Goal: Task Accomplishment & Management: Use online tool/utility

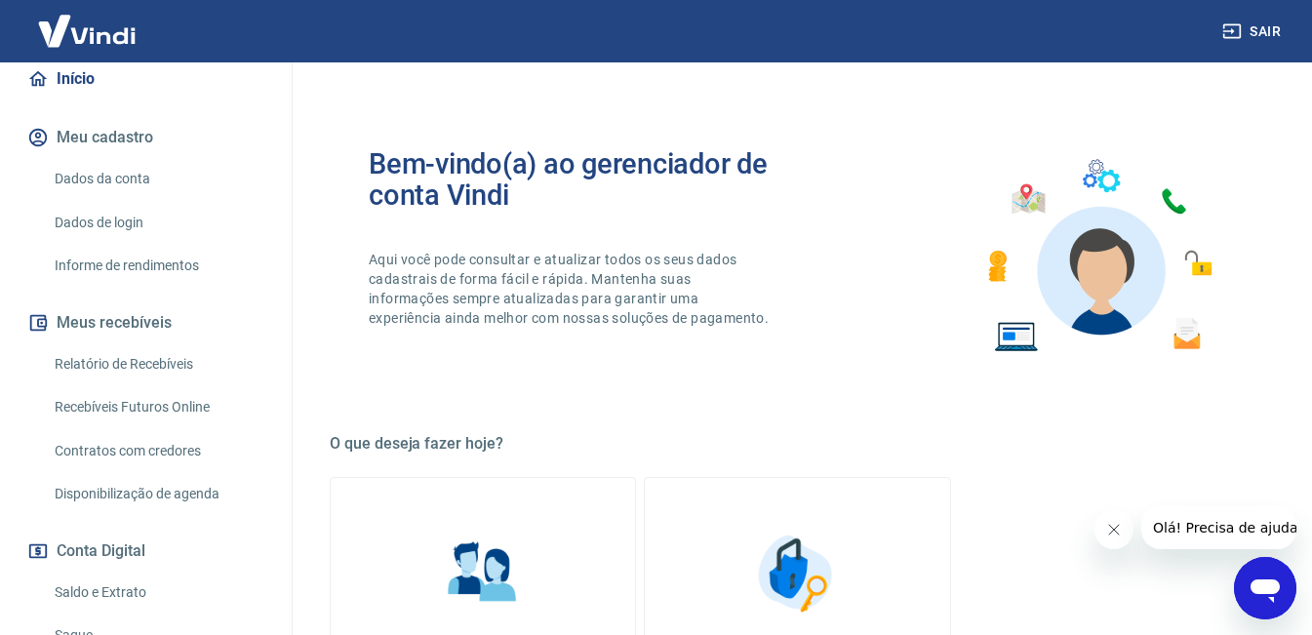
scroll to position [195, 0]
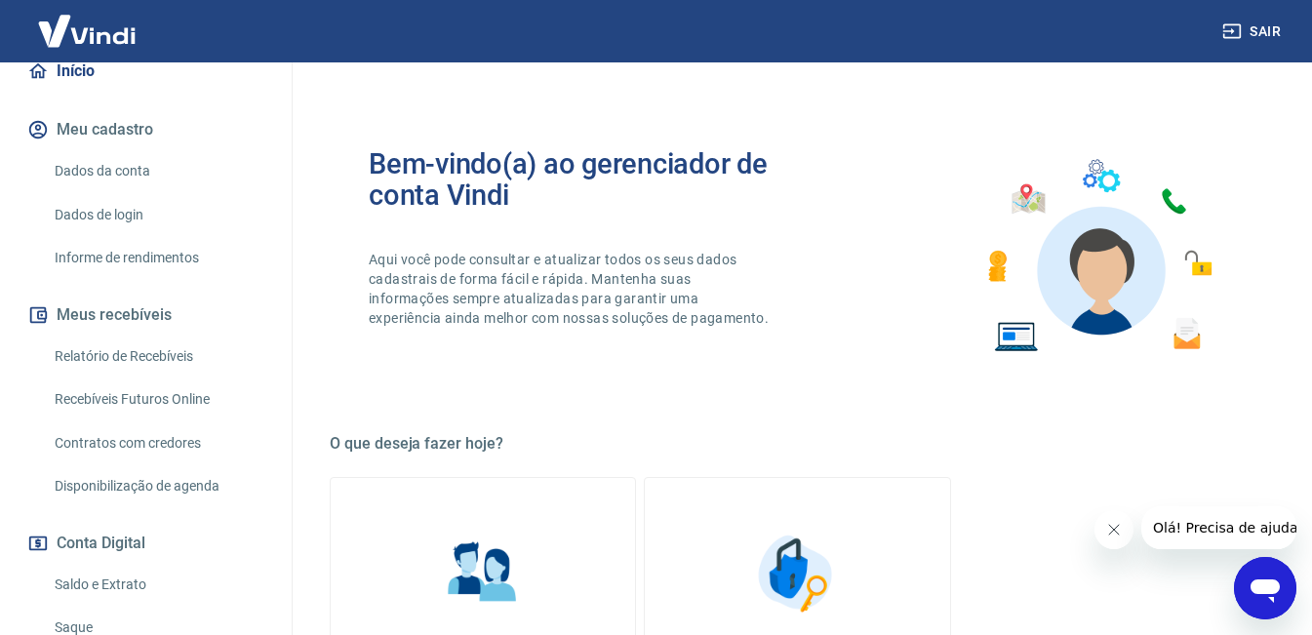
click at [150, 353] on link "Relatório de Recebíveis" at bounding box center [157, 356] width 221 height 40
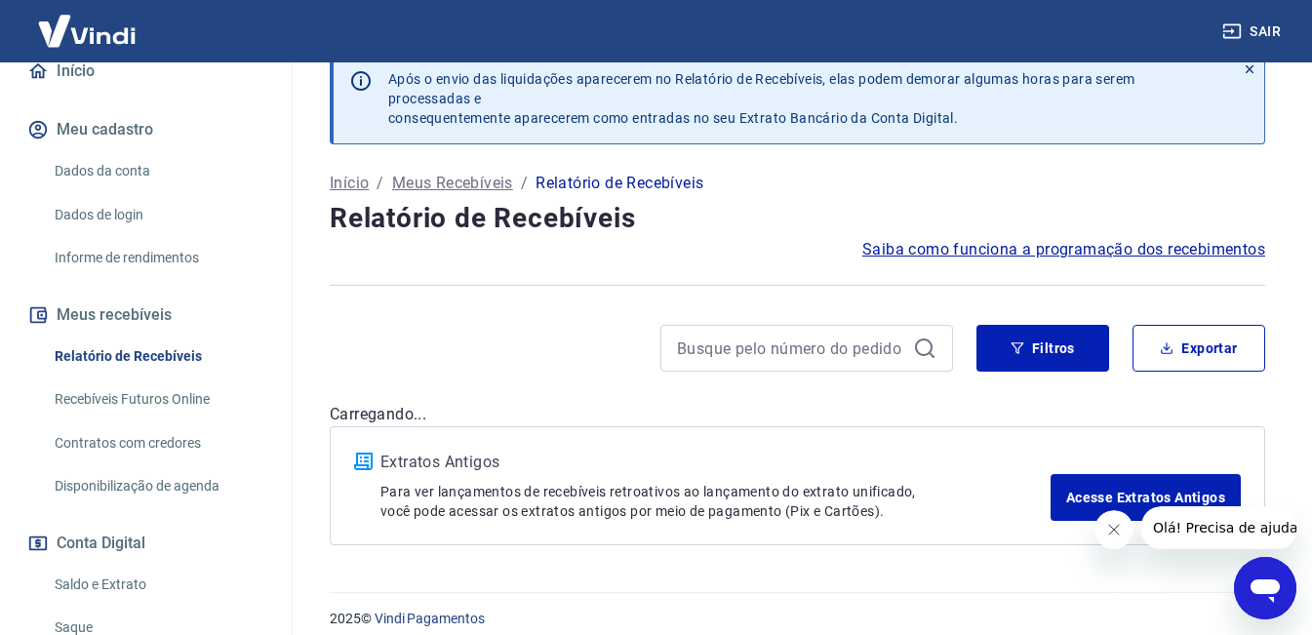
scroll to position [51, 0]
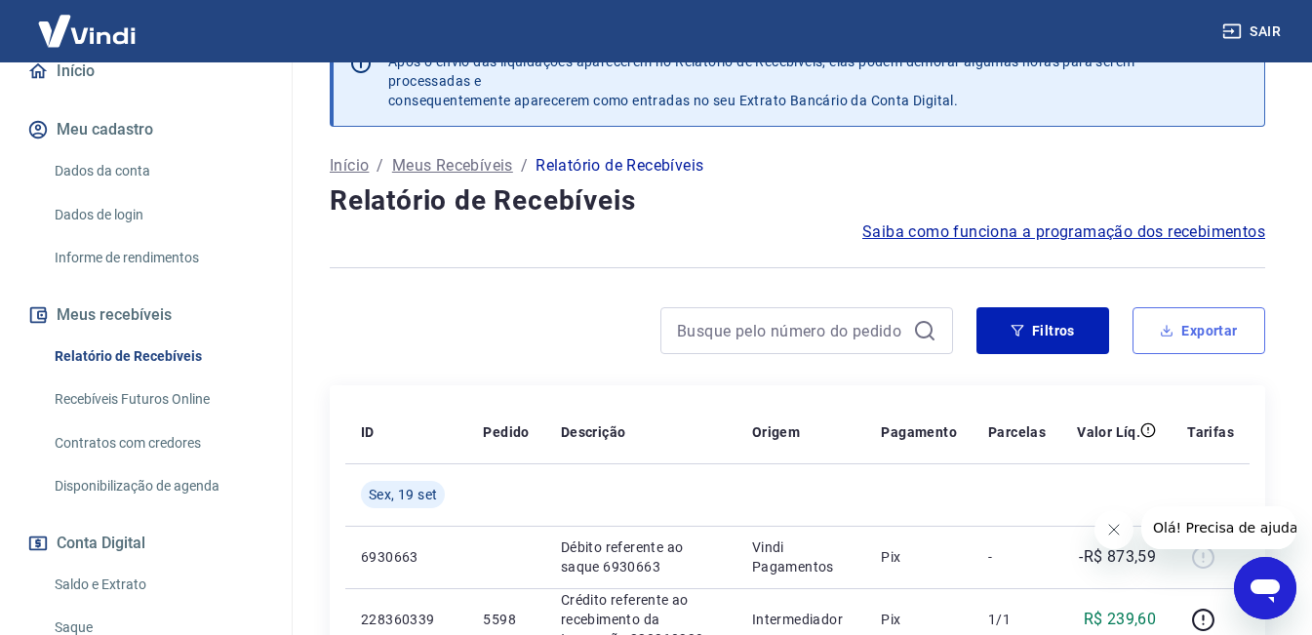
click at [1186, 331] on button "Exportar" at bounding box center [1198, 330] width 133 height 47
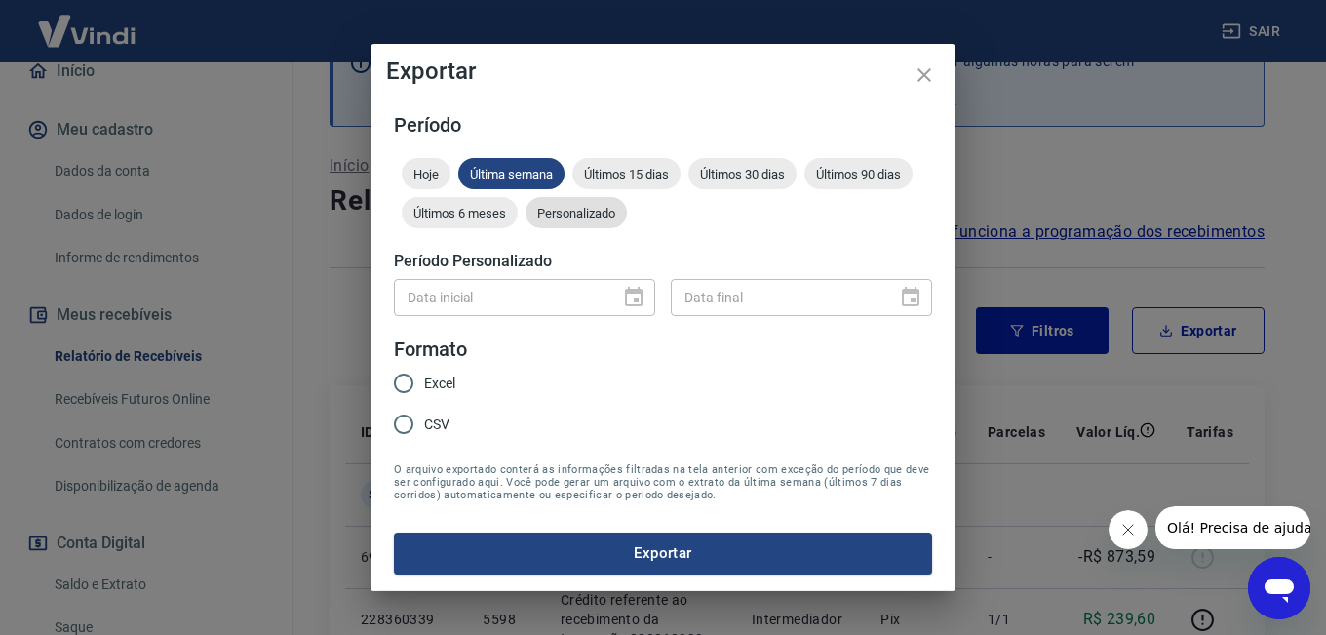
click at [571, 215] on span "Personalizado" at bounding box center [576, 213] width 101 height 15
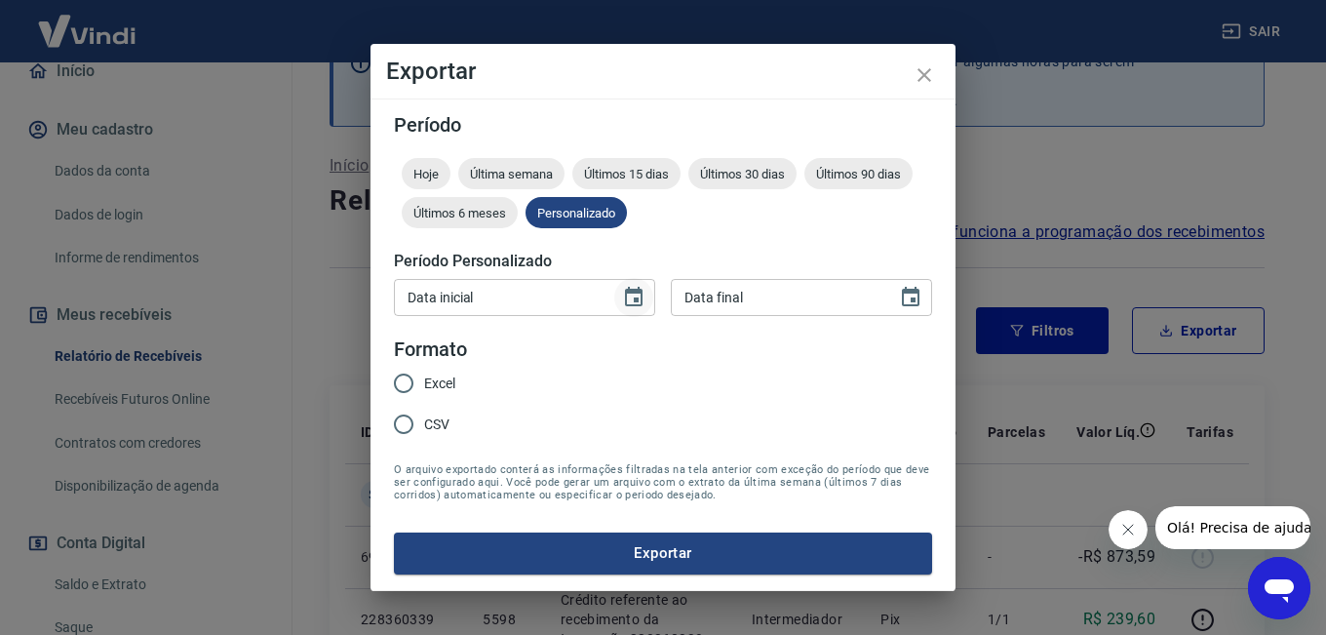
click at [630, 296] on icon "Choose date" at bounding box center [633, 297] width 23 height 23
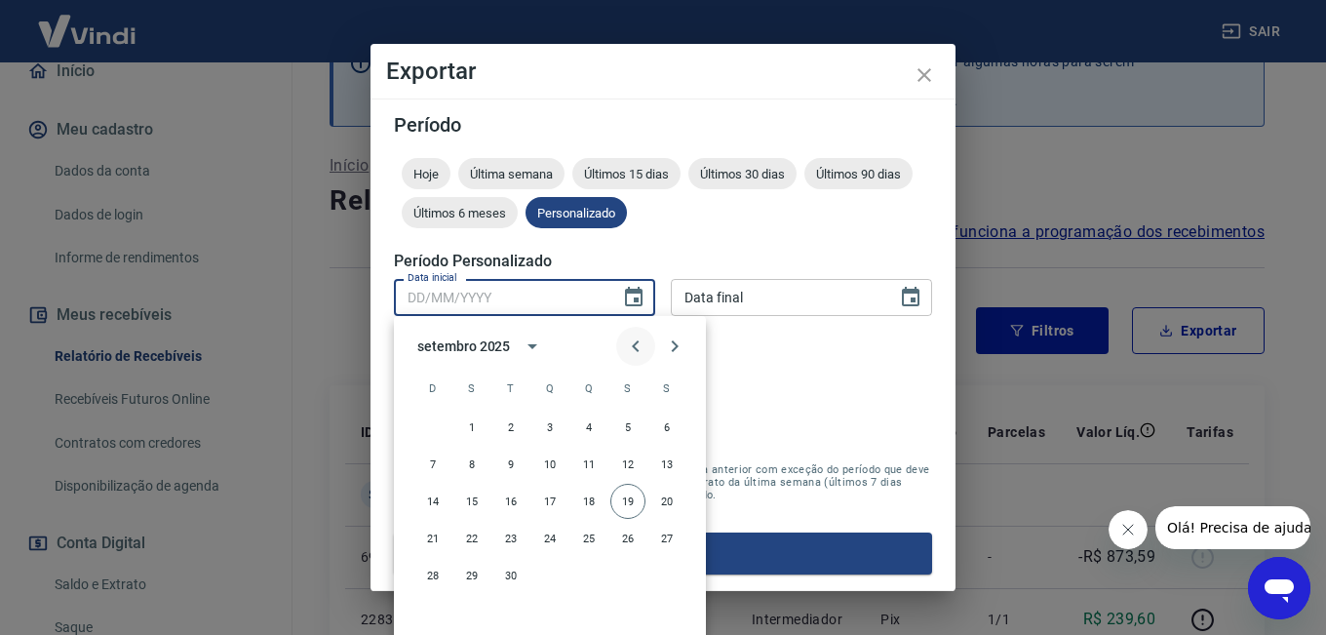
click at [634, 340] on icon "Previous month" at bounding box center [635, 346] width 23 height 23
click at [510, 422] on button "1" at bounding box center [510, 427] width 35 height 35
type input "[DATE]"
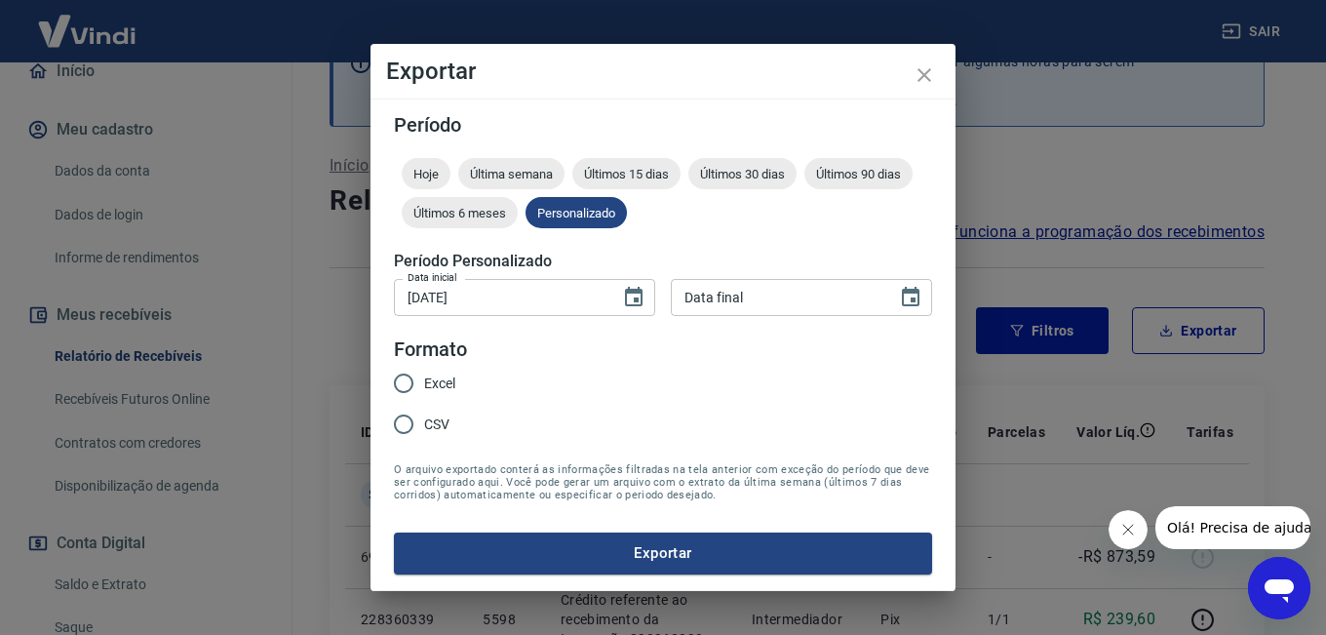
type input "DD/MM/YYYY"
click at [761, 297] on input "DD/MM/YYYY" at bounding box center [777, 297] width 213 height 36
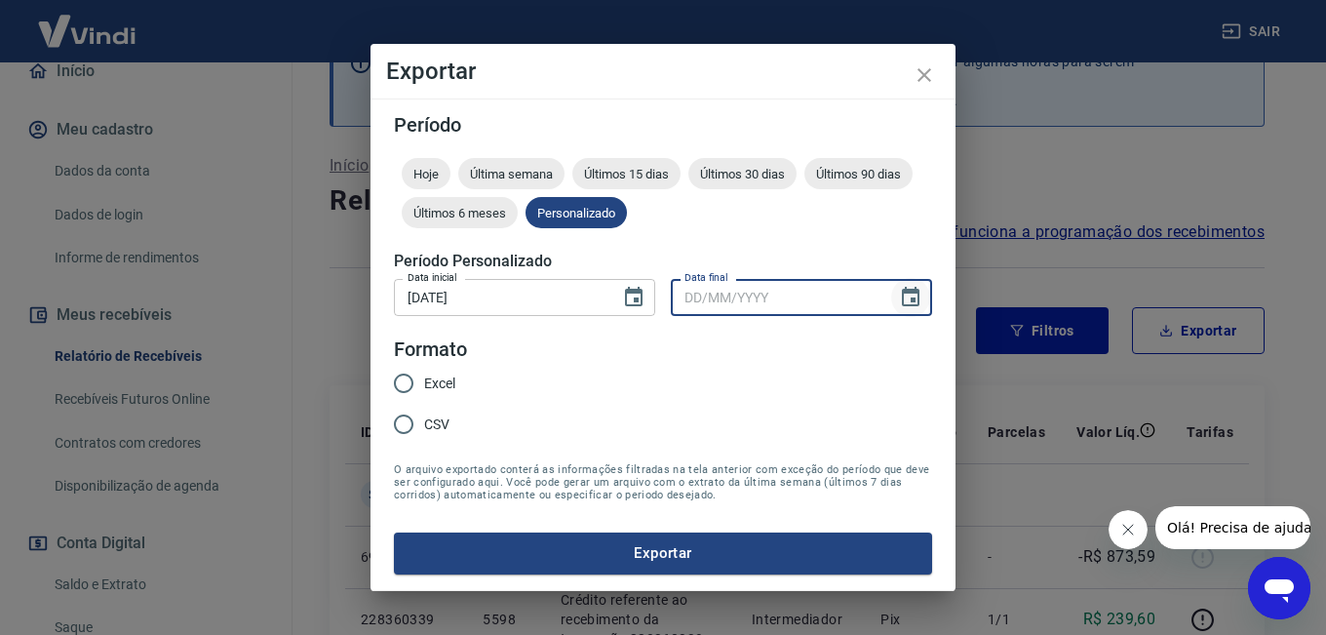
click at [911, 298] on icon "Choose date" at bounding box center [911, 297] width 18 height 20
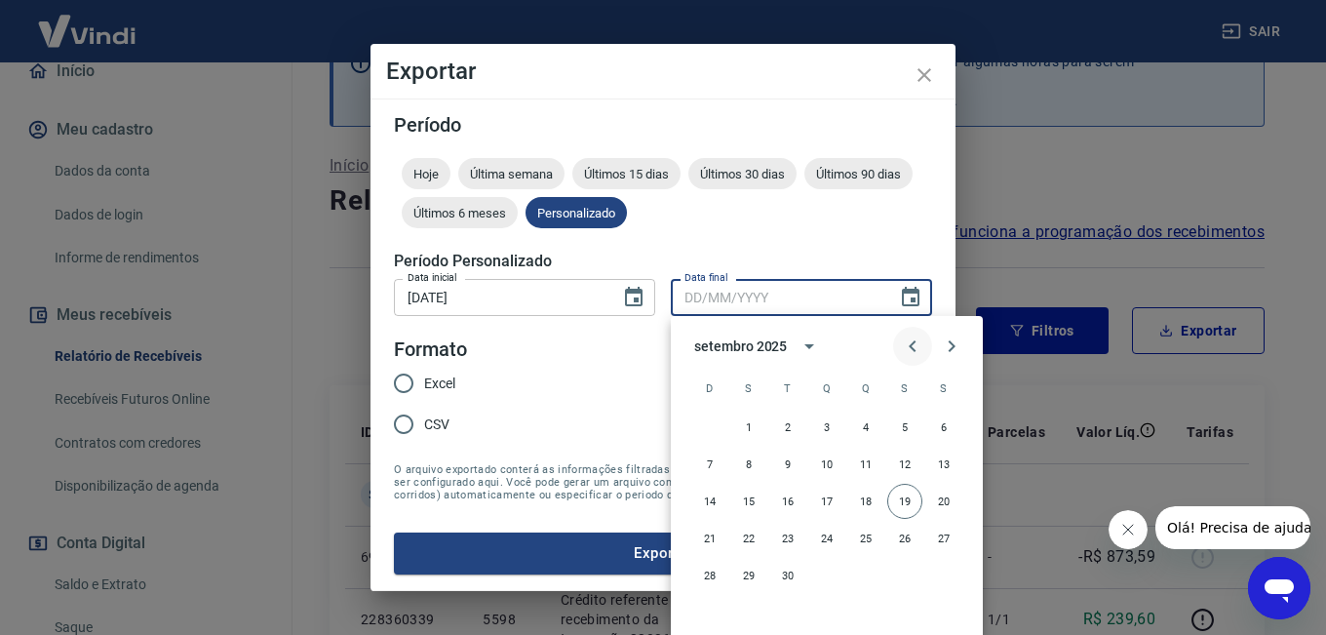
click at [909, 345] on icon "Previous month" at bounding box center [912, 346] width 23 height 23
click at [908, 345] on icon "Previous month" at bounding box center [912, 346] width 23 height 23
click at [867, 576] on button "31" at bounding box center [865, 575] width 35 height 35
type input "[DATE]"
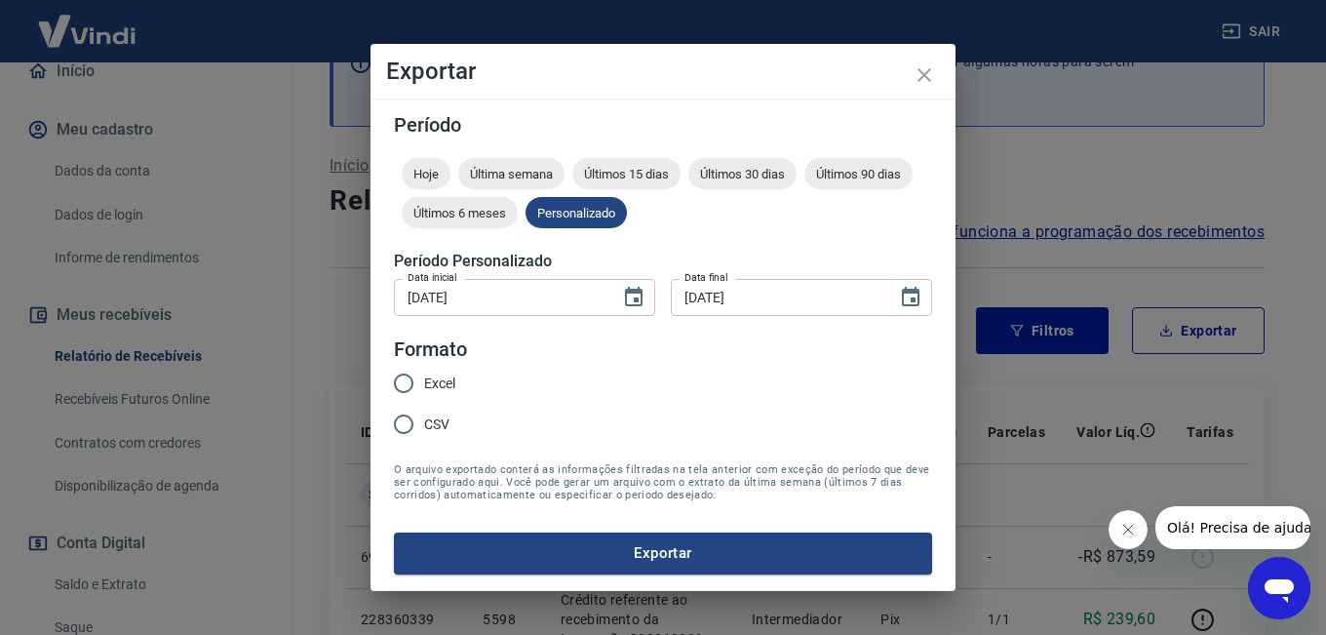
click at [448, 387] on span "Excel" at bounding box center [439, 384] width 31 height 20
click at [424, 387] on input "Excel" at bounding box center [403, 383] width 41 height 41
radio input "true"
click at [567, 556] on button "Exportar" at bounding box center [663, 552] width 538 height 41
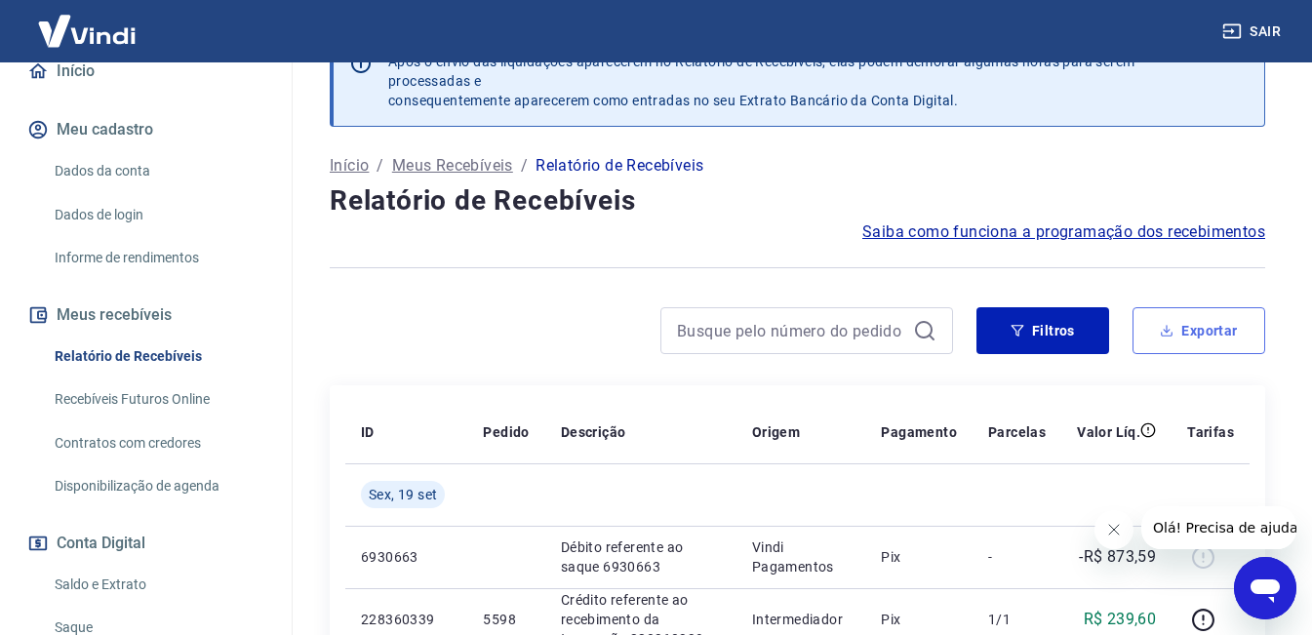
click at [1170, 340] on button "Exportar" at bounding box center [1198, 330] width 133 height 47
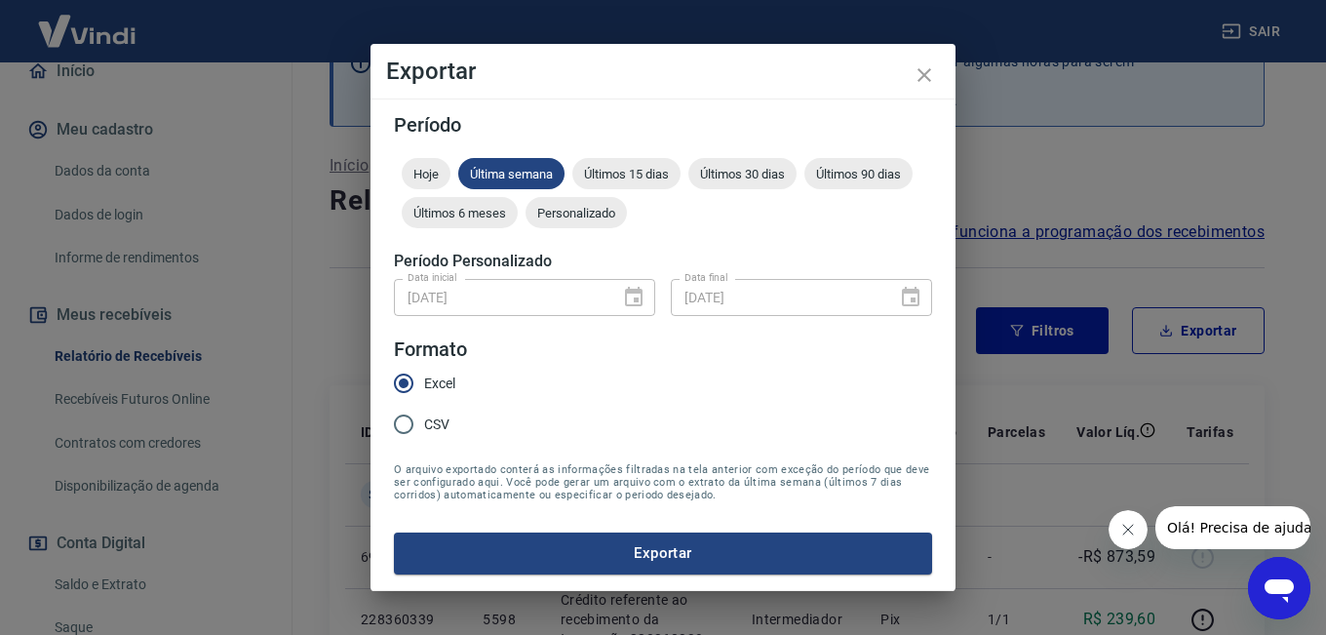
click at [615, 309] on div "[DATE] Data inicial" at bounding box center [524, 297] width 261 height 36
click at [630, 297] on div at bounding box center [627, 297] width 27 height 0
click at [561, 223] on div "Personalizado" at bounding box center [576, 212] width 101 height 31
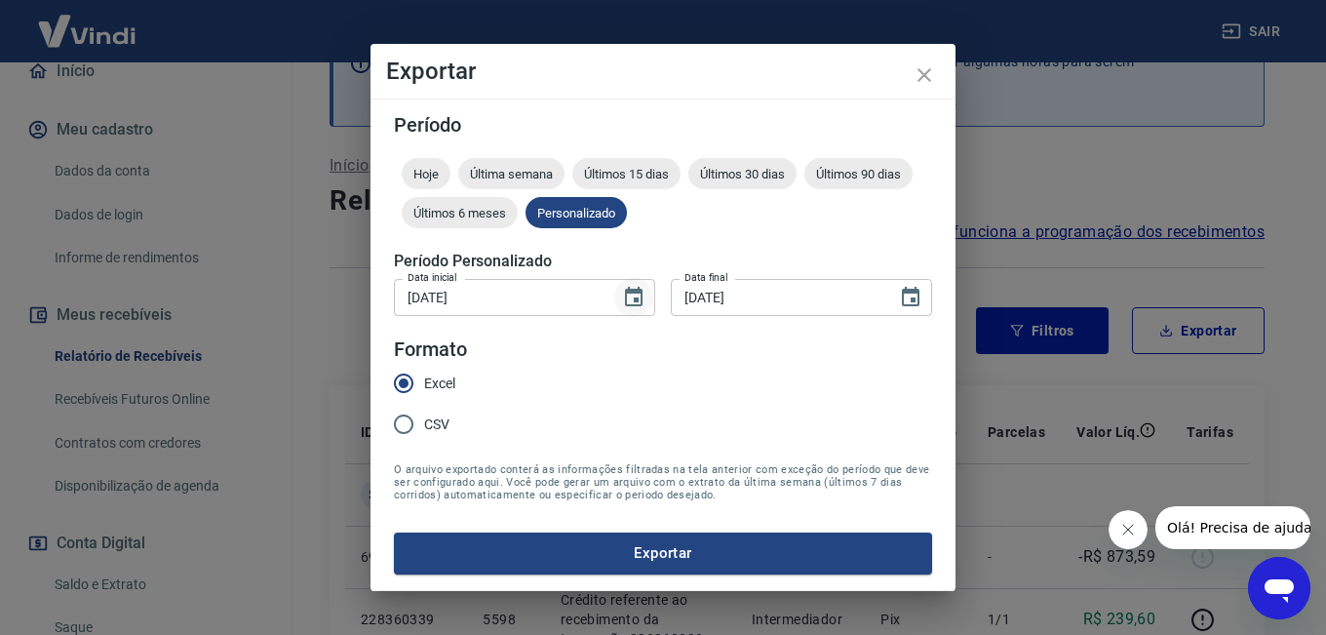
click at [642, 301] on icon "Choose date, selected date is 1 de jul de 2025" at bounding box center [634, 297] width 18 height 20
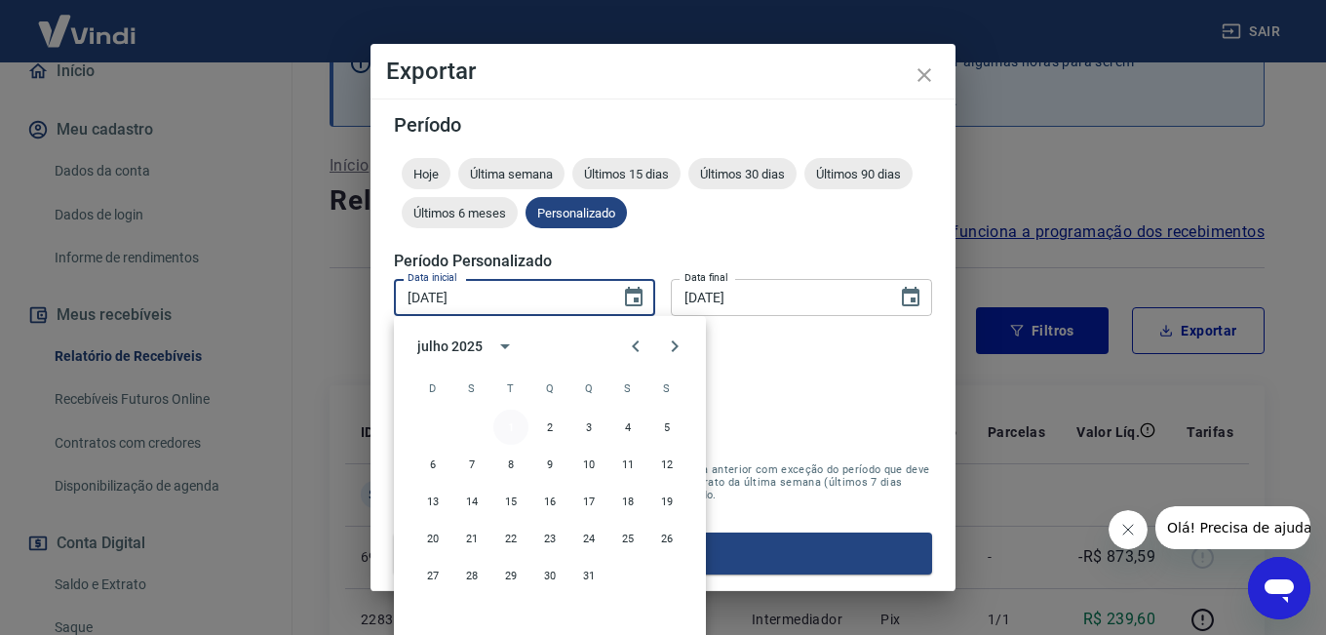
click at [520, 427] on button "1" at bounding box center [510, 427] width 35 height 35
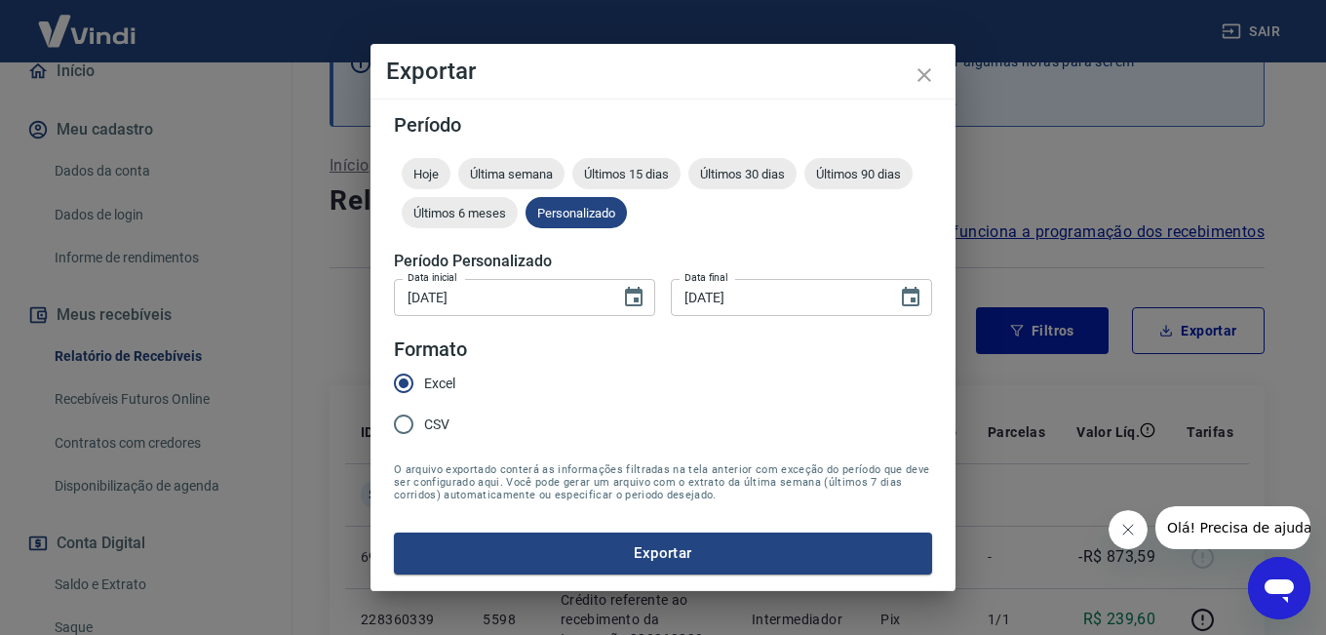
click at [812, 295] on input "[DATE]" at bounding box center [777, 297] width 213 height 36
click at [910, 298] on icon "Choose date, selected date is 31 de jul de 2025" at bounding box center [910, 297] width 23 height 23
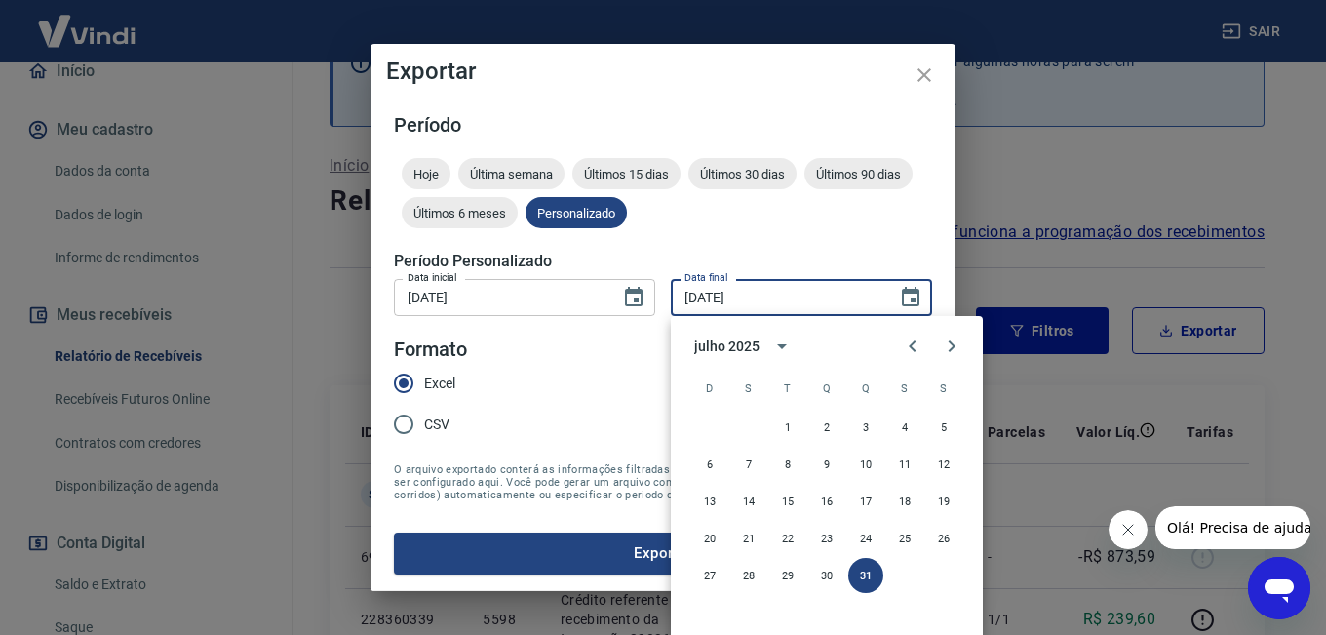
click at [1044, 195] on div "Exportar Período Hoje Última semana Últimos 15 dias Últimos 30 dias Últimos 90 …" at bounding box center [663, 317] width 1326 height 635
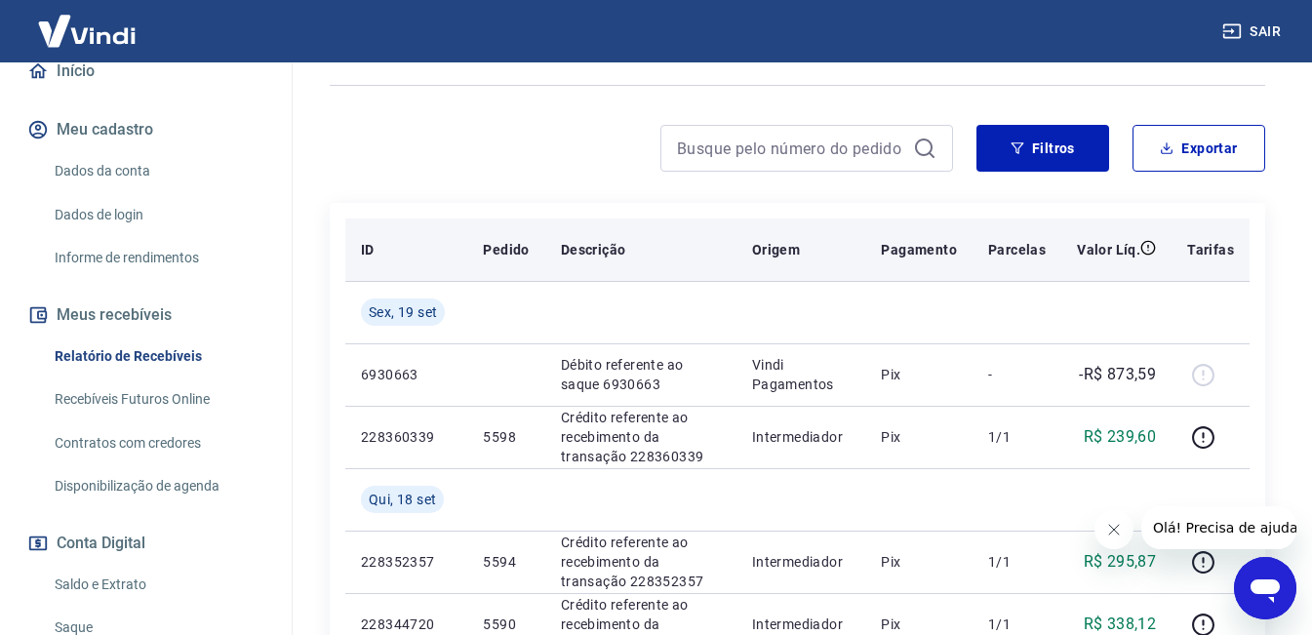
scroll to position [246, 0]
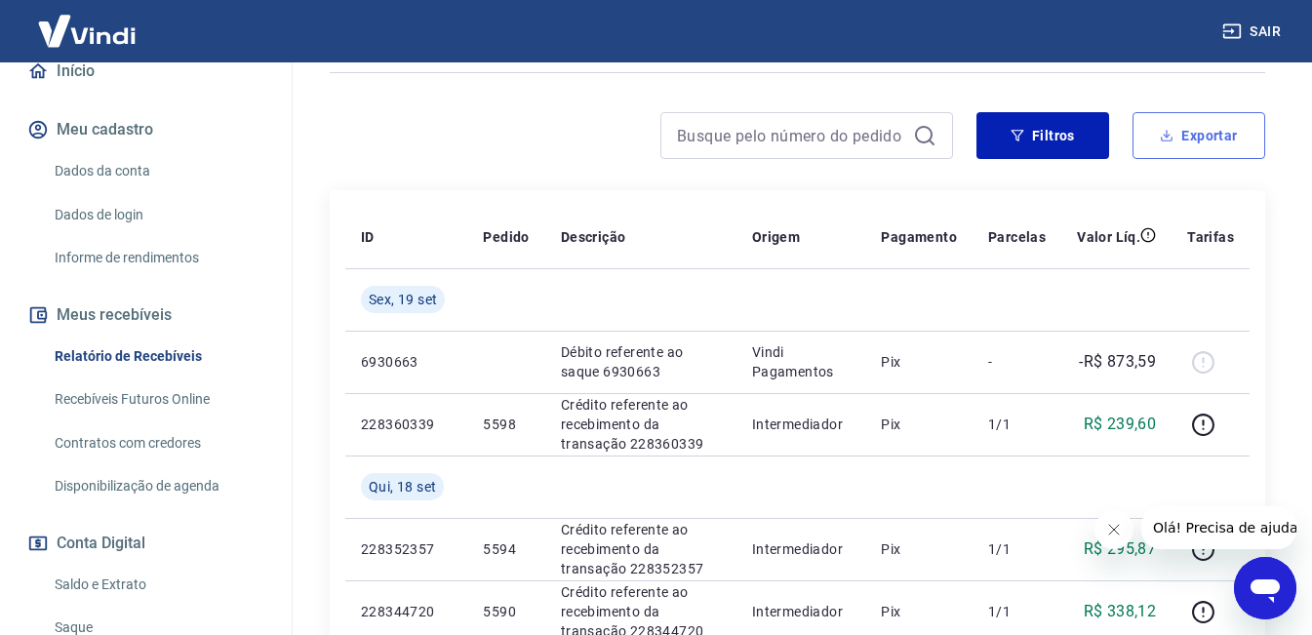
click at [1152, 141] on button "Exportar" at bounding box center [1198, 135] width 133 height 47
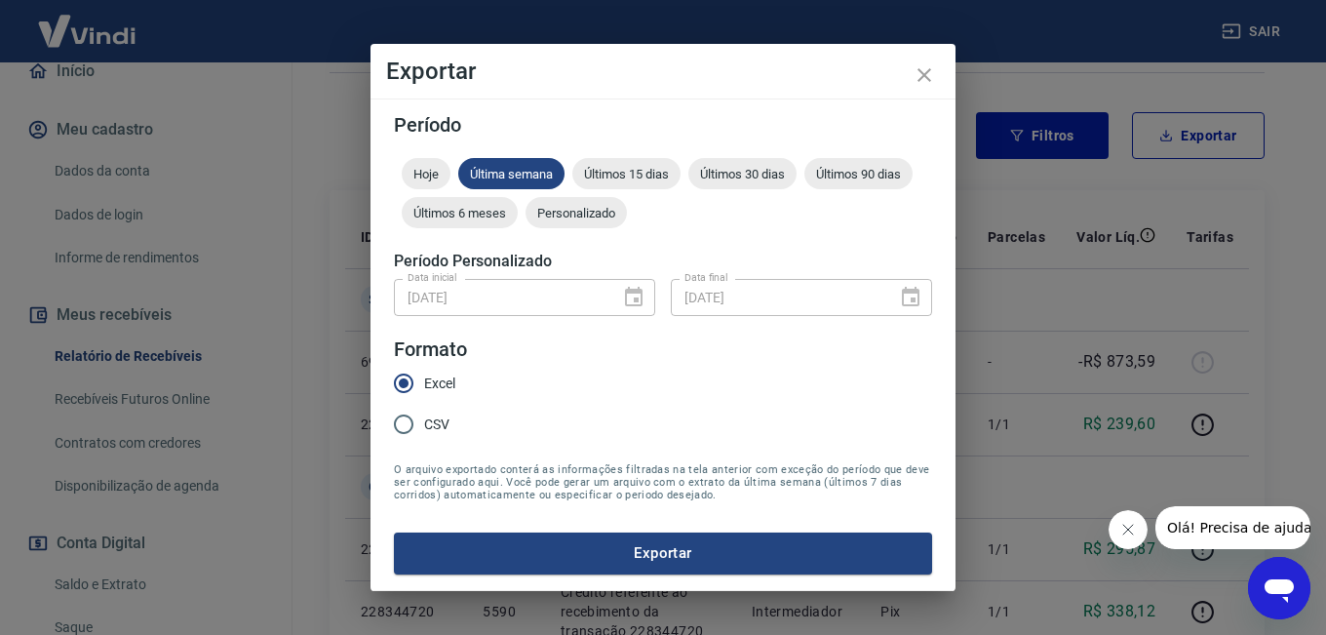
click at [635, 293] on div "[DATE] Data inicial" at bounding box center [524, 297] width 261 height 36
click at [633, 294] on div "[DATE] Data inicial" at bounding box center [524, 297] width 261 height 36
click at [632, 300] on div "[DATE] Data inicial" at bounding box center [524, 297] width 261 height 36
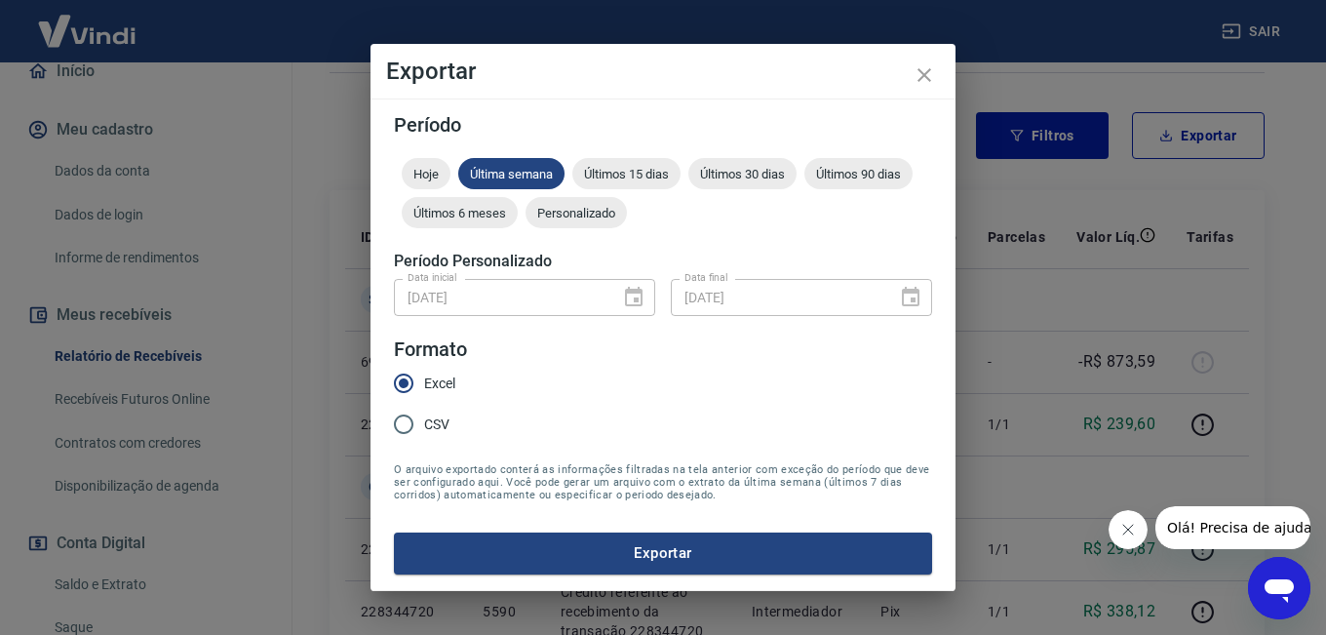
click at [632, 300] on div "[DATE] Data inicial" at bounding box center [524, 297] width 261 height 36
click at [598, 213] on span "Personalizado" at bounding box center [576, 213] width 101 height 15
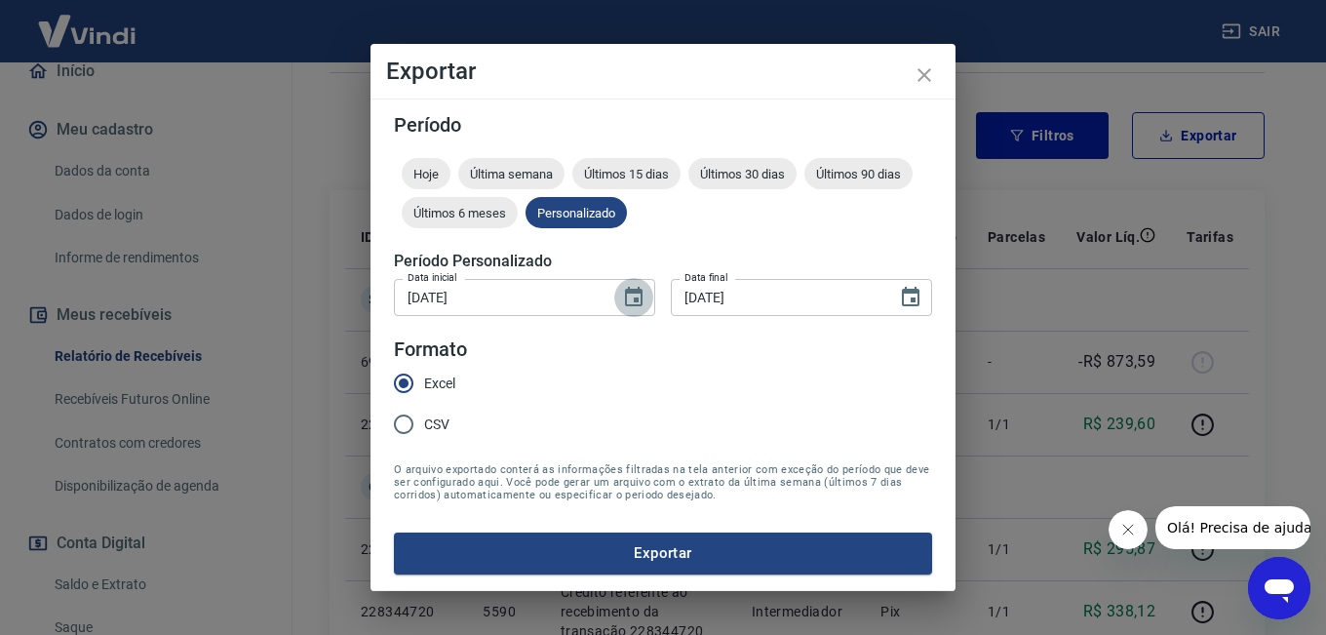
click at [634, 303] on icon "Choose date, selected date is 1 de jul de 2025" at bounding box center [633, 297] width 23 height 23
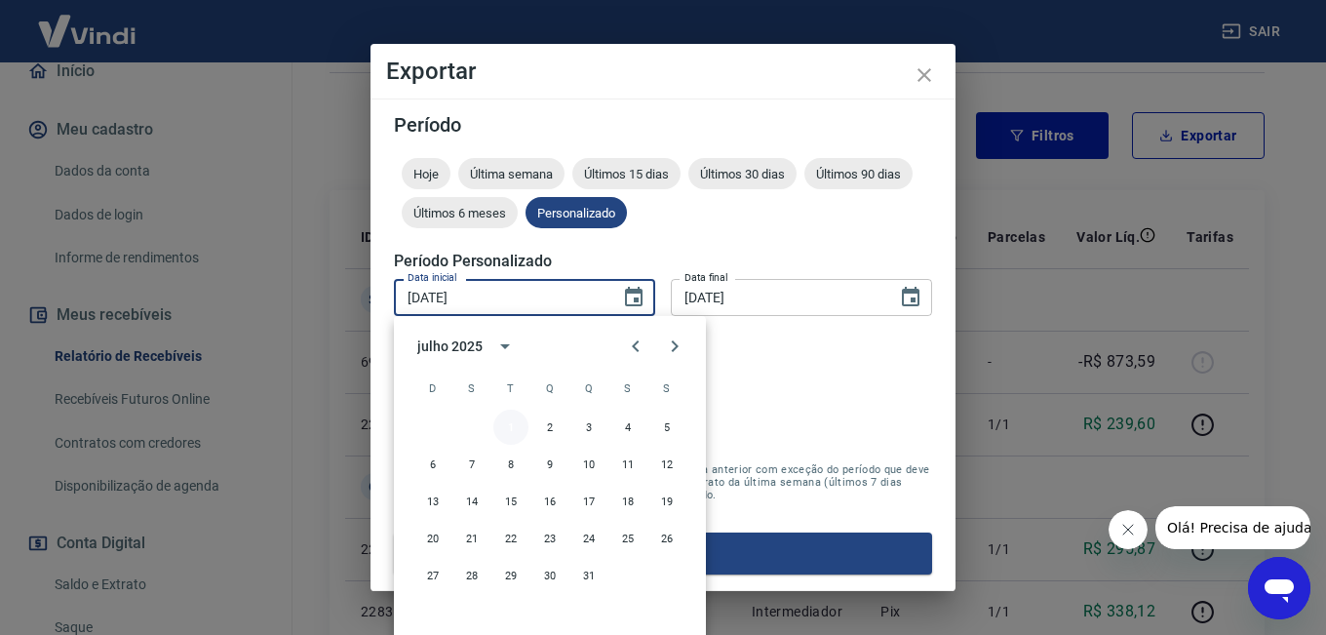
click at [509, 431] on button "1" at bounding box center [510, 427] width 35 height 35
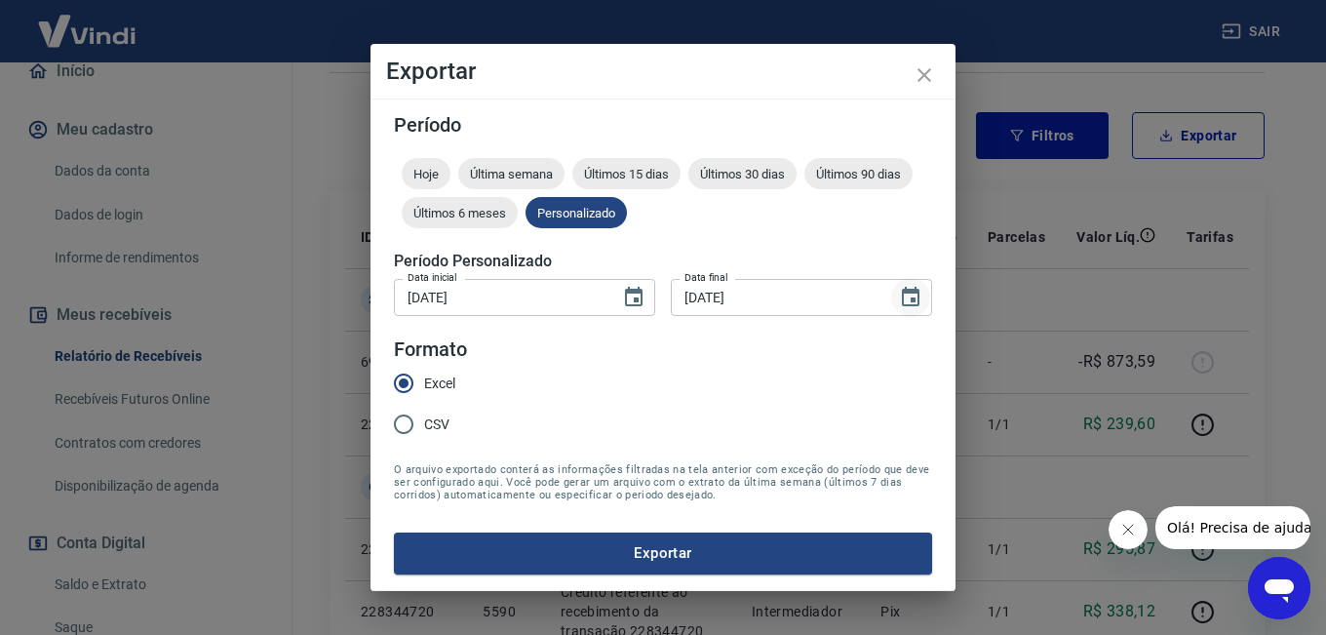
click at [912, 298] on icon "Choose date, selected date is 31 de jul de 2025" at bounding box center [911, 297] width 18 height 20
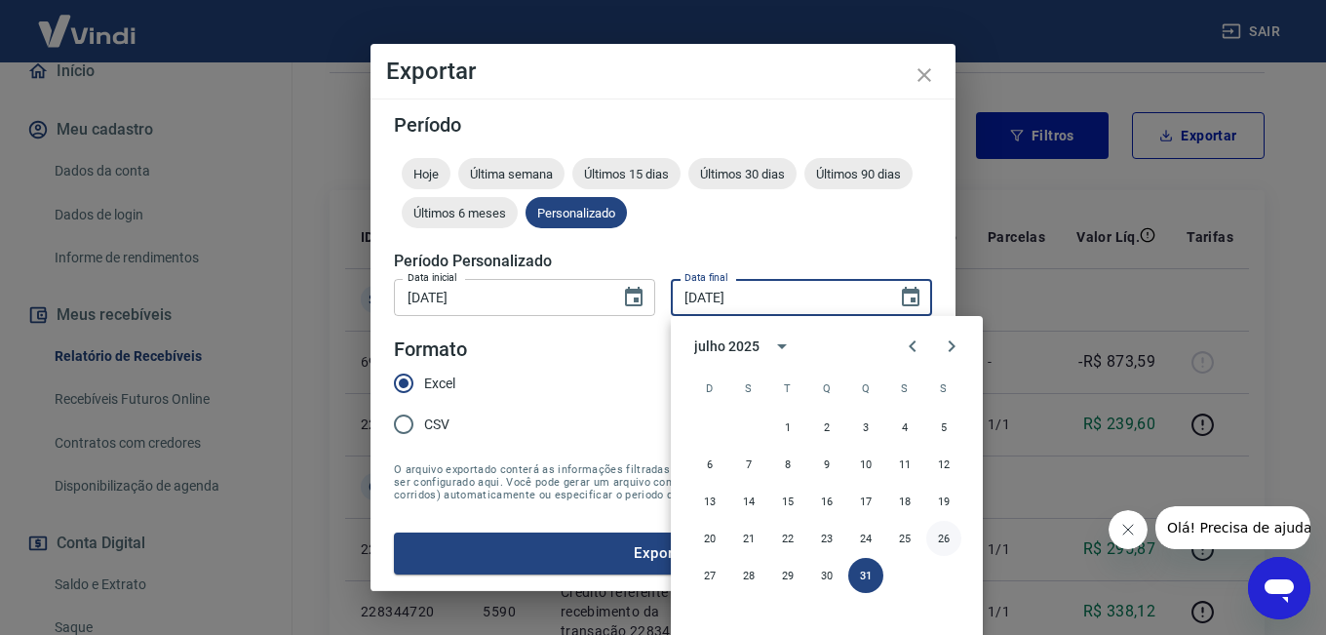
click at [955, 539] on button "26" at bounding box center [943, 538] width 35 height 35
type input "[DATE]"
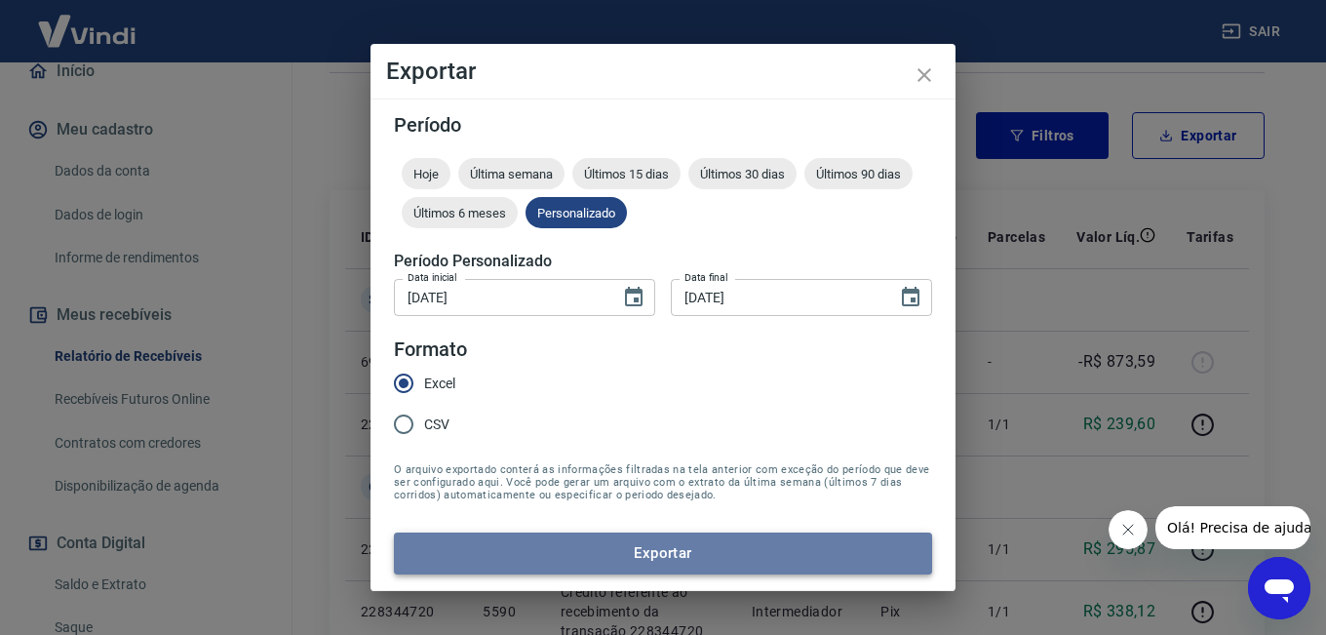
click at [617, 554] on button "Exportar" at bounding box center [663, 552] width 538 height 41
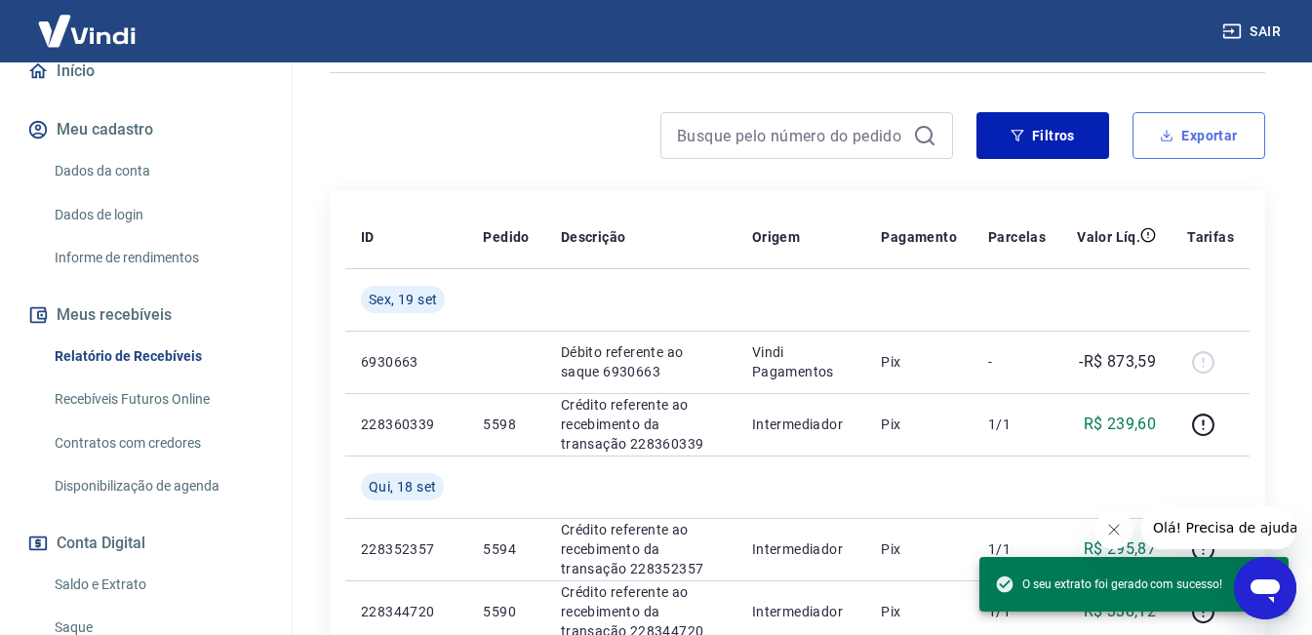
click at [1168, 144] on button "Exportar" at bounding box center [1198, 135] width 133 height 47
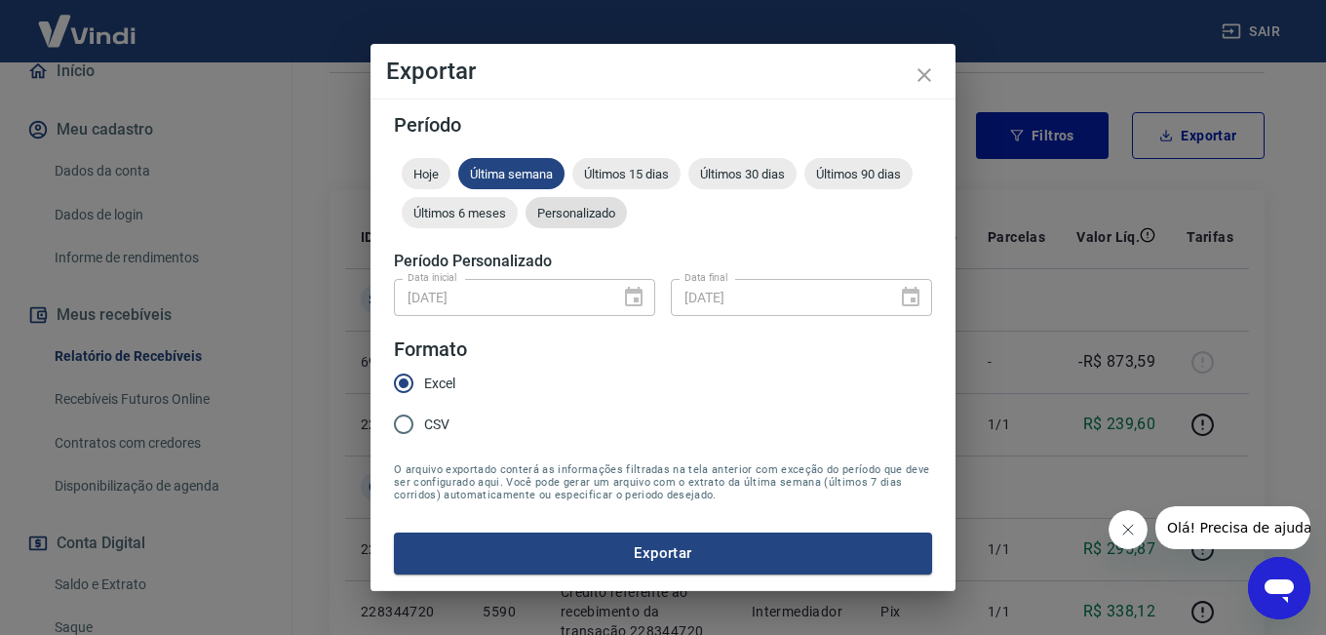
click at [583, 216] on span "Personalizado" at bounding box center [576, 213] width 101 height 15
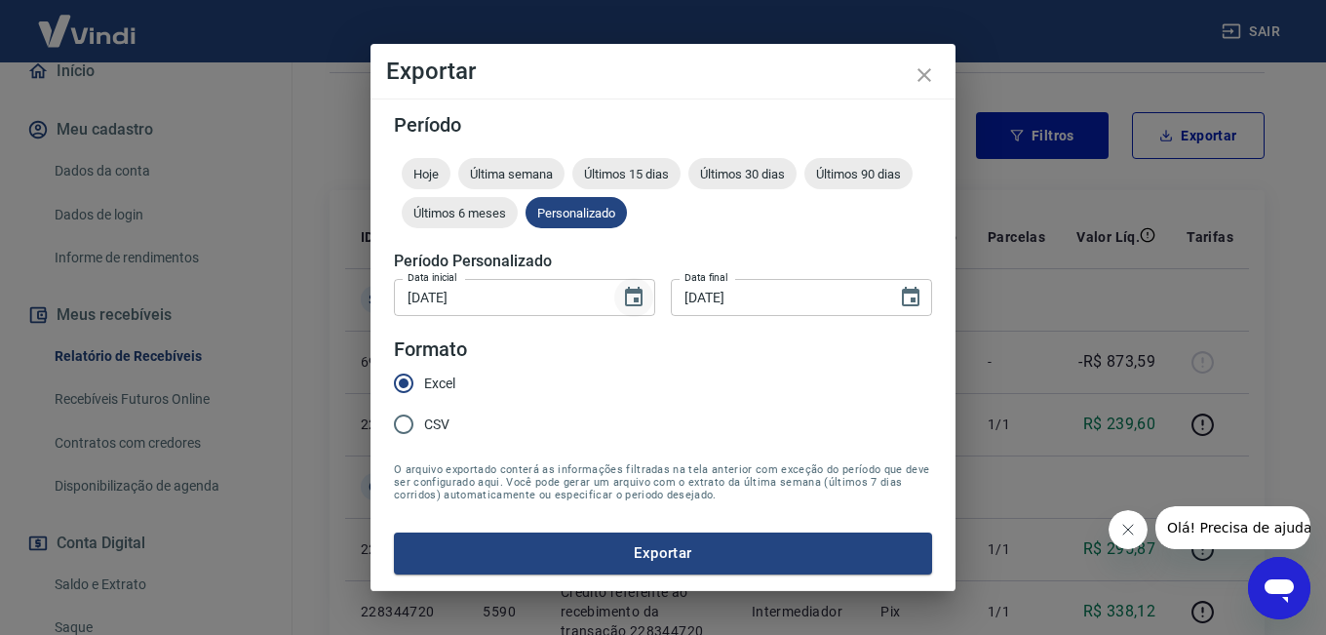
click at [641, 300] on icon "Choose date, selected date is 1 de jul de 2025" at bounding box center [634, 297] width 18 height 20
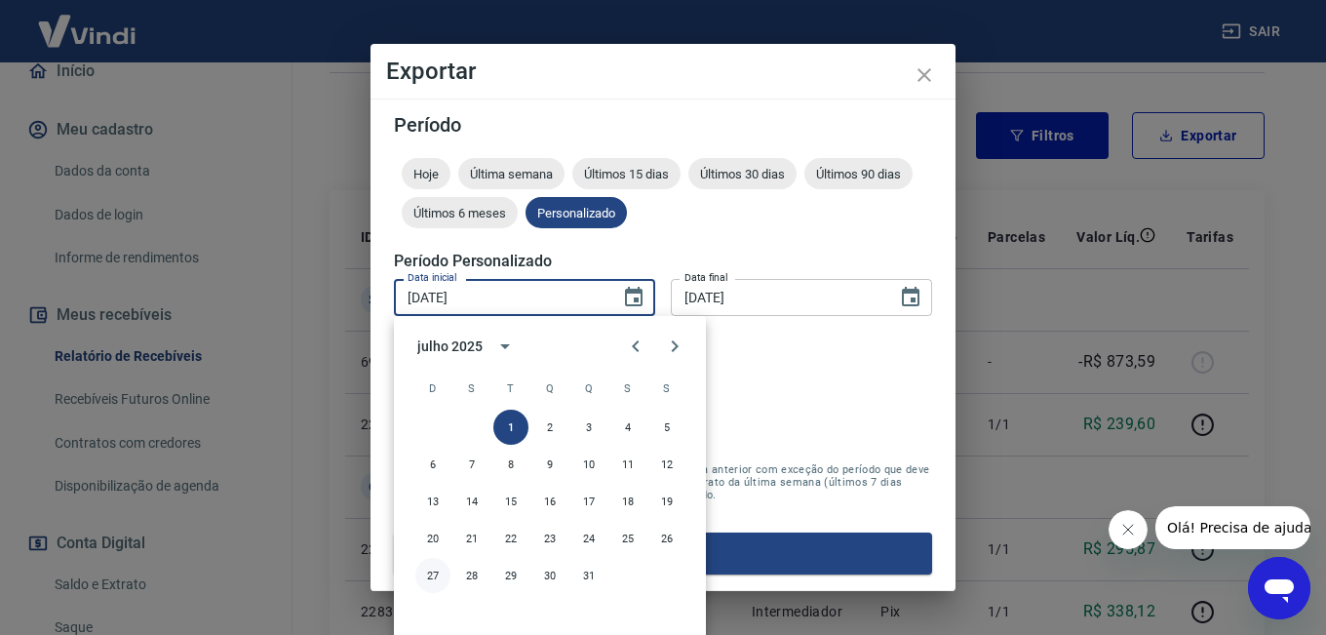
click at [431, 584] on button "27" at bounding box center [432, 575] width 35 height 35
type input "[DATE]"
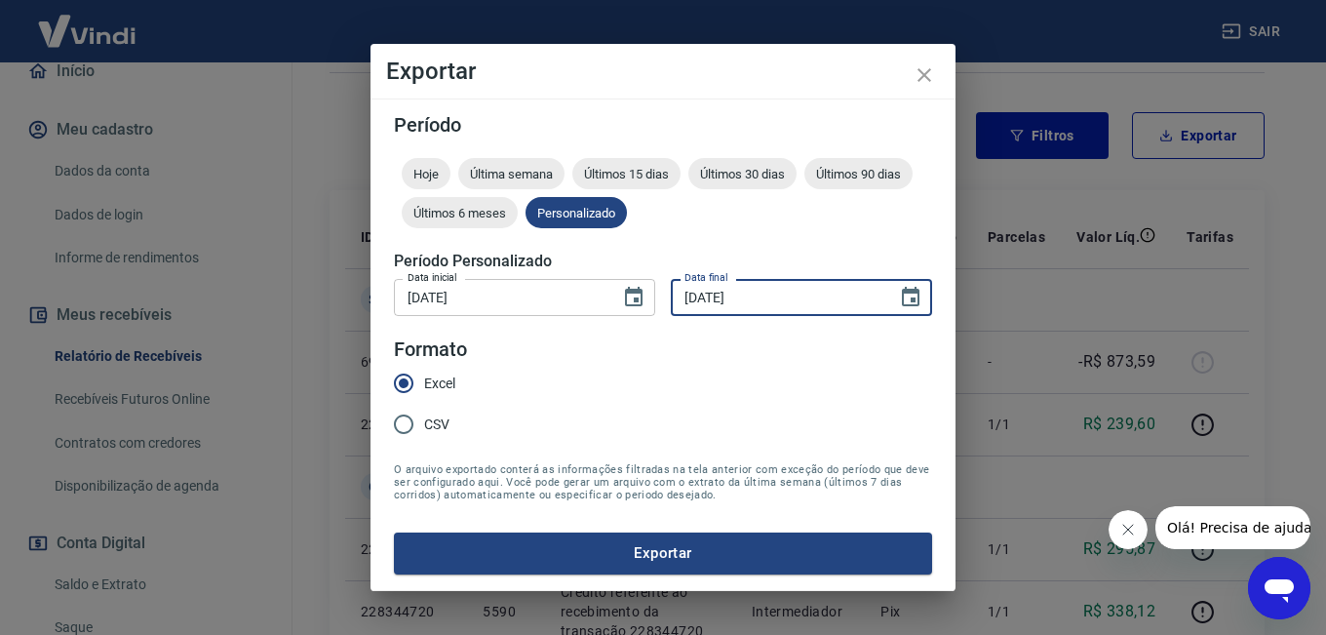
click at [812, 296] on input "[DATE]" at bounding box center [777, 297] width 213 height 36
click at [919, 300] on icon "Choose date, selected date is 26 de jul de 2025" at bounding box center [911, 297] width 18 height 20
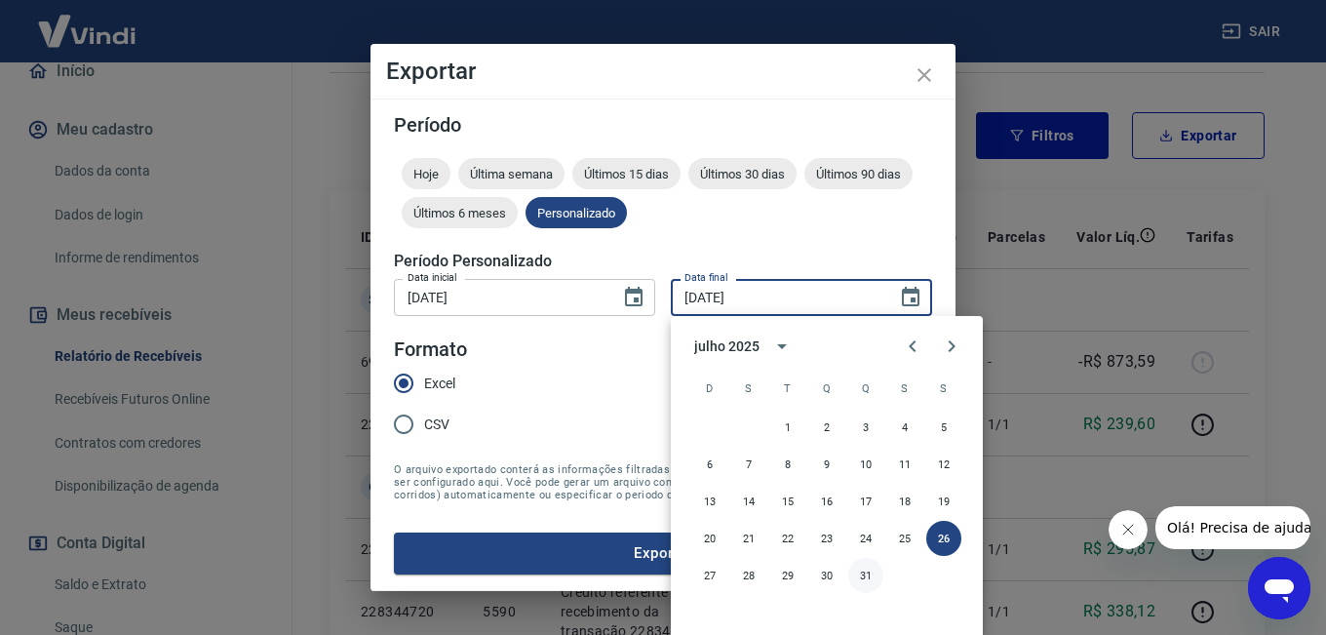
click at [857, 577] on button "31" at bounding box center [865, 575] width 35 height 35
type input "[DATE]"
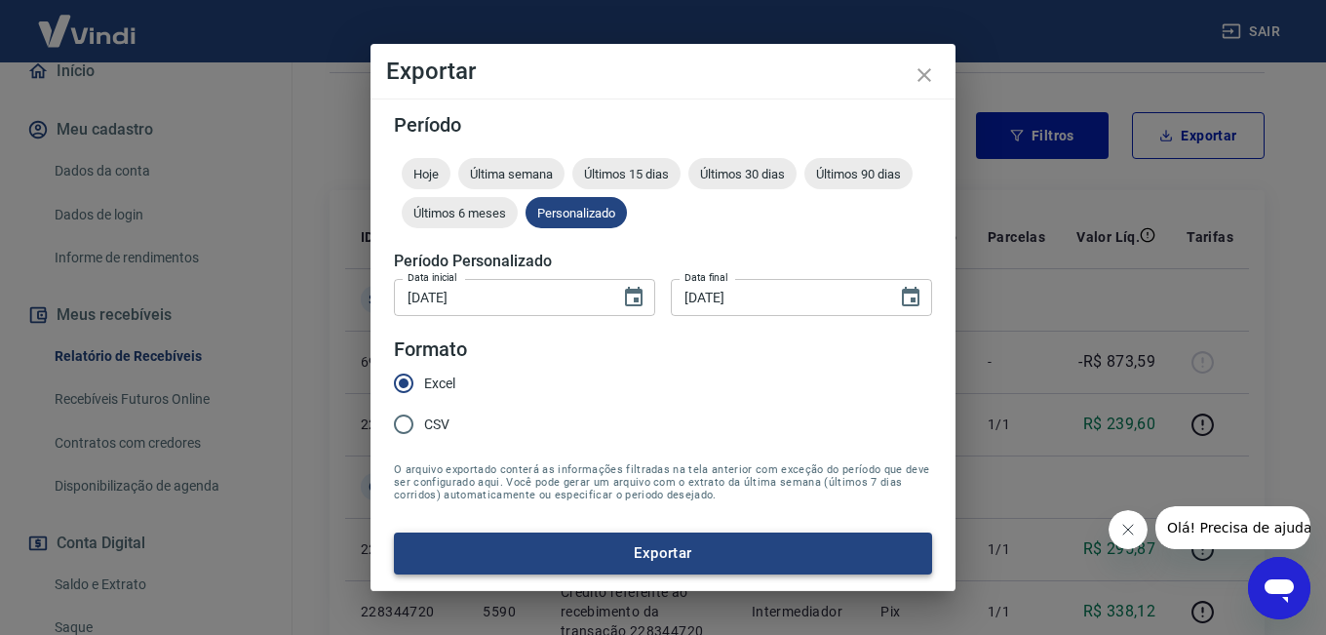
click at [790, 551] on button "Exportar" at bounding box center [663, 552] width 538 height 41
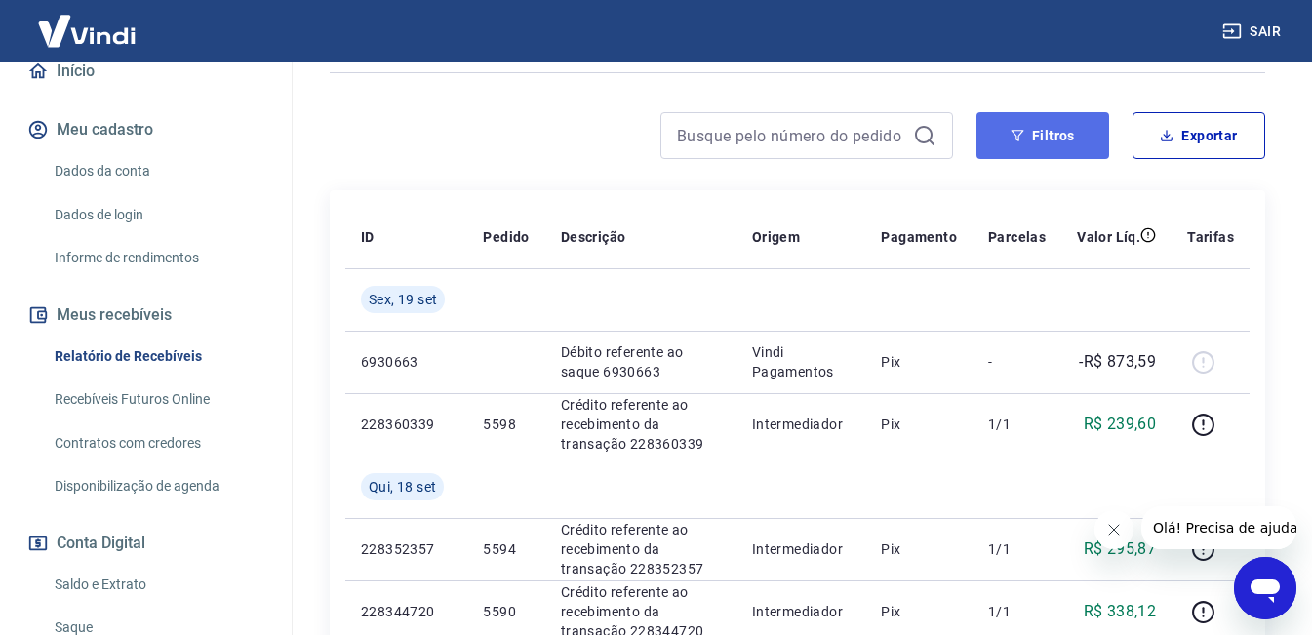
click at [1001, 137] on button "Filtros" at bounding box center [1042, 135] width 133 height 47
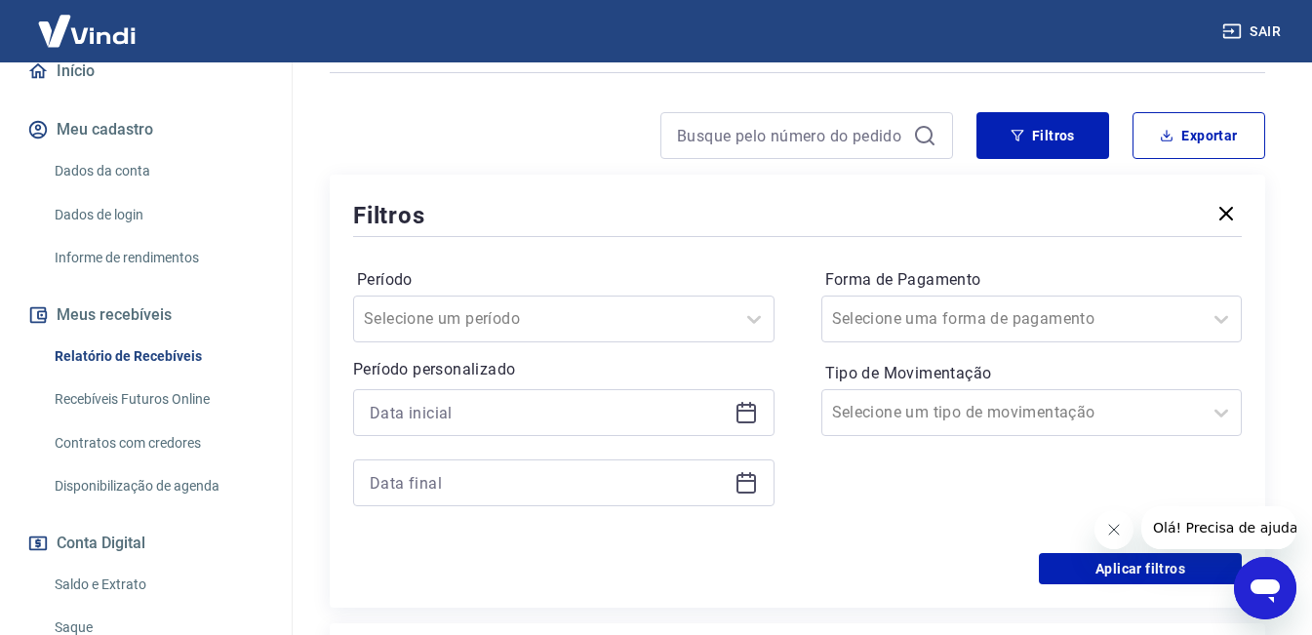
click at [527, 433] on div at bounding box center [563, 412] width 421 height 47
click at [524, 418] on input at bounding box center [548, 412] width 357 height 29
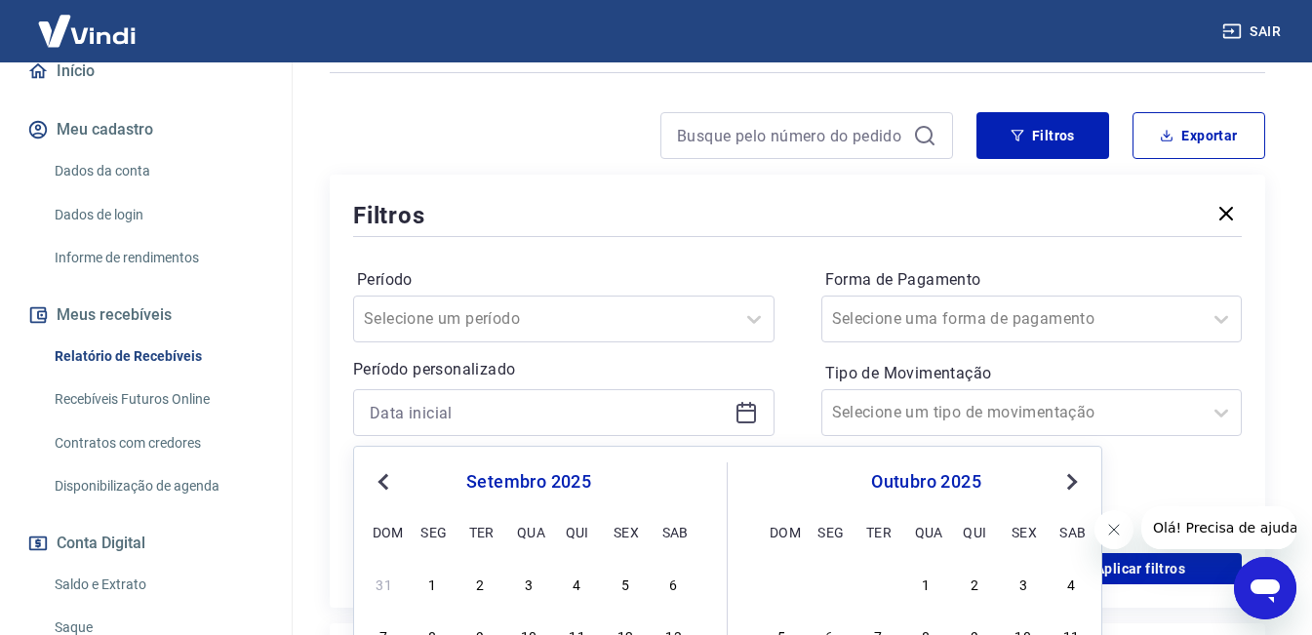
click at [386, 491] on button "Previous Month" at bounding box center [383, 481] width 23 height 23
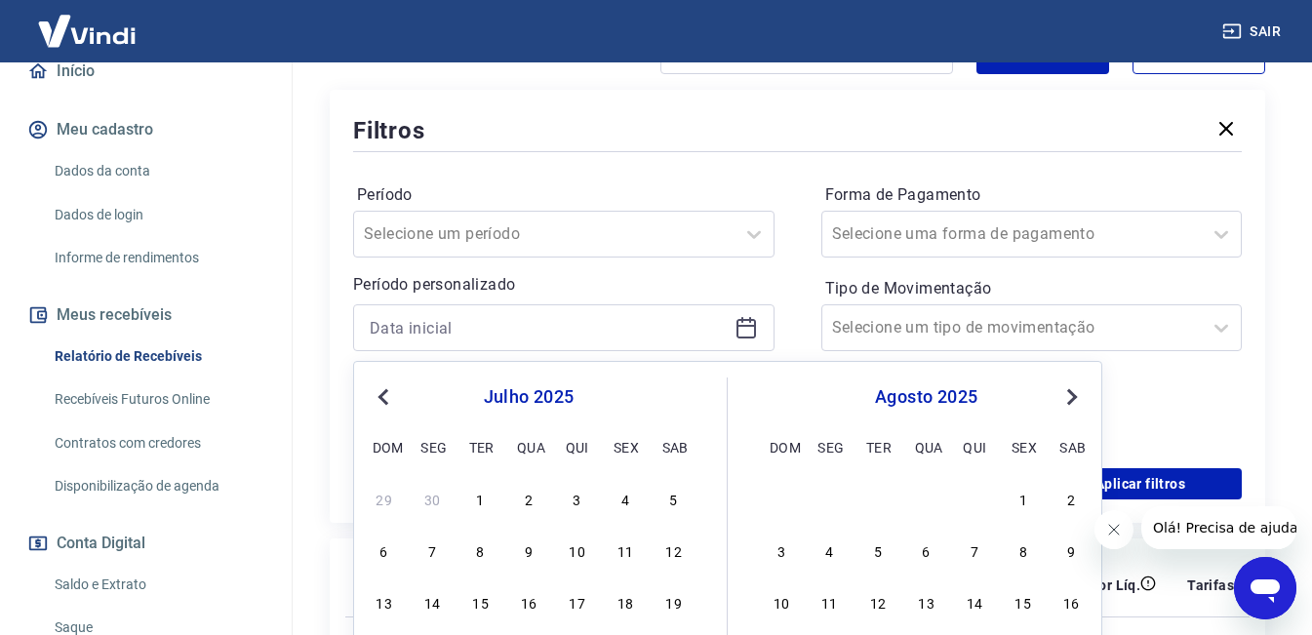
scroll to position [441, 0]
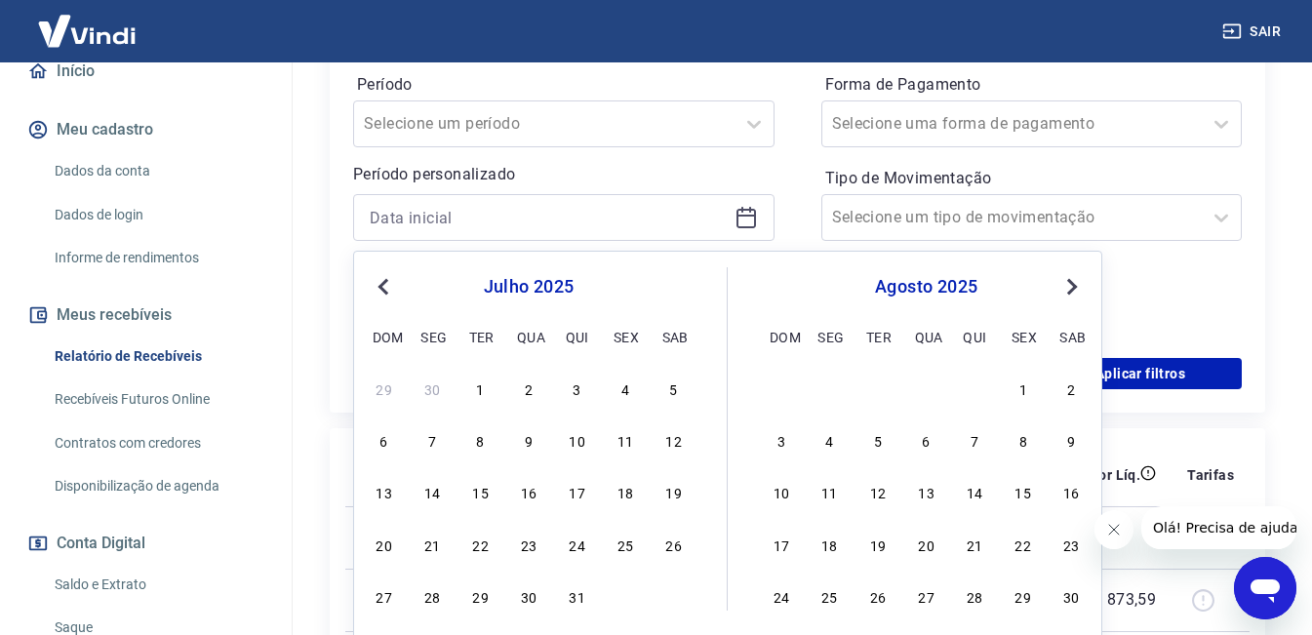
click at [390, 272] on div "julho 2025 dom seg ter qua qui sex sab" at bounding box center [529, 308] width 318 height 83
click at [382, 274] on div "julho 2025 dom seg ter qua qui sex sab" at bounding box center [529, 308] width 318 height 83
click at [382, 277] on button "Previous Month" at bounding box center [383, 286] width 23 height 23
click at [390, 383] on div "1" at bounding box center [384, 387] width 23 height 23
type input "[DATE]"
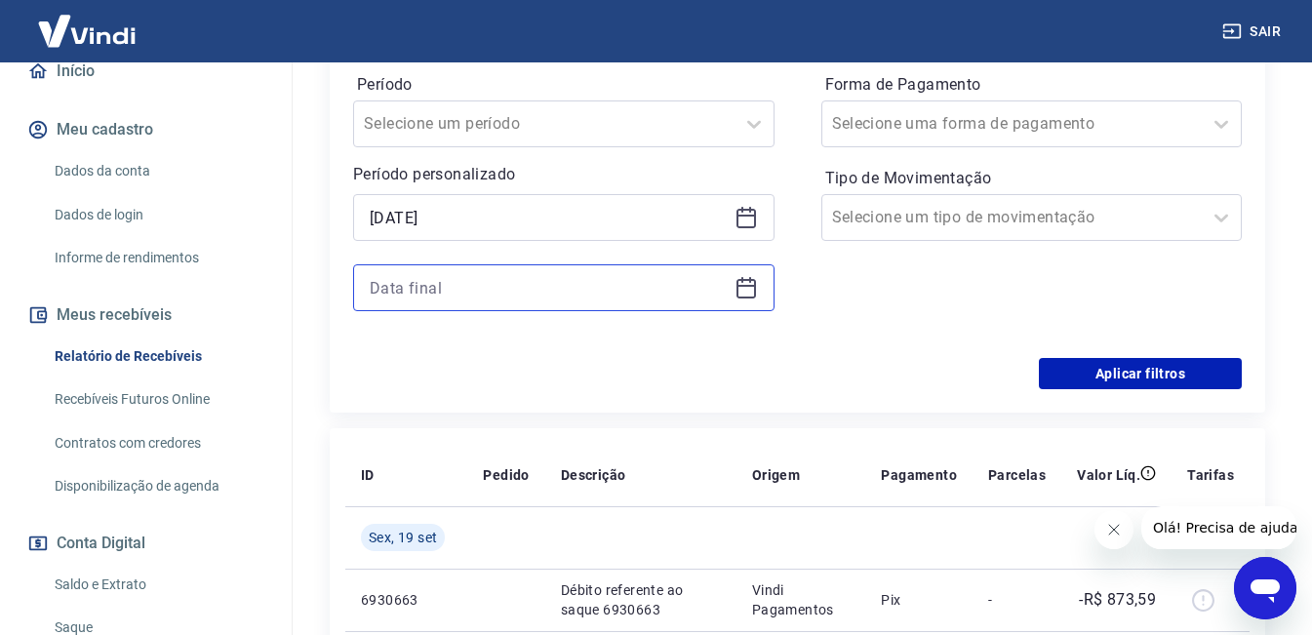
click at [540, 298] on input at bounding box center [548, 287] width 357 height 29
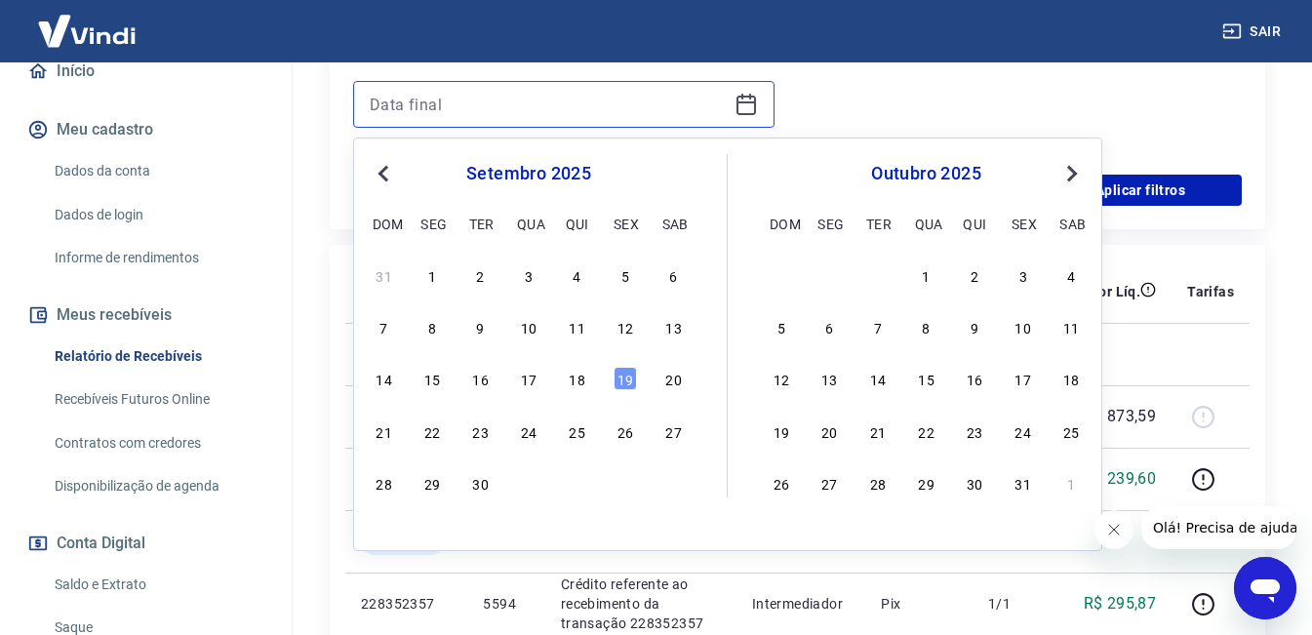
scroll to position [636, 0]
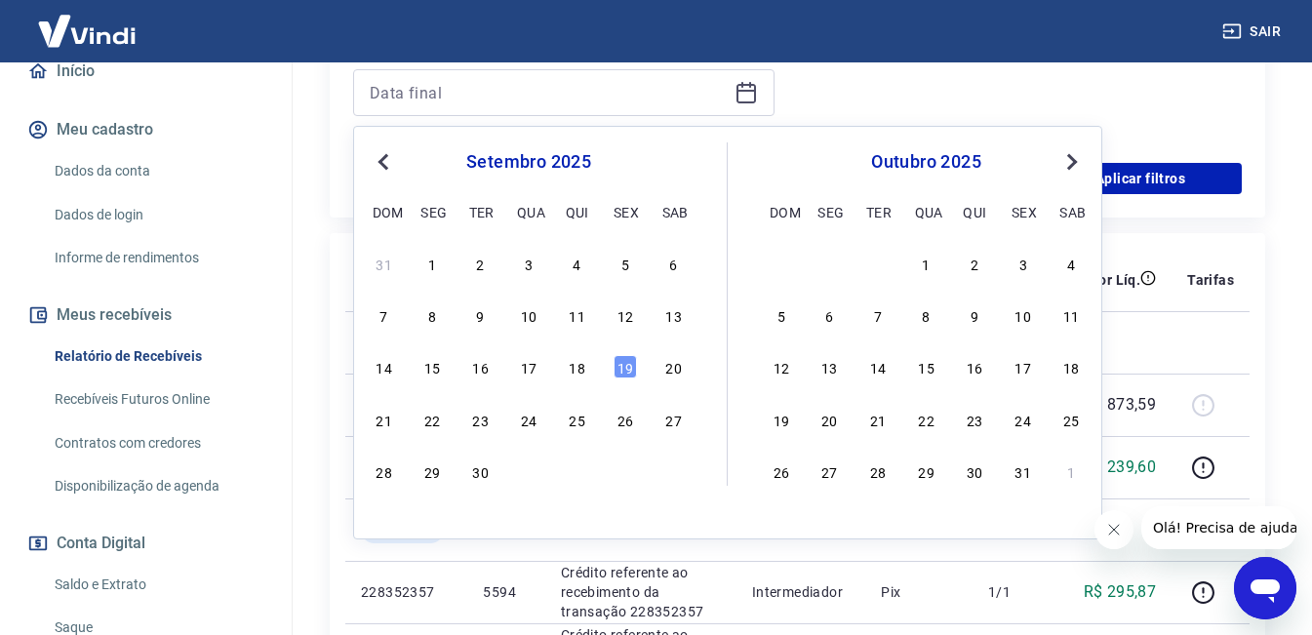
click at [382, 150] on button "Previous Month" at bounding box center [383, 161] width 23 height 23
click at [379, 155] on button "Previous Month" at bounding box center [383, 161] width 23 height 23
click at [413, 498] on div "[DATE] Previous Month Next Month [DATE] dom seg ter qua qui sex sab 1 2 3 4 5 6…" at bounding box center [727, 332] width 749 height 413
click at [431, 470] on div "30" at bounding box center [431, 470] width 23 height 23
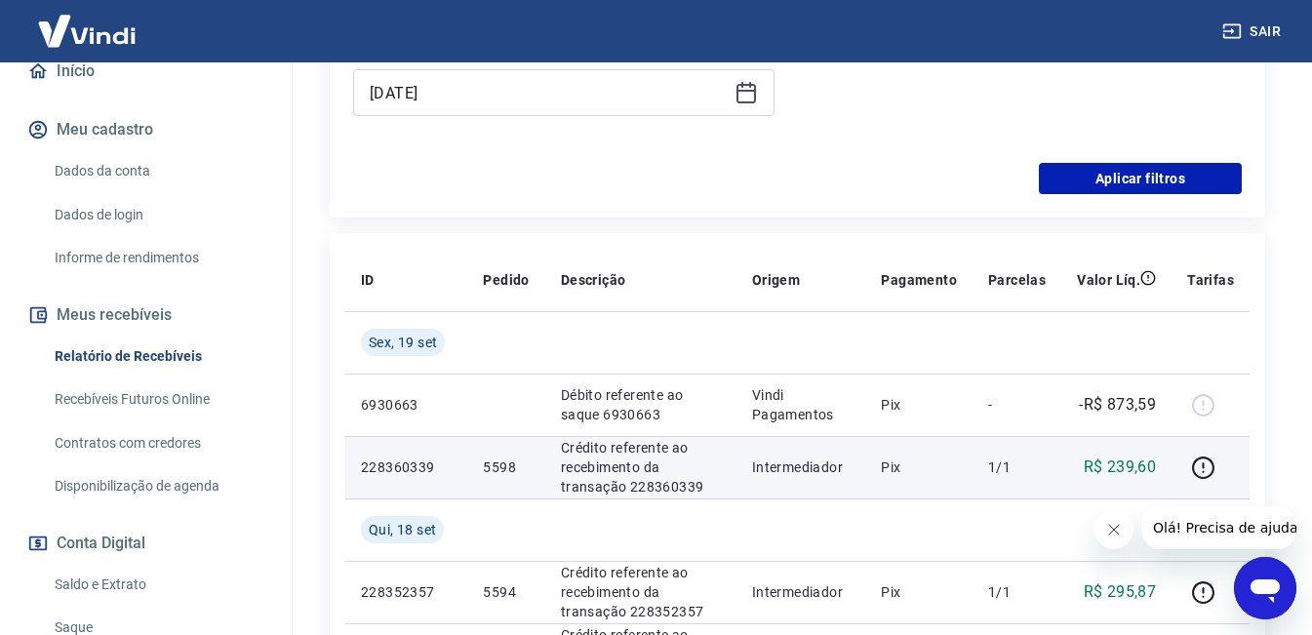
type input "[DATE]"
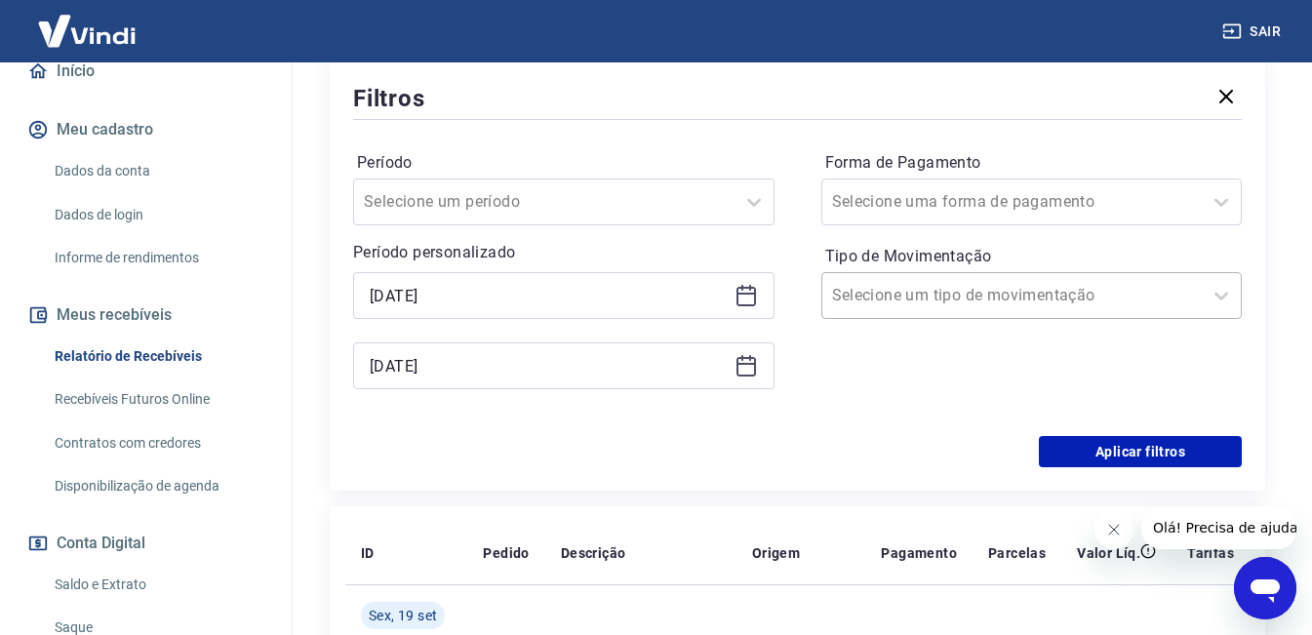
scroll to position [343, 0]
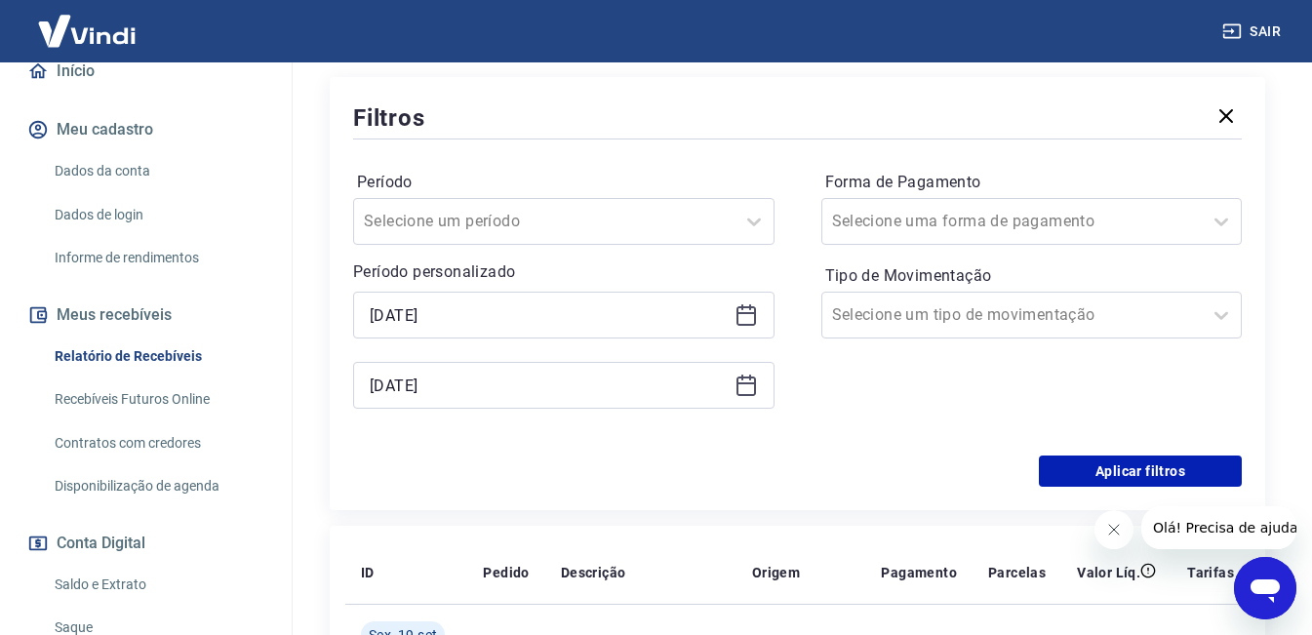
click at [748, 316] on icon at bounding box center [745, 314] width 23 height 23
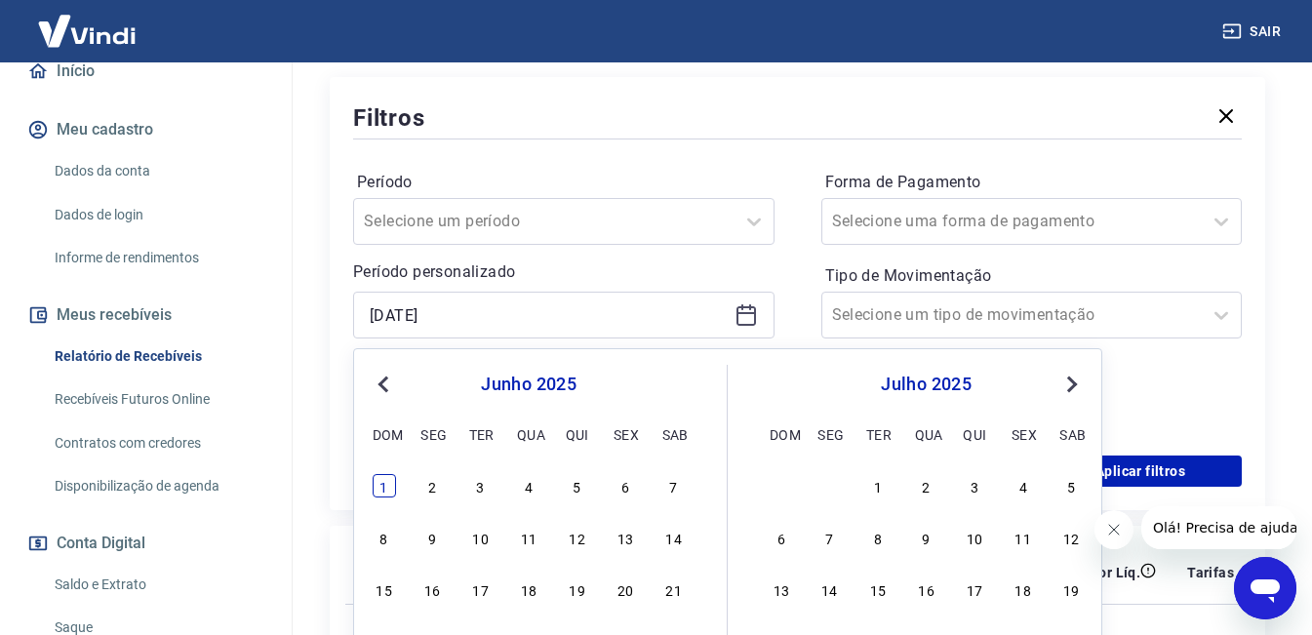
click at [379, 478] on div "1" at bounding box center [384, 485] width 23 height 23
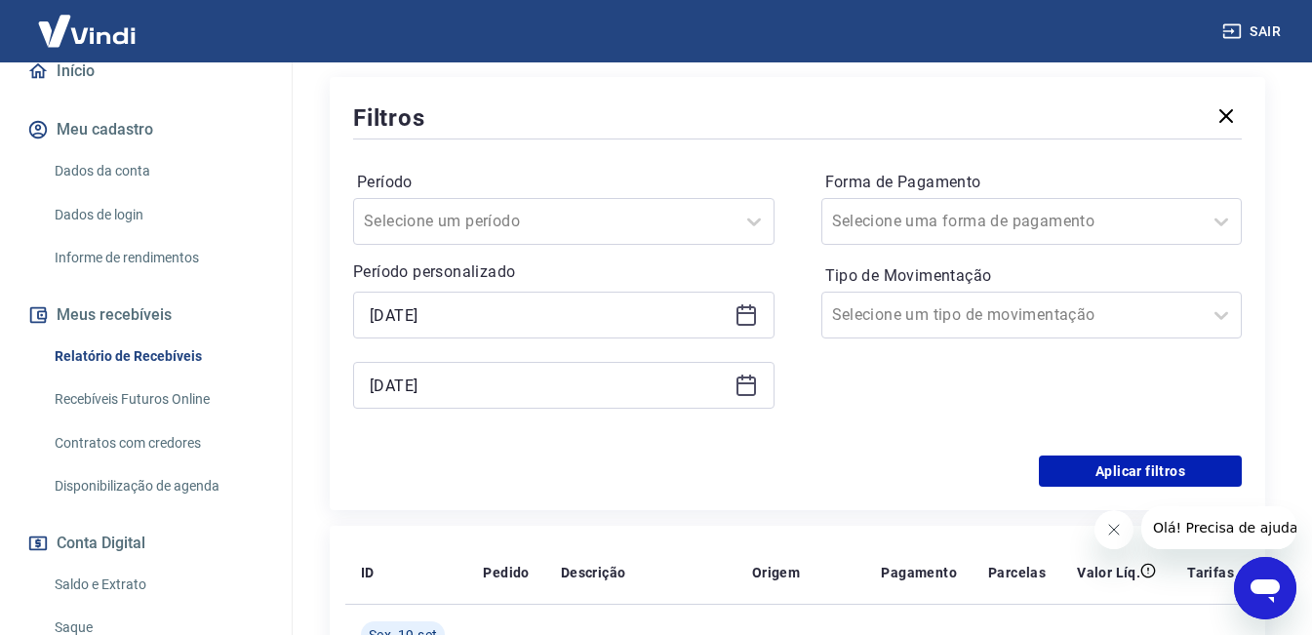
click at [757, 305] on icon at bounding box center [745, 314] width 23 height 23
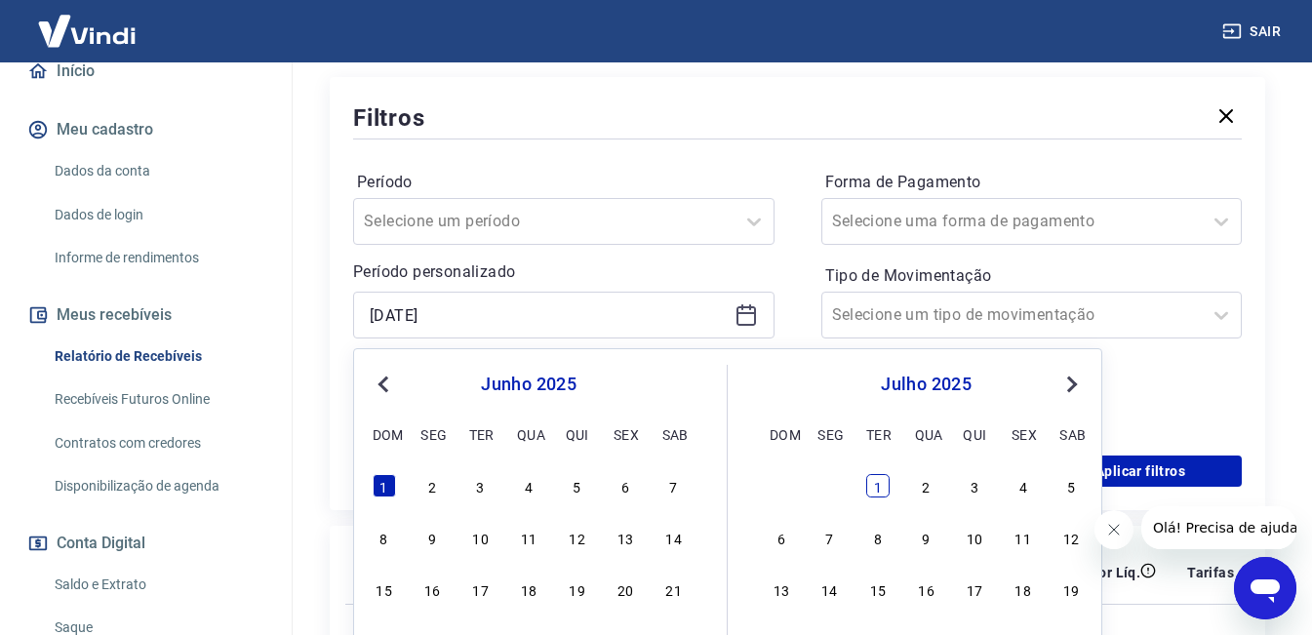
click at [884, 487] on div "1" at bounding box center [877, 485] width 23 height 23
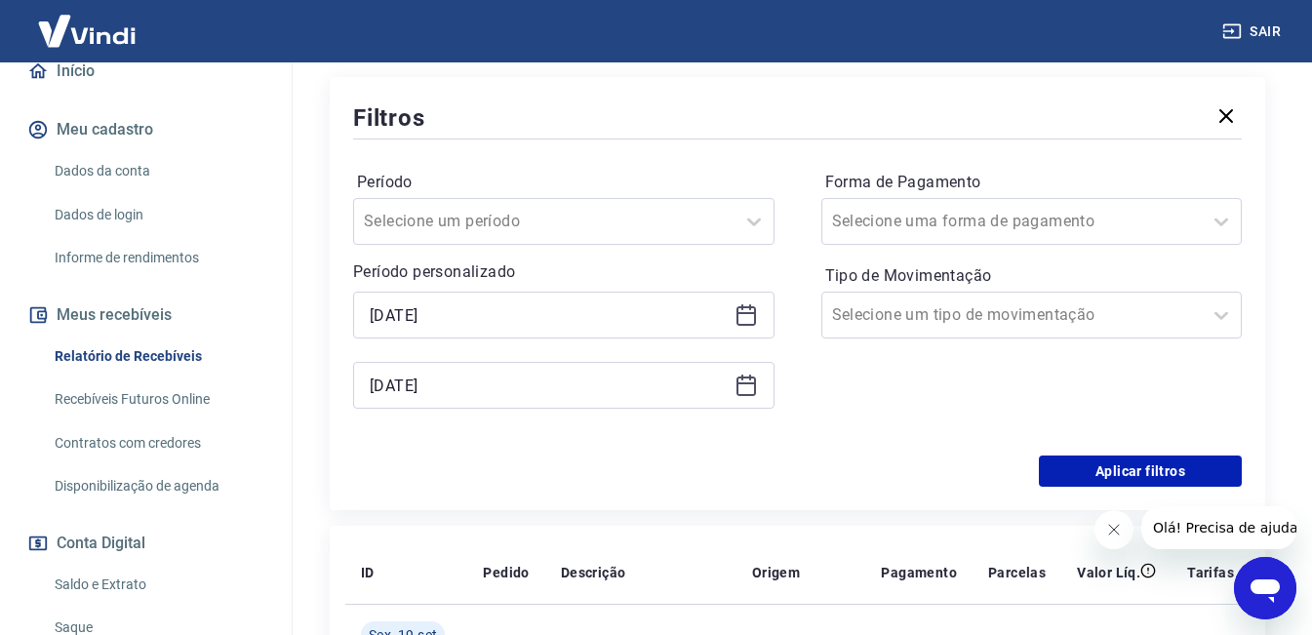
type input "[DATE]"
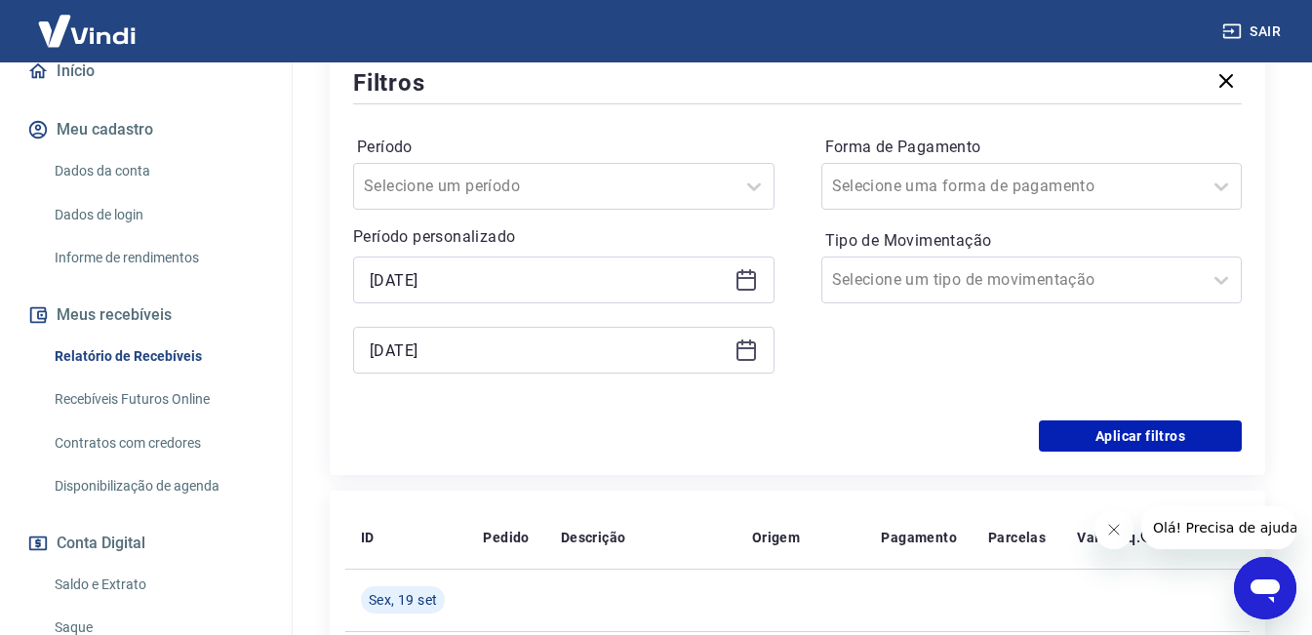
scroll to position [441, 0]
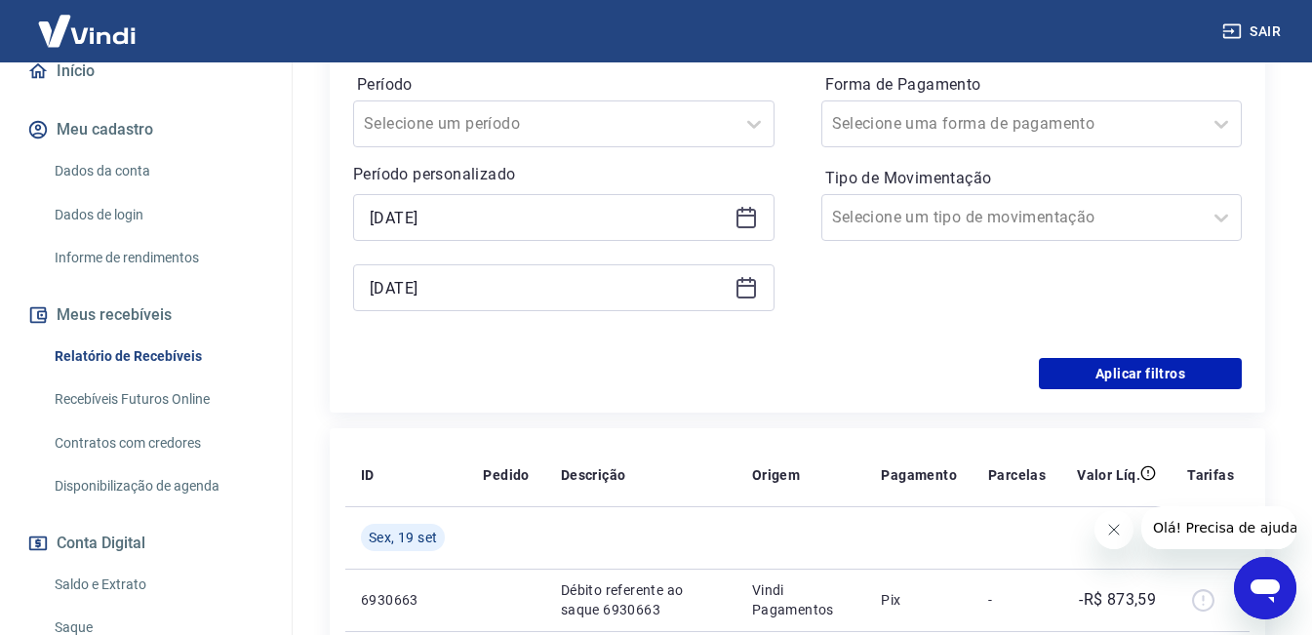
click at [747, 294] on icon at bounding box center [745, 287] width 23 height 23
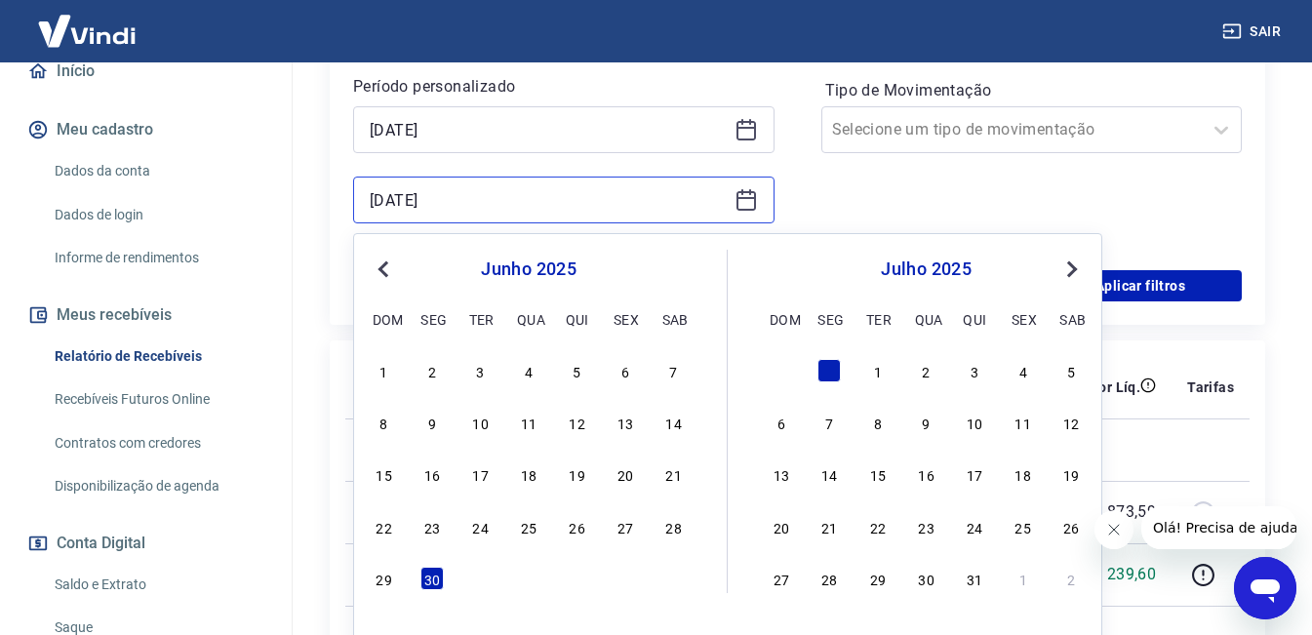
scroll to position [636, 0]
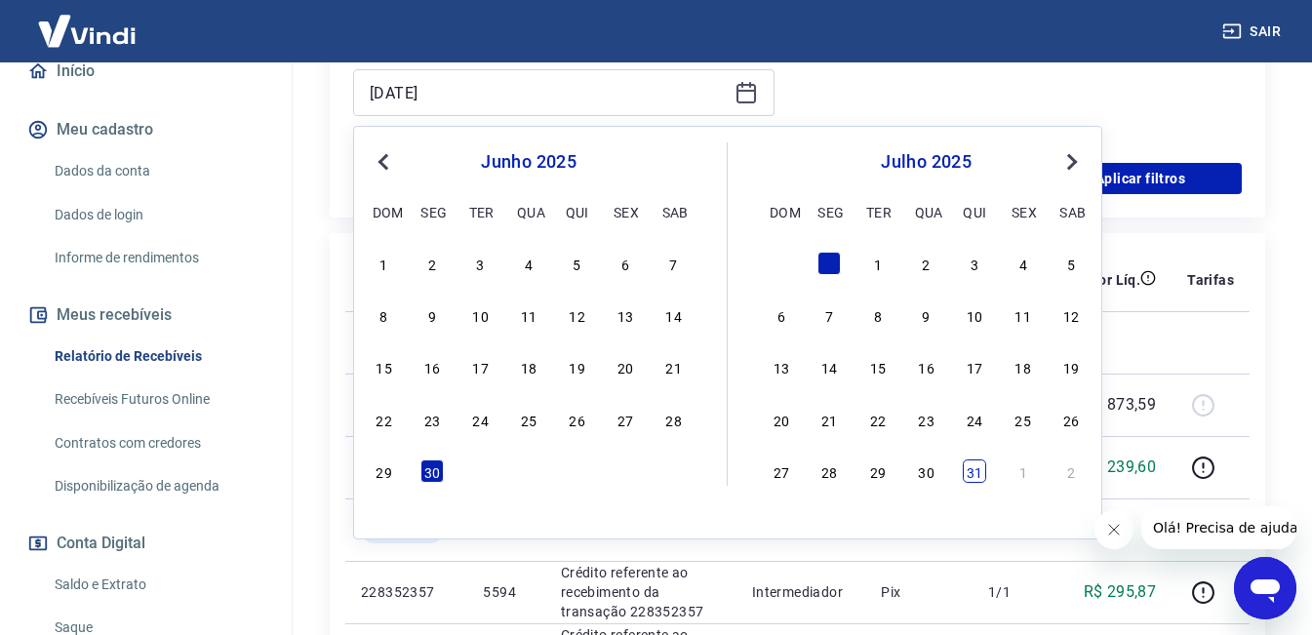
click at [976, 467] on div "31" at bounding box center [974, 470] width 23 height 23
type input "[DATE]"
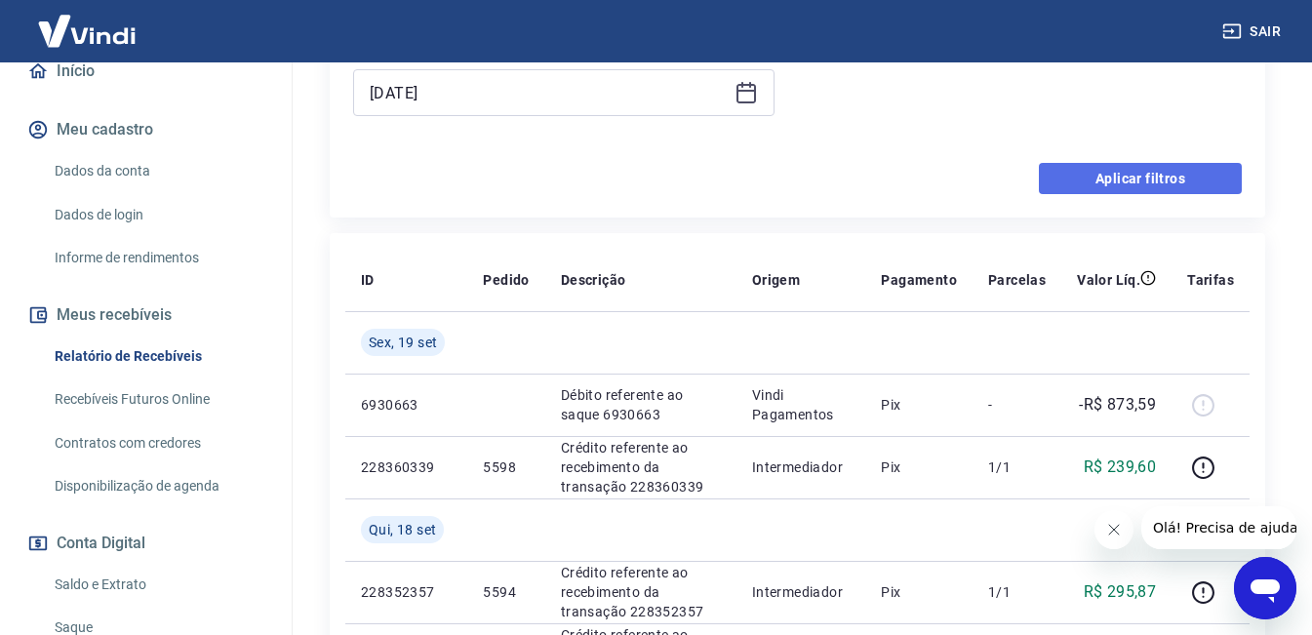
click at [1127, 186] on button "Aplicar filtros" at bounding box center [1140, 178] width 203 height 31
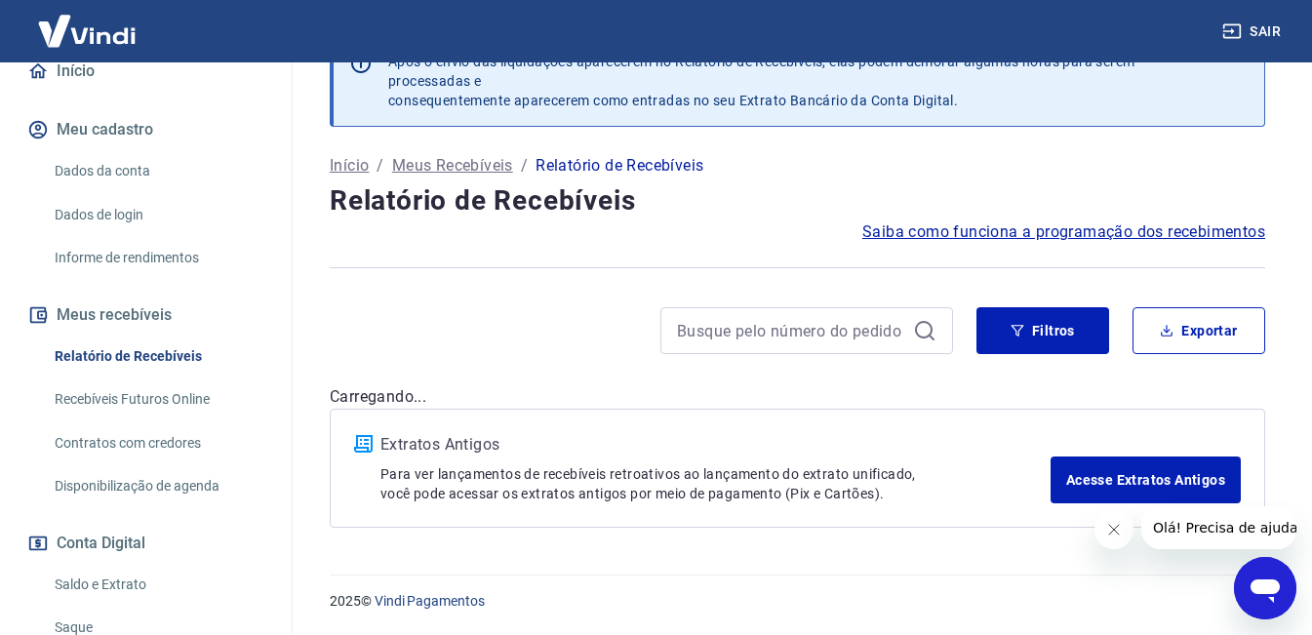
scroll to position [51, 0]
click at [1162, 335] on icon "button" at bounding box center [1167, 331] width 14 height 14
type input "[DATE]"
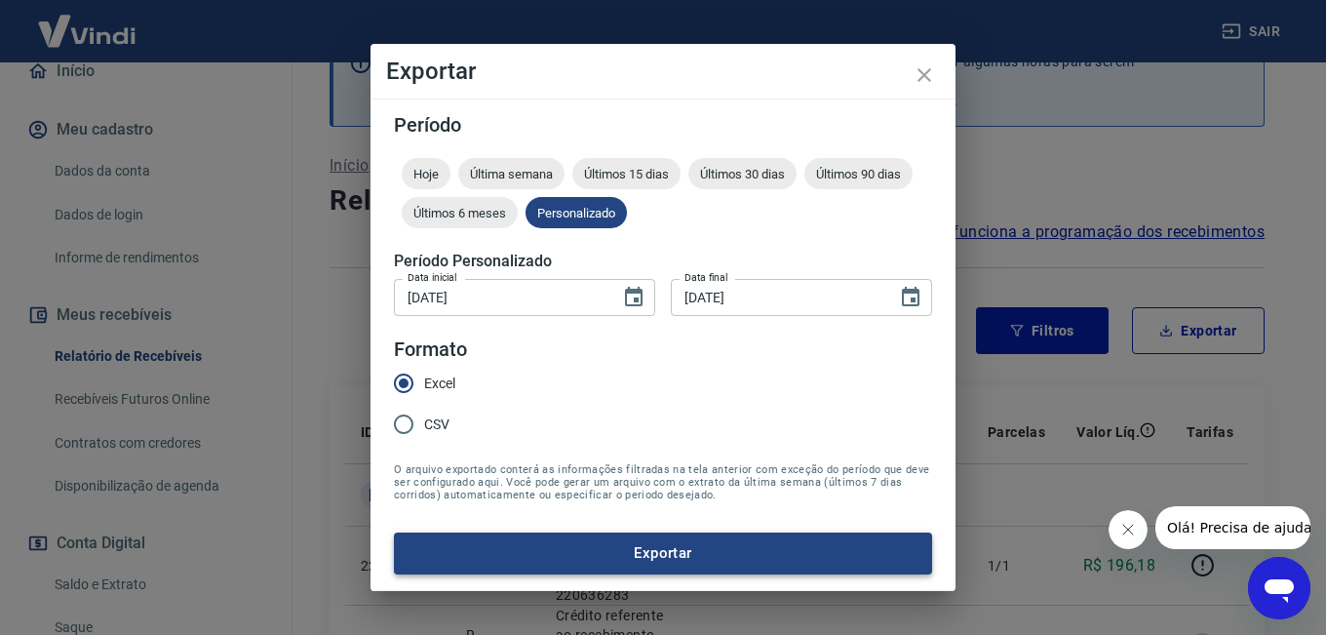
click at [566, 546] on button "Exportar" at bounding box center [663, 552] width 538 height 41
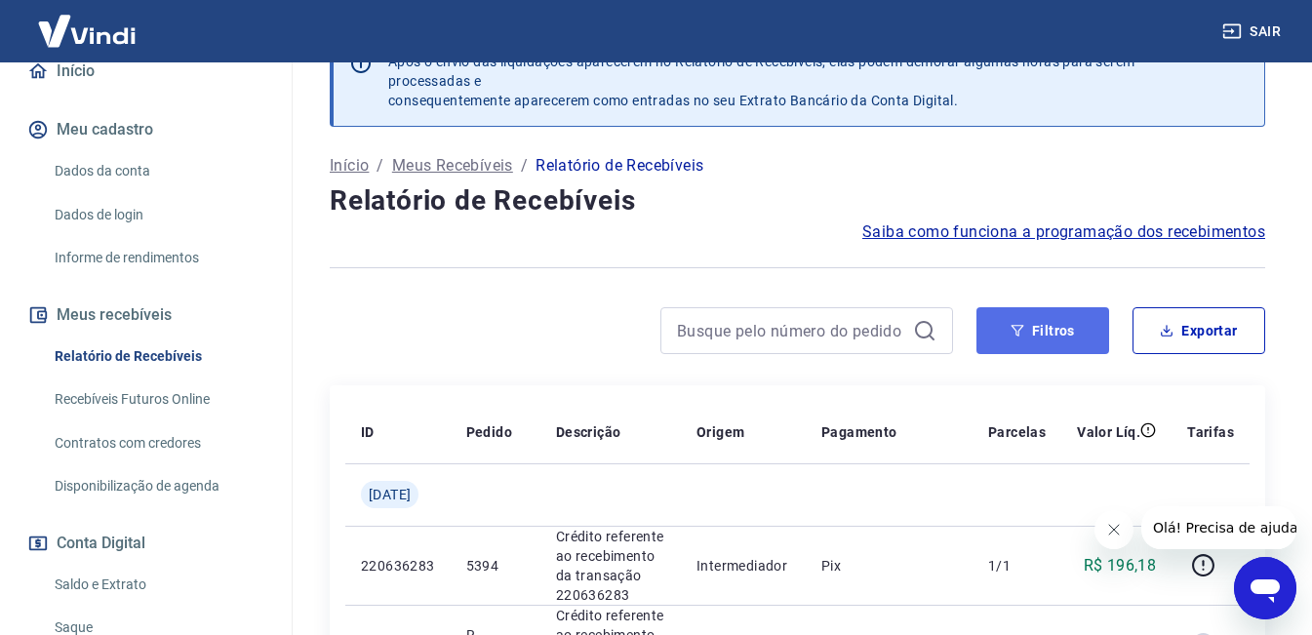
click at [1055, 345] on button "Filtros" at bounding box center [1042, 330] width 133 height 47
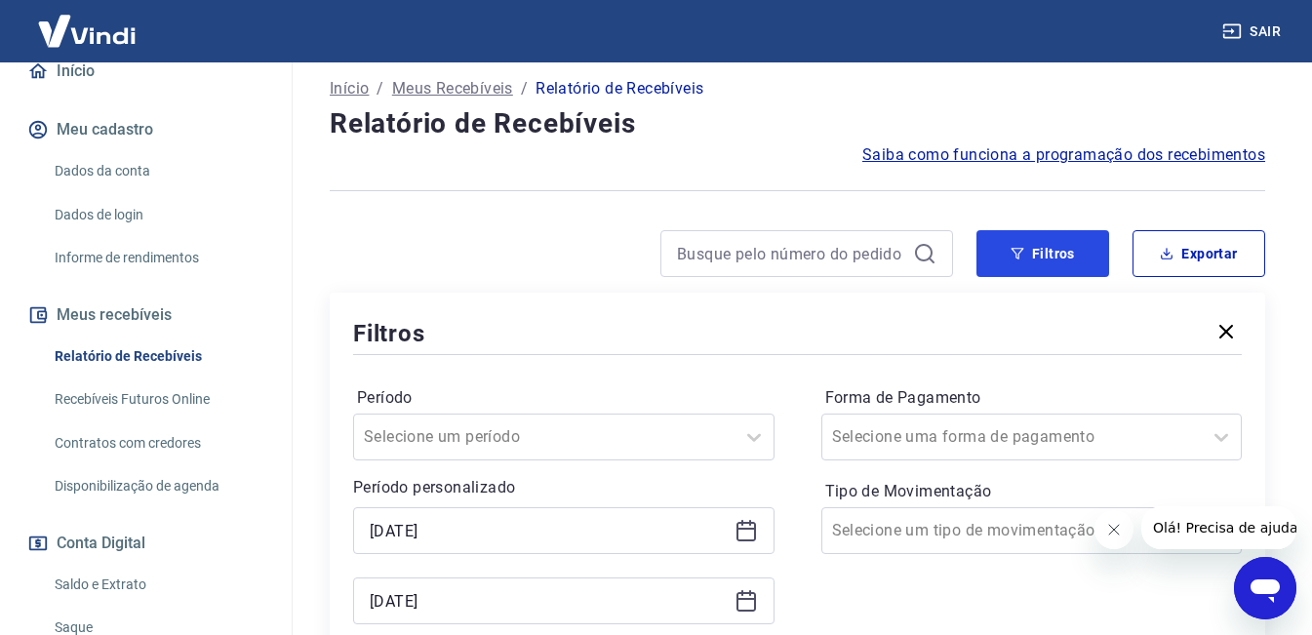
scroll to position [246, 0]
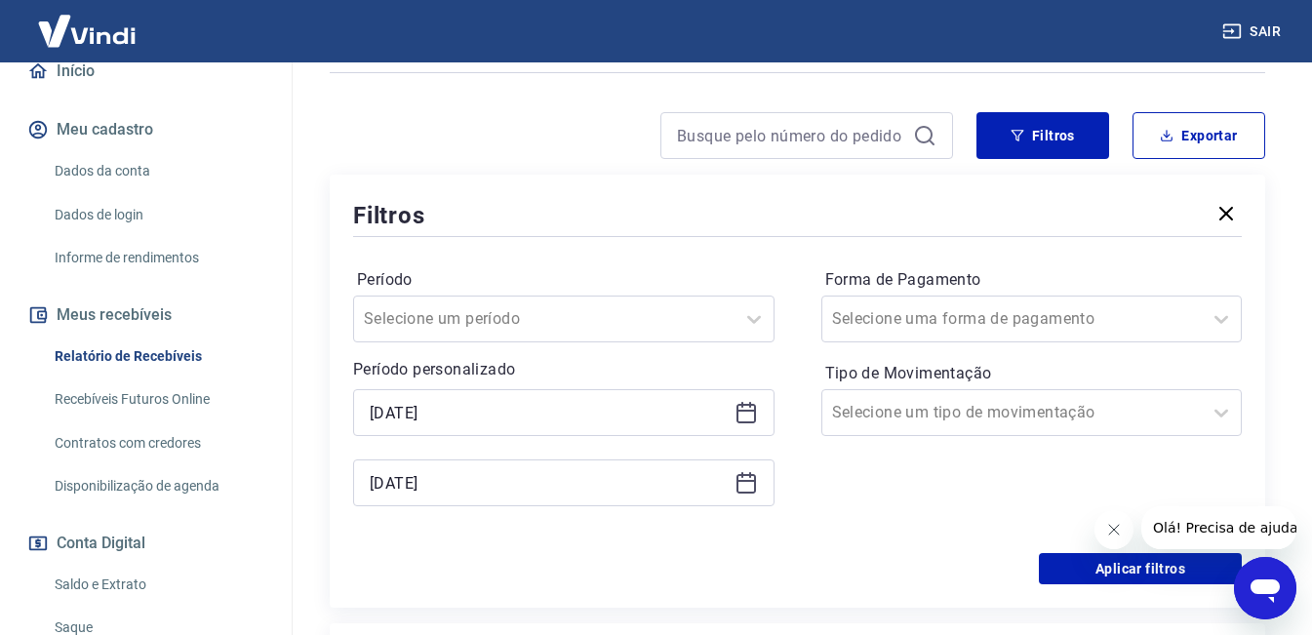
click at [745, 419] on icon at bounding box center [745, 412] width 23 height 23
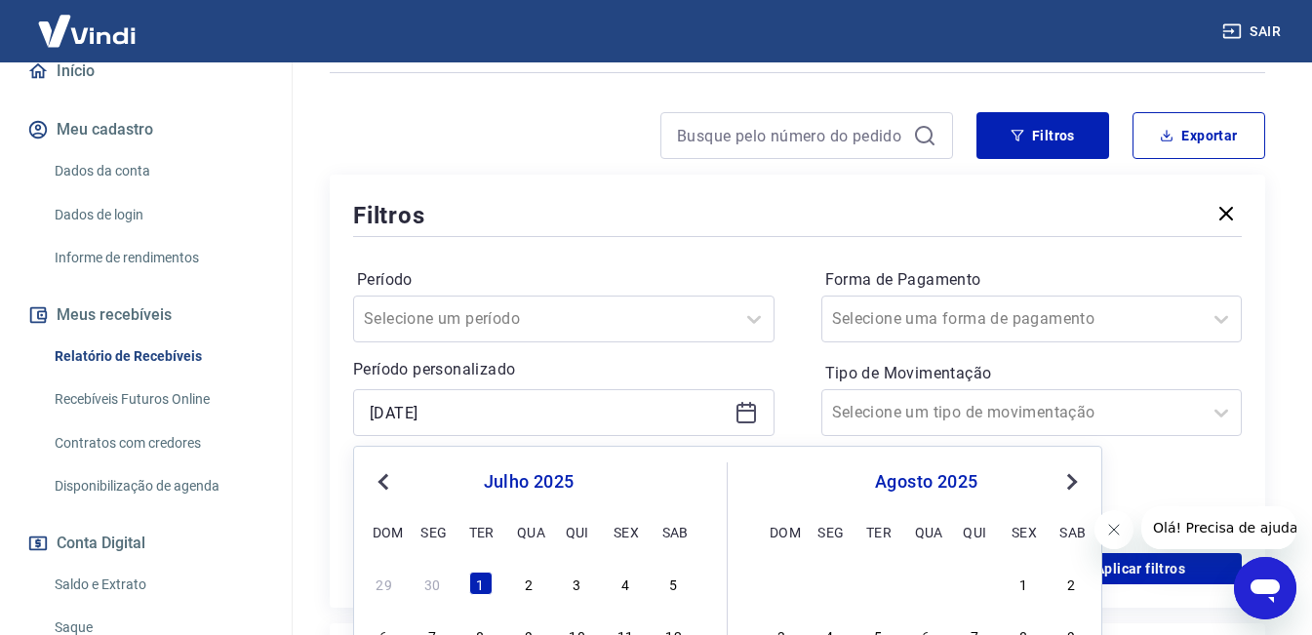
click at [385, 487] on span "Previous Month" at bounding box center [385, 481] width 0 height 22
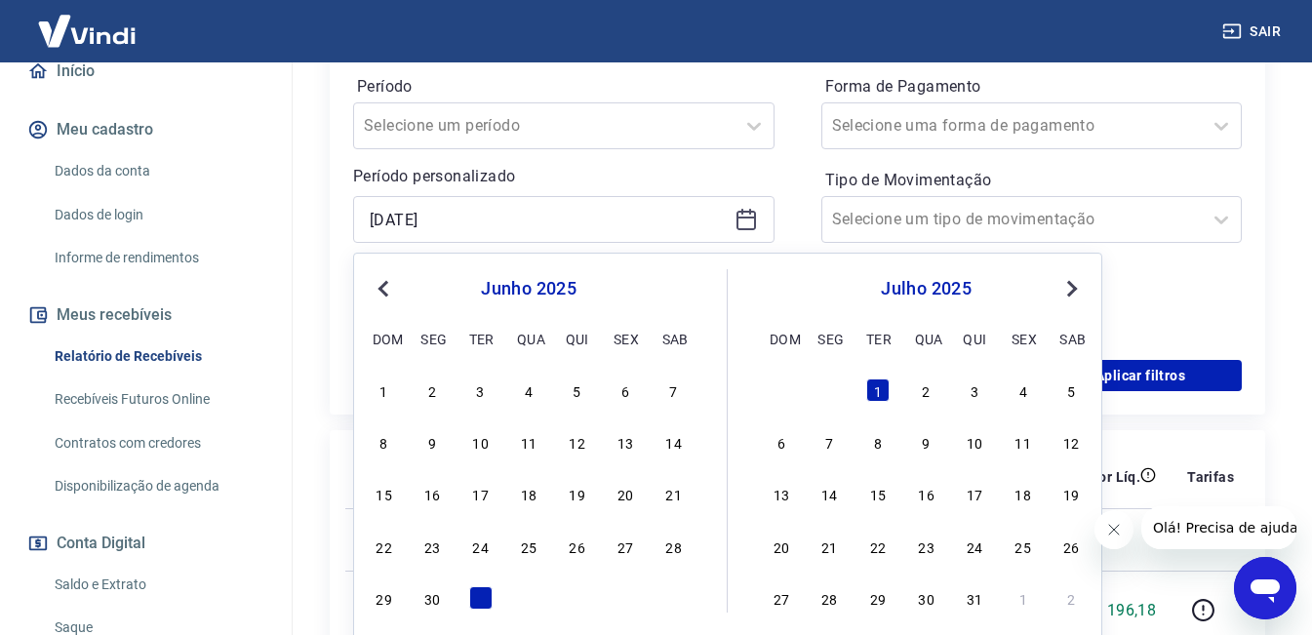
scroll to position [441, 0]
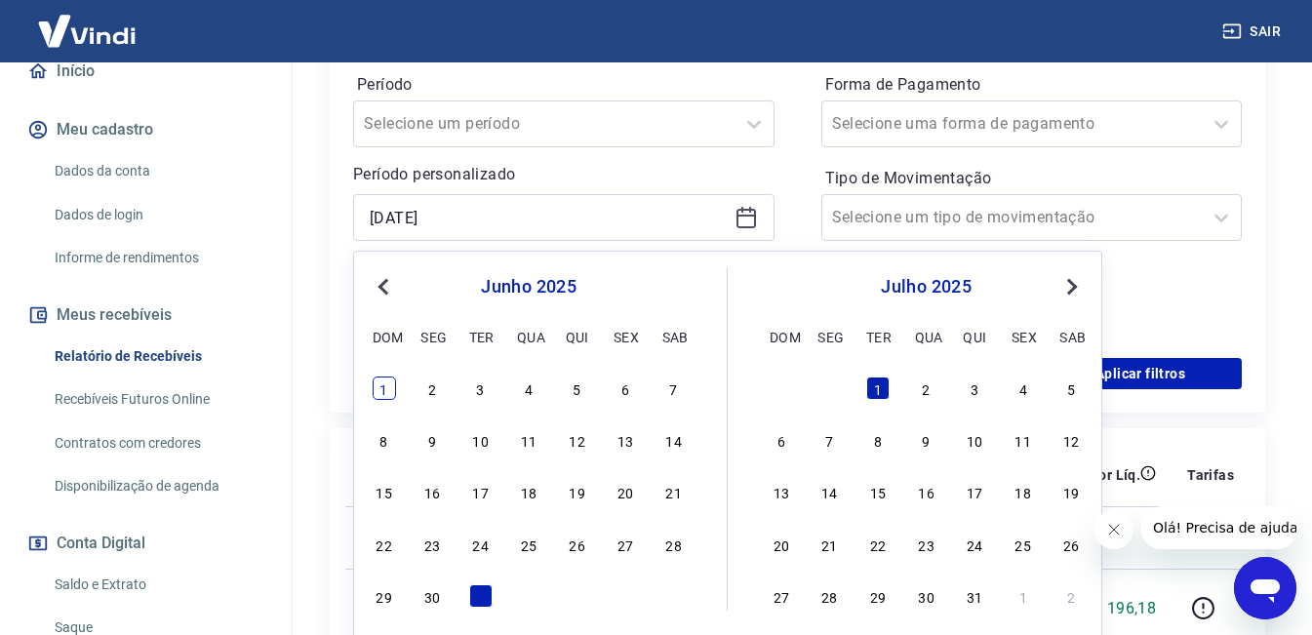
click at [378, 393] on div "1" at bounding box center [384, 387] width 23 height 23
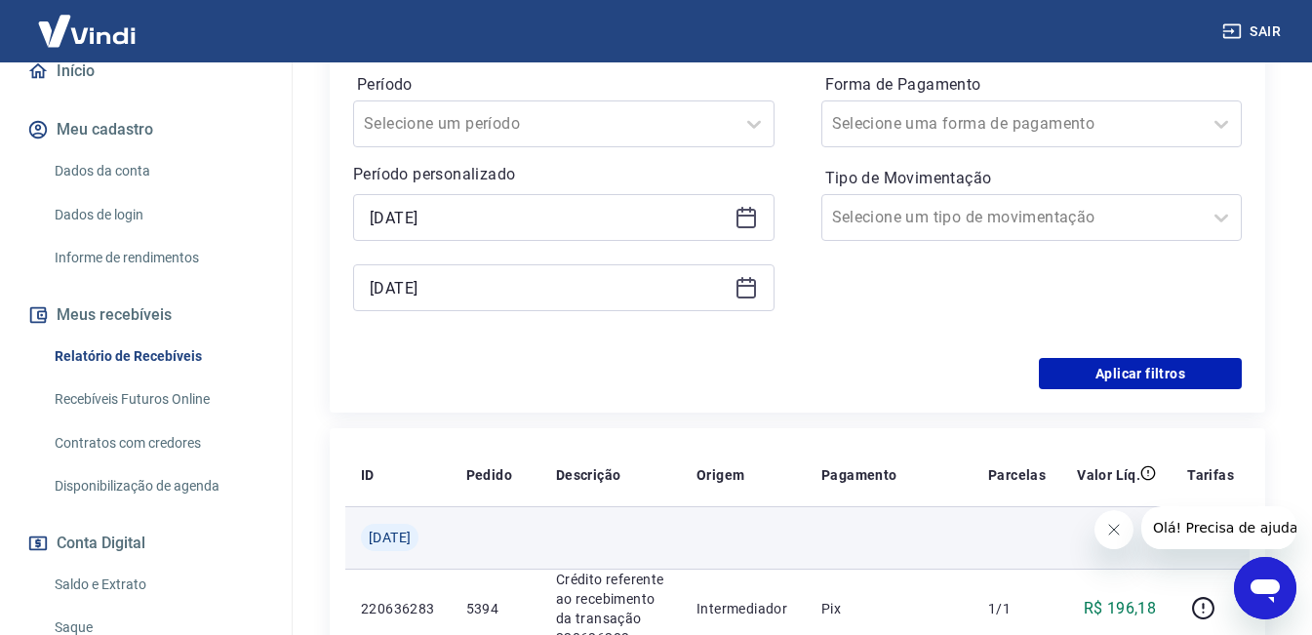
type input "[DATE]"
click at [576, 553] on td at bounding box center [610, 537] width 140 height 62
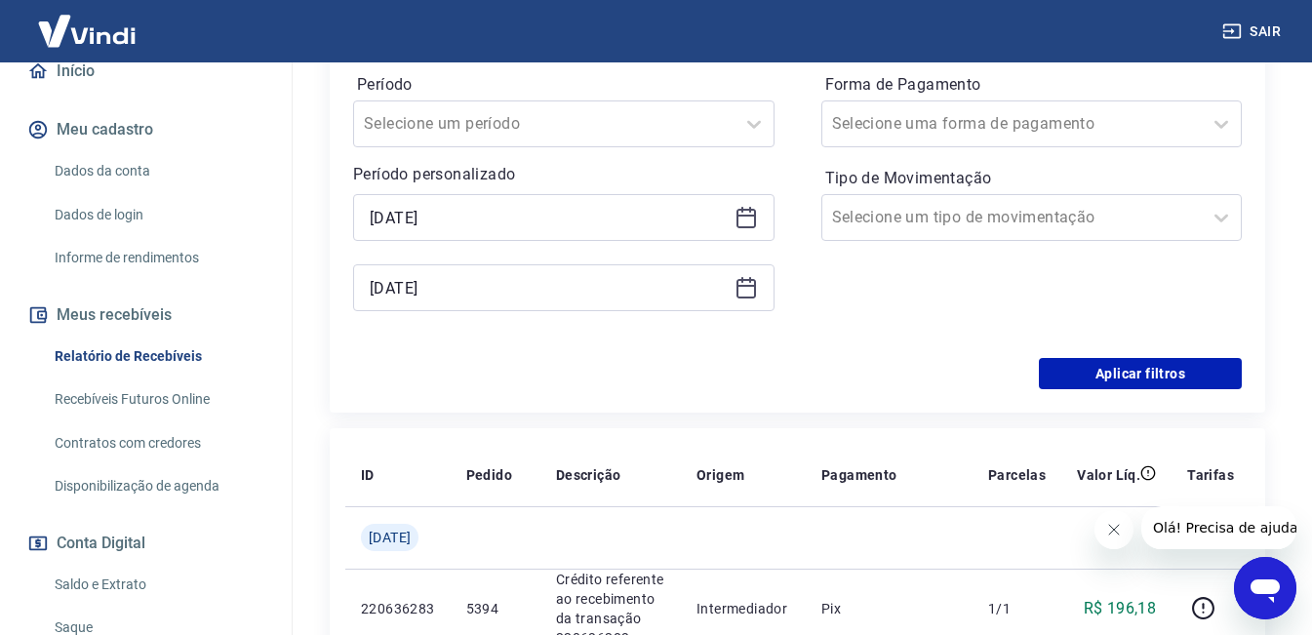
click at [749, 293] on icon at bounding box center [745, 287] width 23 height 23
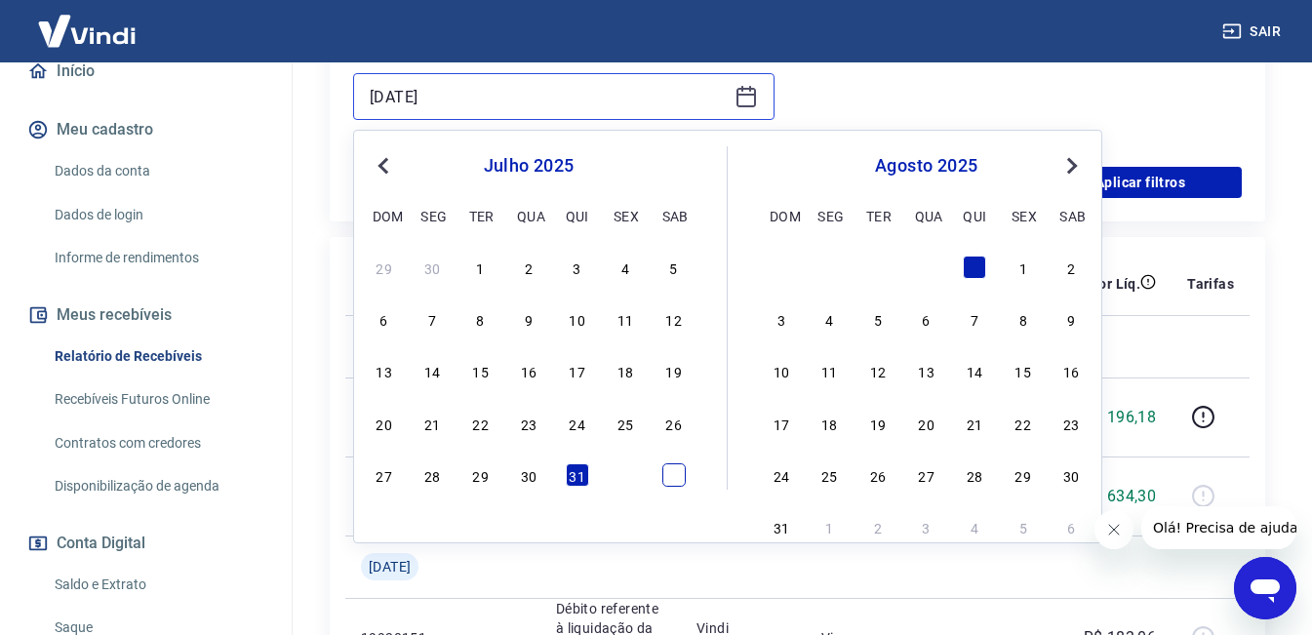
scroll to position [636, 0]
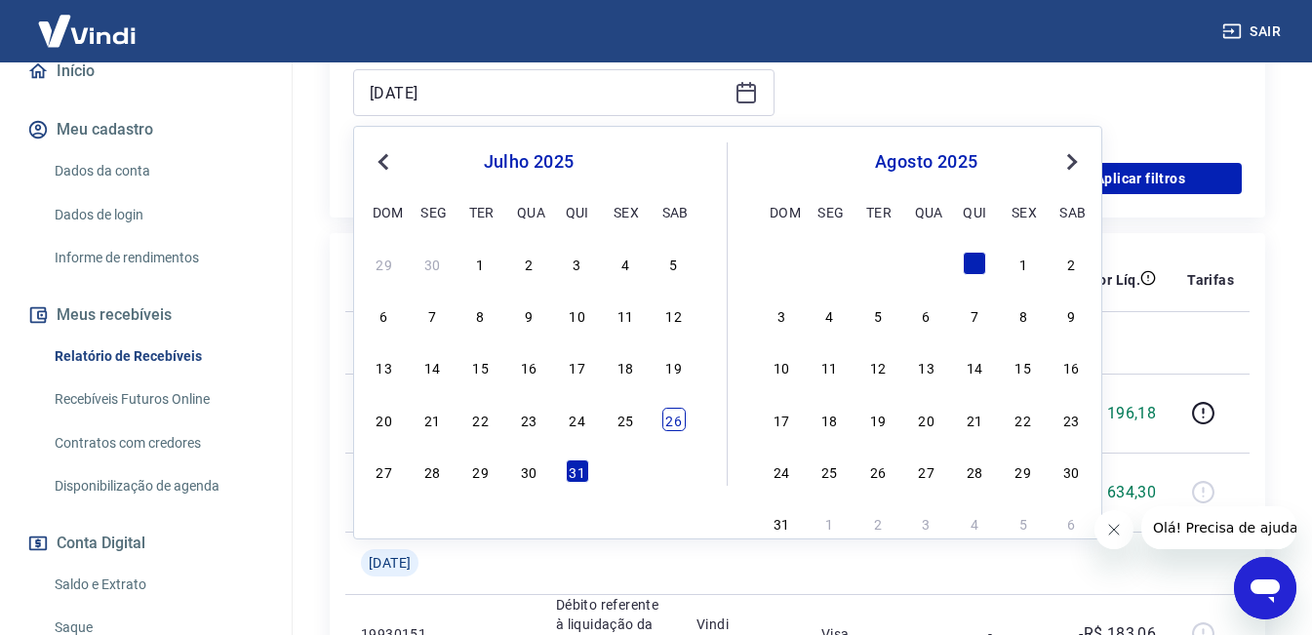
click at [669, 425] on div "26" at bounding box center [673, 419] width 23 height 23
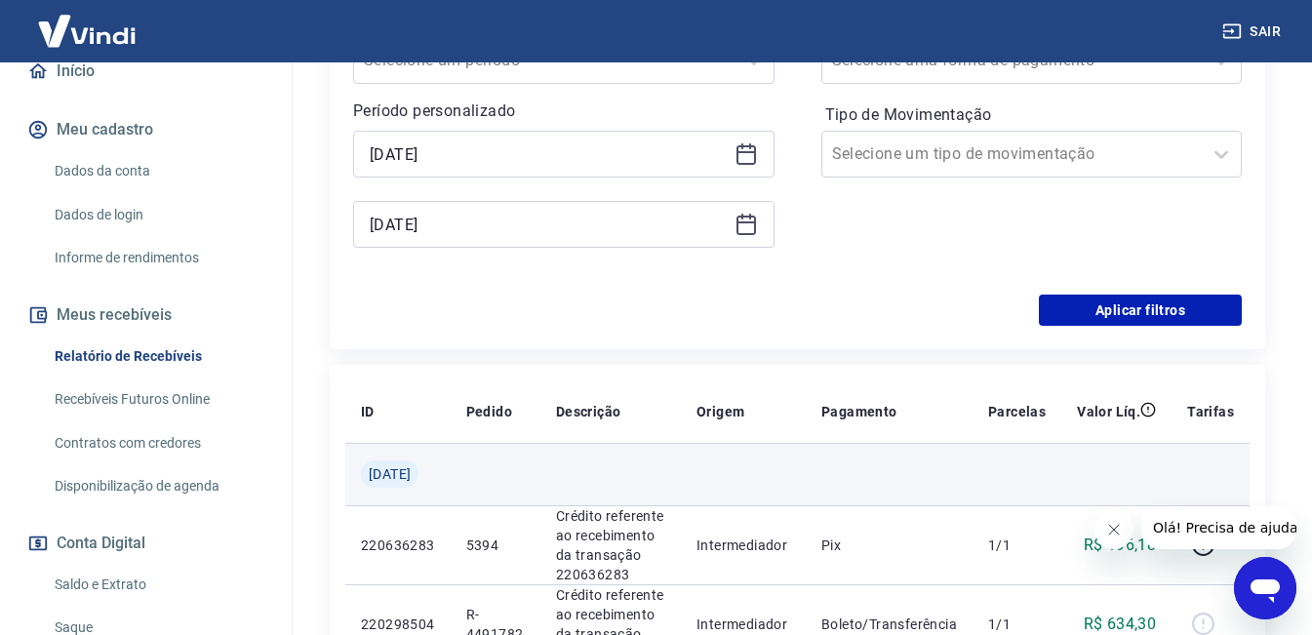
scroll to position [246, 0]
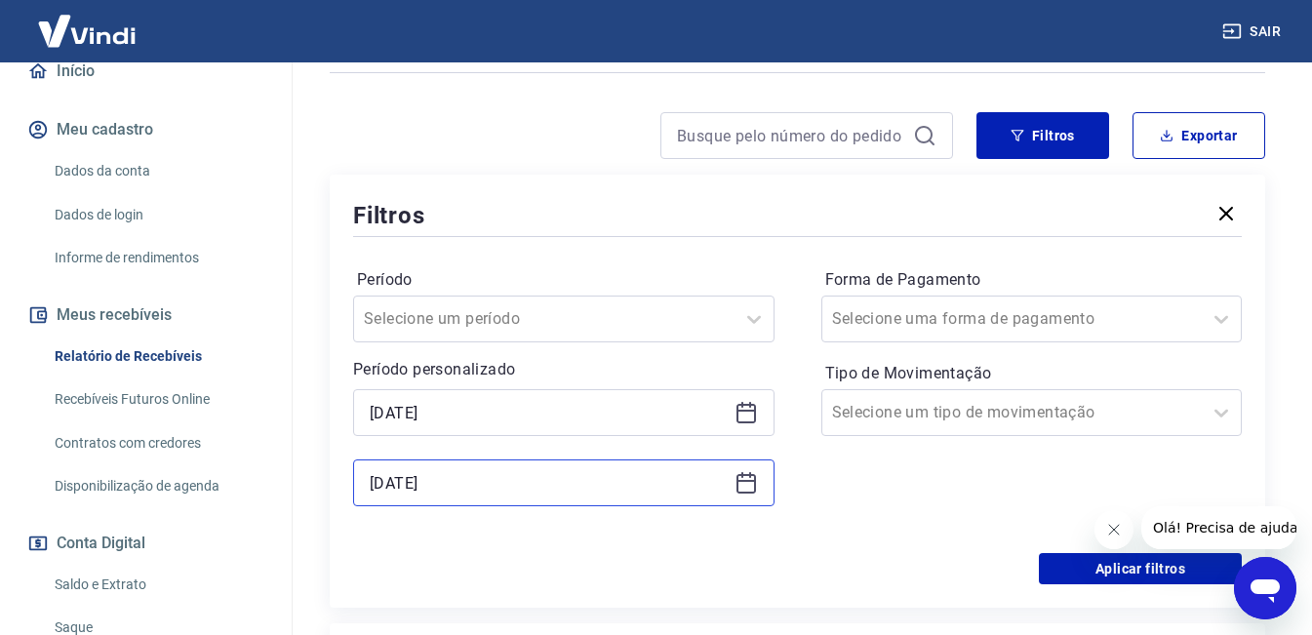
click at [518, 480] on input "[DATE]" at bounding box center [548, 482] width 357 height 29
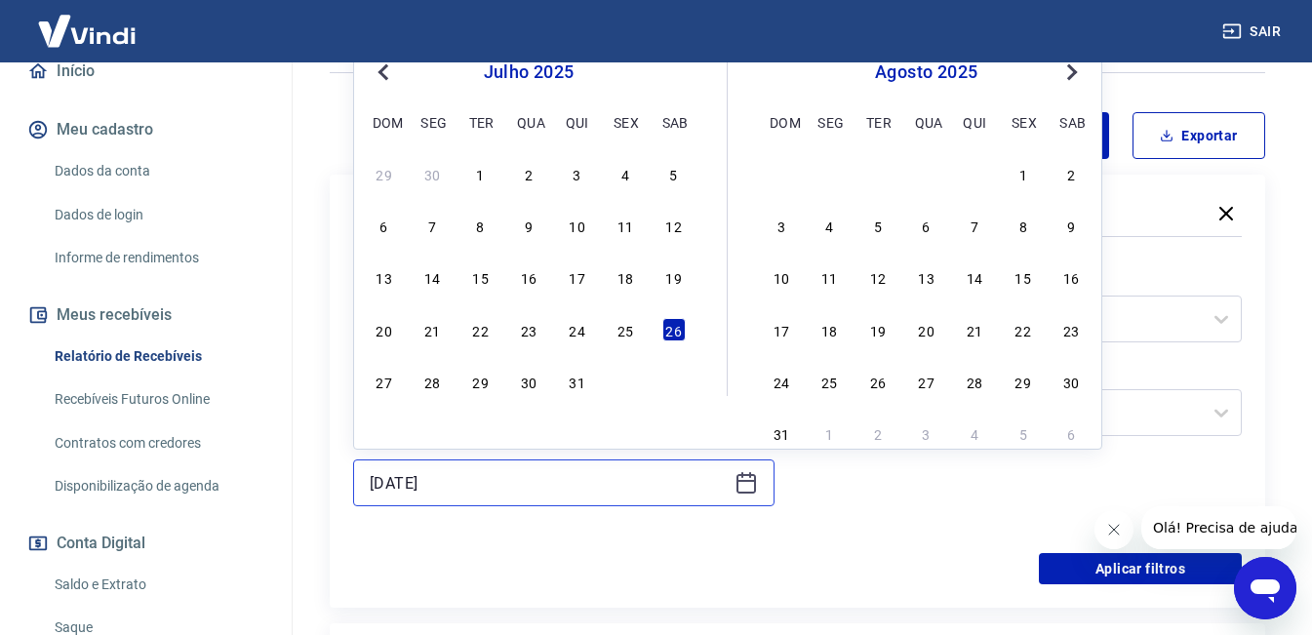
scroll to position [148, 0]
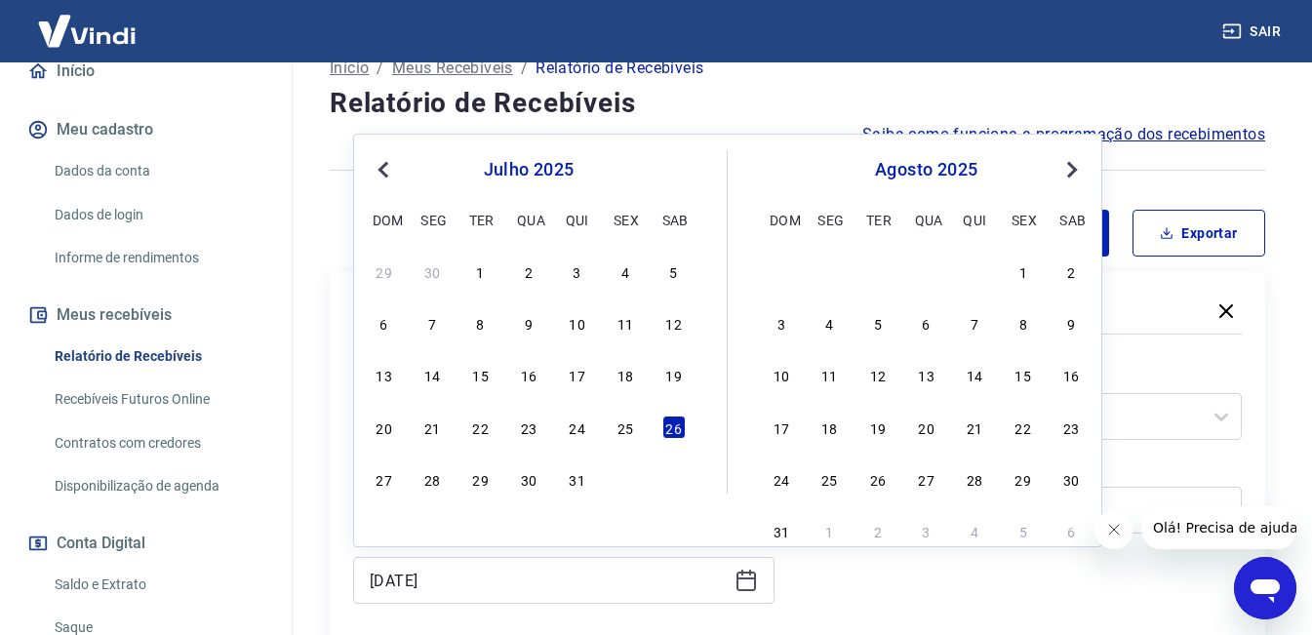
click at [385, 165] on span "Previous Month" at bounding box center [385, 169] width 0 height 22
click at [584, 431] on div "26" at bounding box center [577, 426] width 23 height 23
type input "[DATE]"
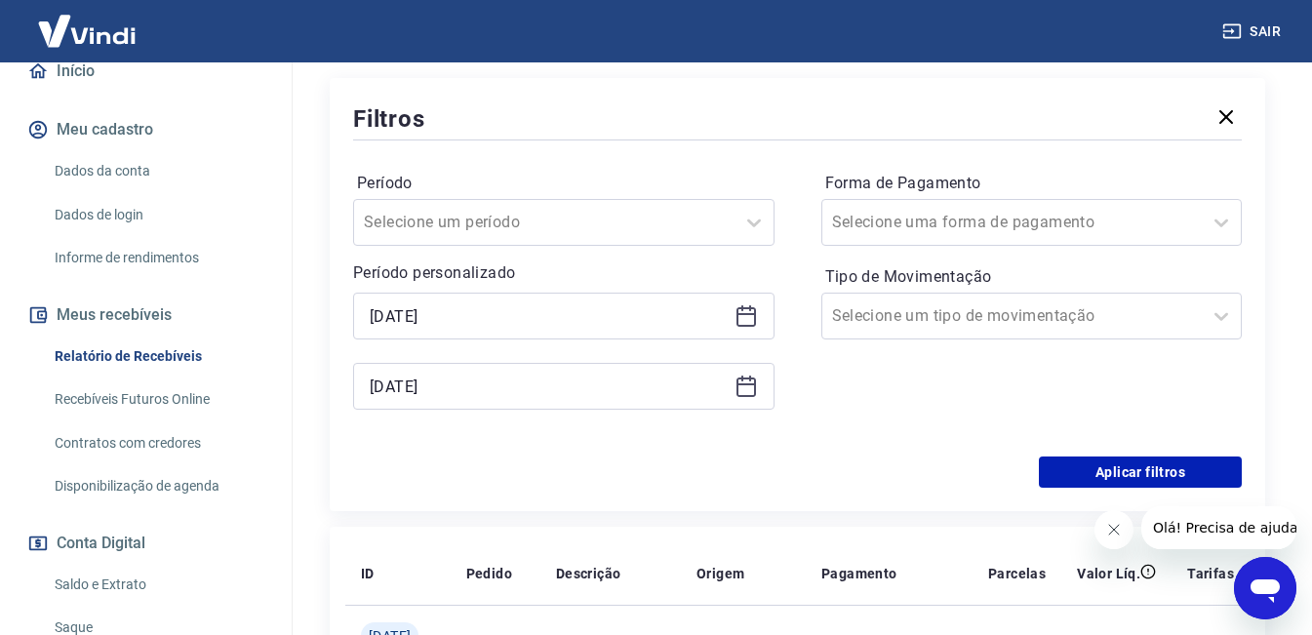
scroll to position [343, 0]
click at [1129, 481] on button "Aplicar filtros" at bounding box center [1140, 470] width 203 height 31
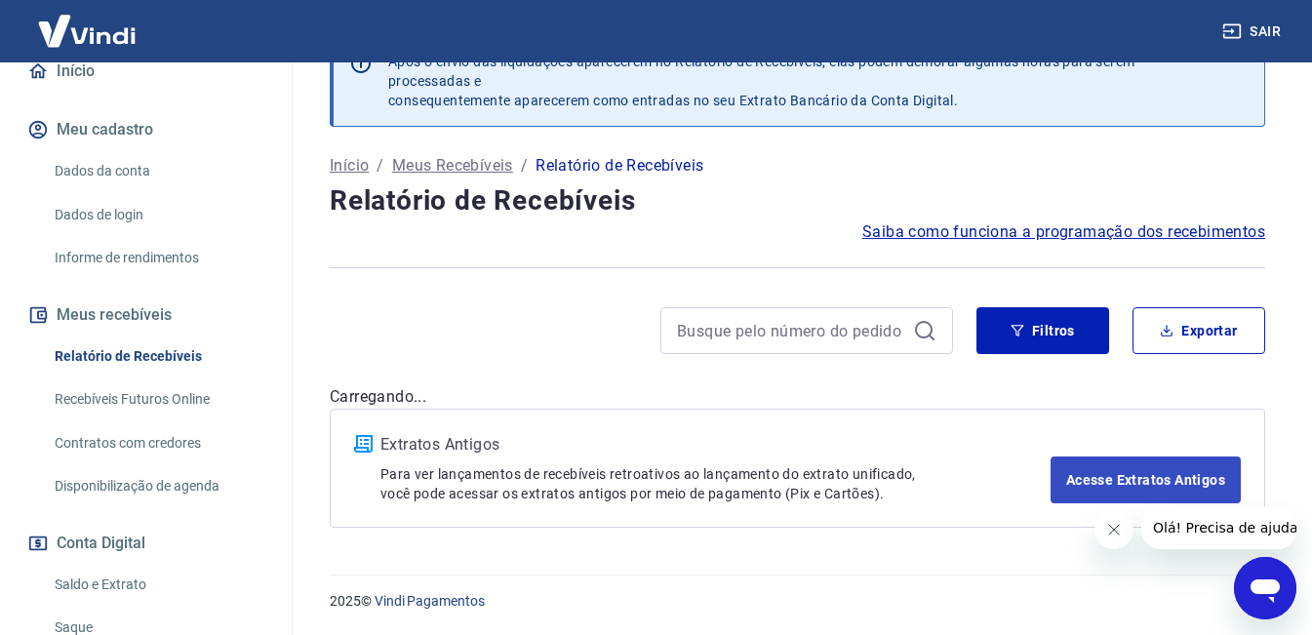
scroll to position [51, 0]
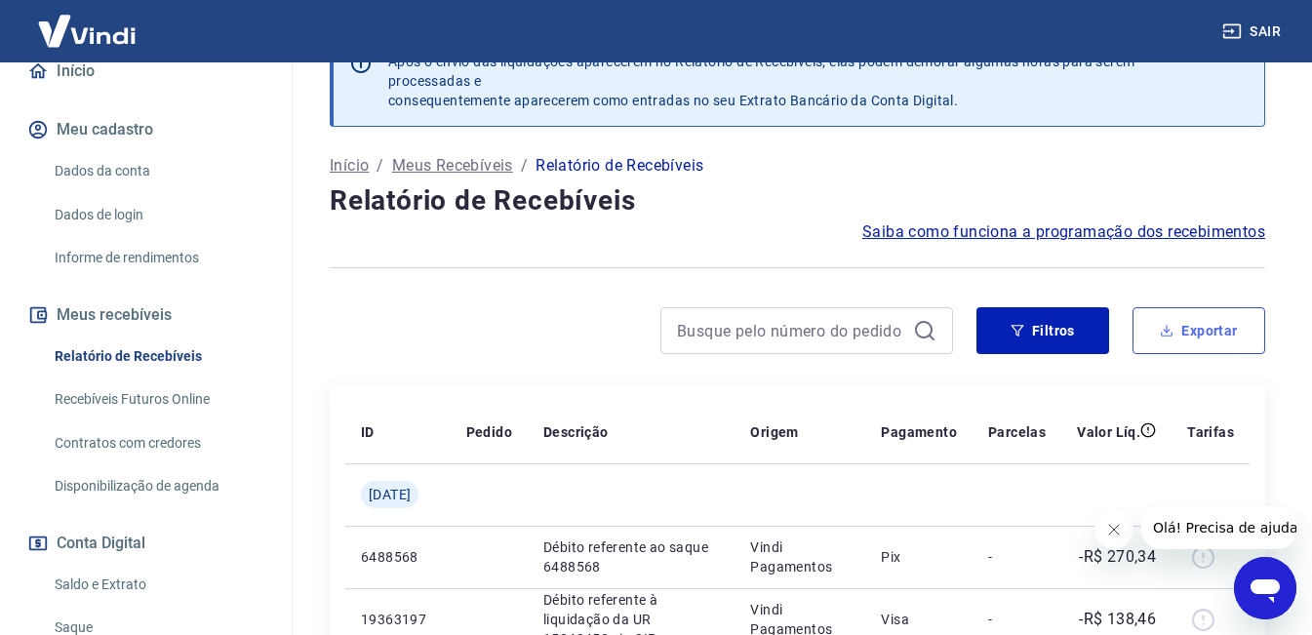
click at [1166, 588] on td "-R$ 138,46" at bounding box center [1116, 619] width 110 height 62
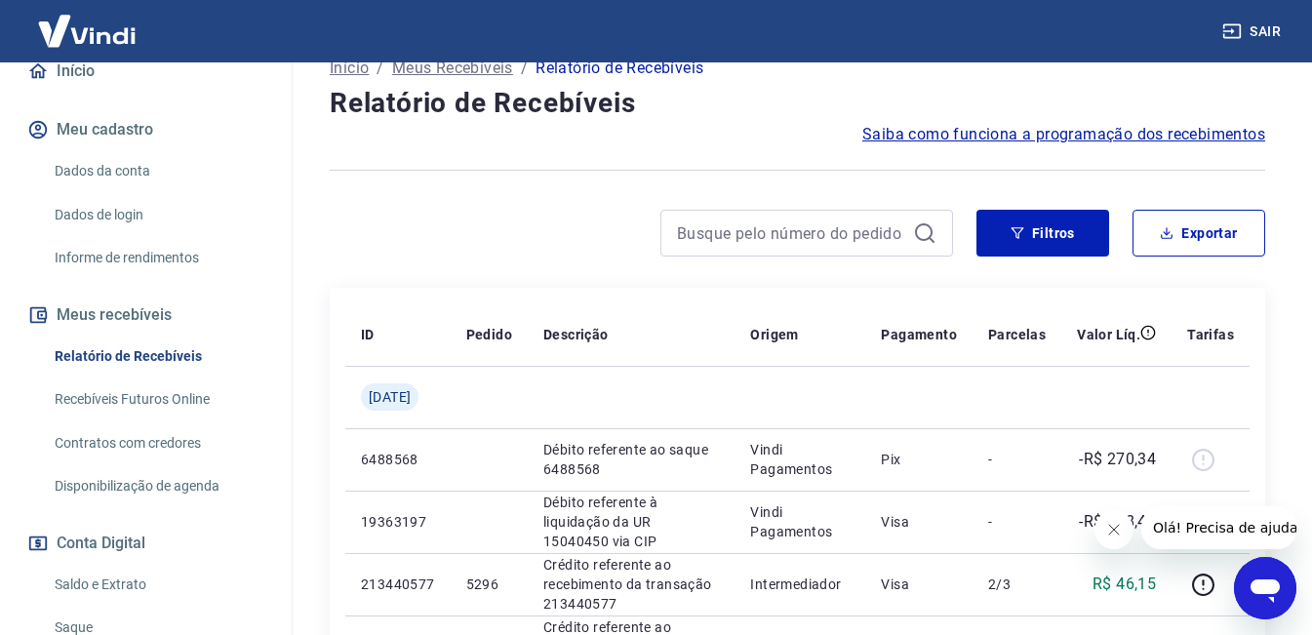
scroll to position [0, 0]
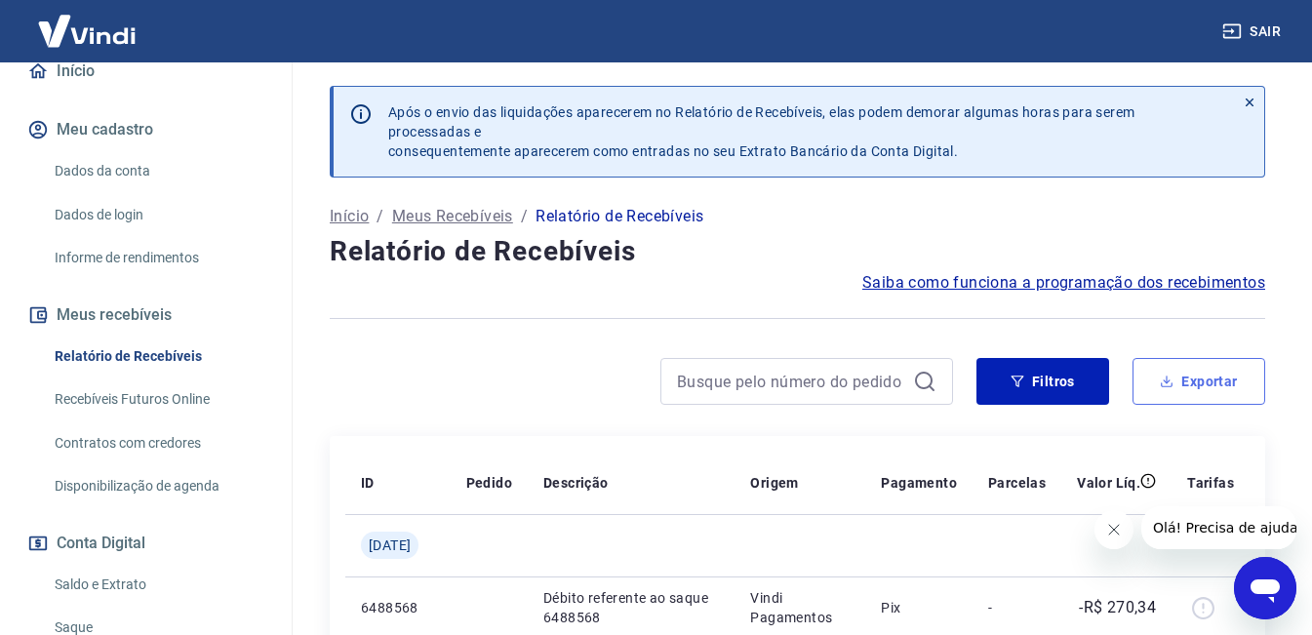
click at [1213, 398] on button "Exportar" at bounding box center [1198, 381] width 133 height 47
type input "[DATE]"
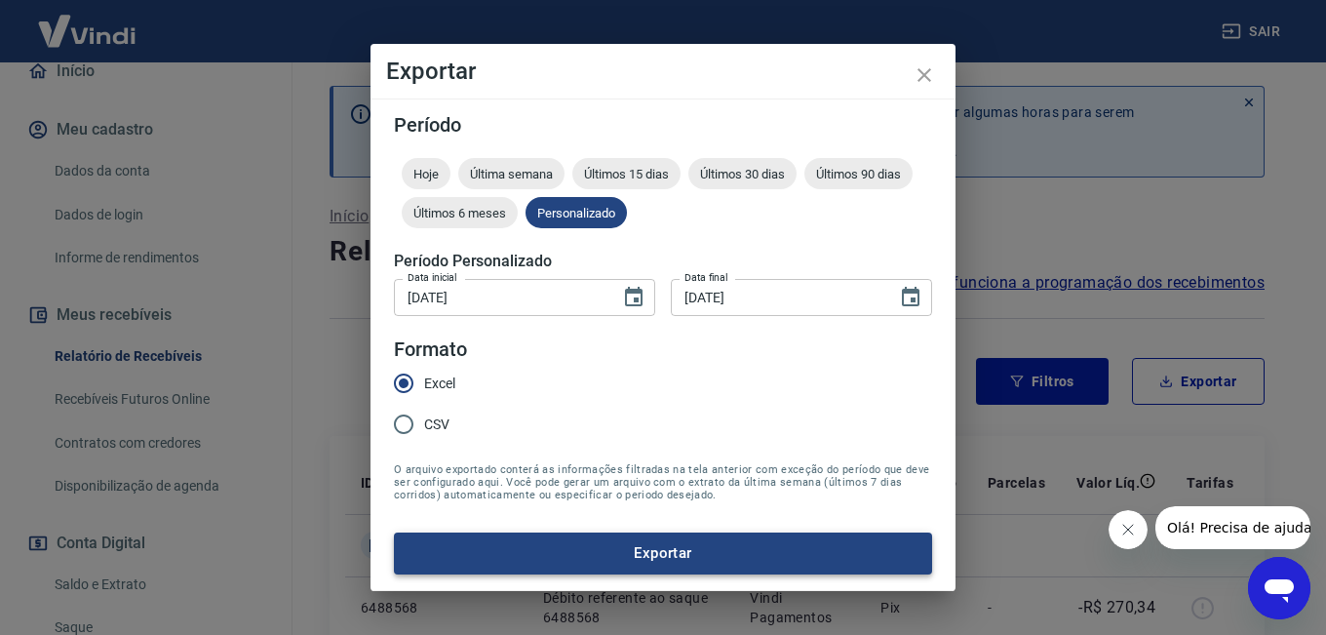
click at [640, 548] on button "Exportar" at bounding box center [663, 552] width 538 height 41
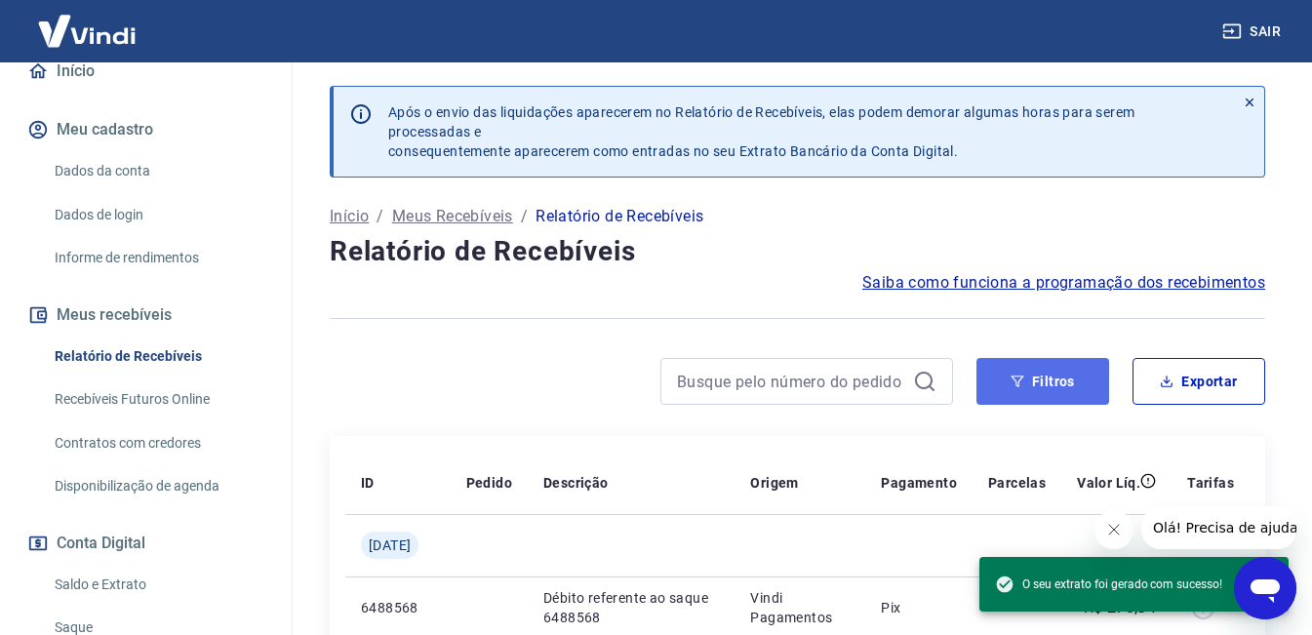
click at [995, 379] on button "Filtros" at bounding box center [1042, 381] width 133 height 47
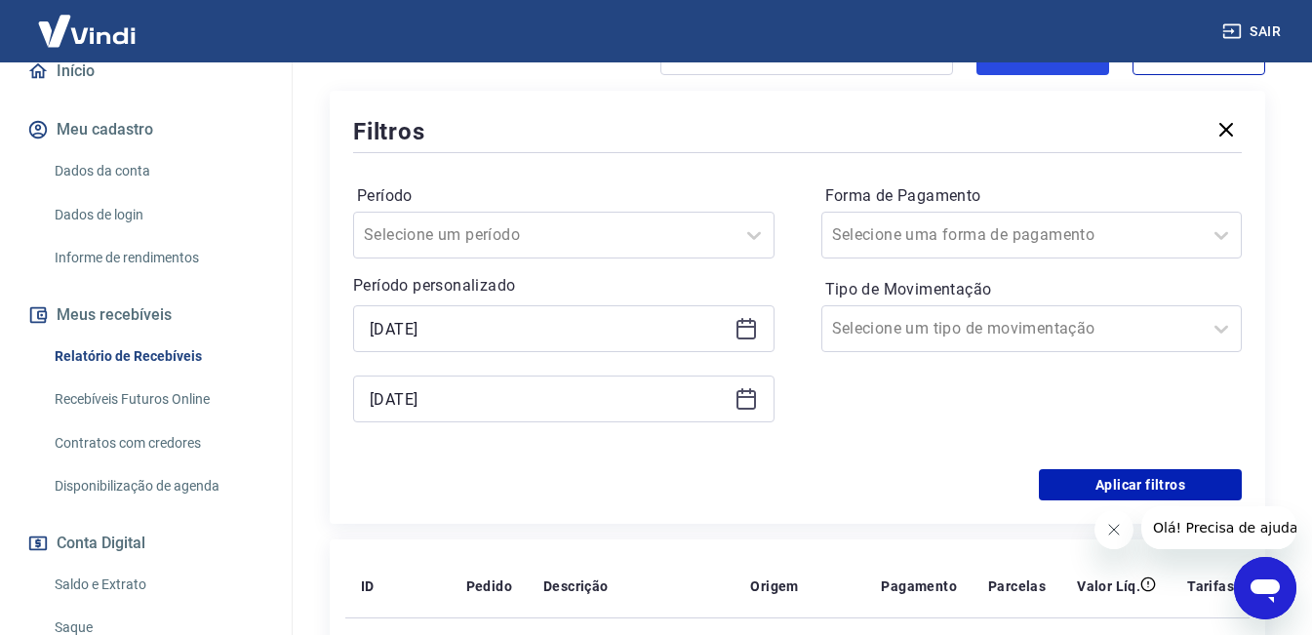
scroll to position [390, 0]
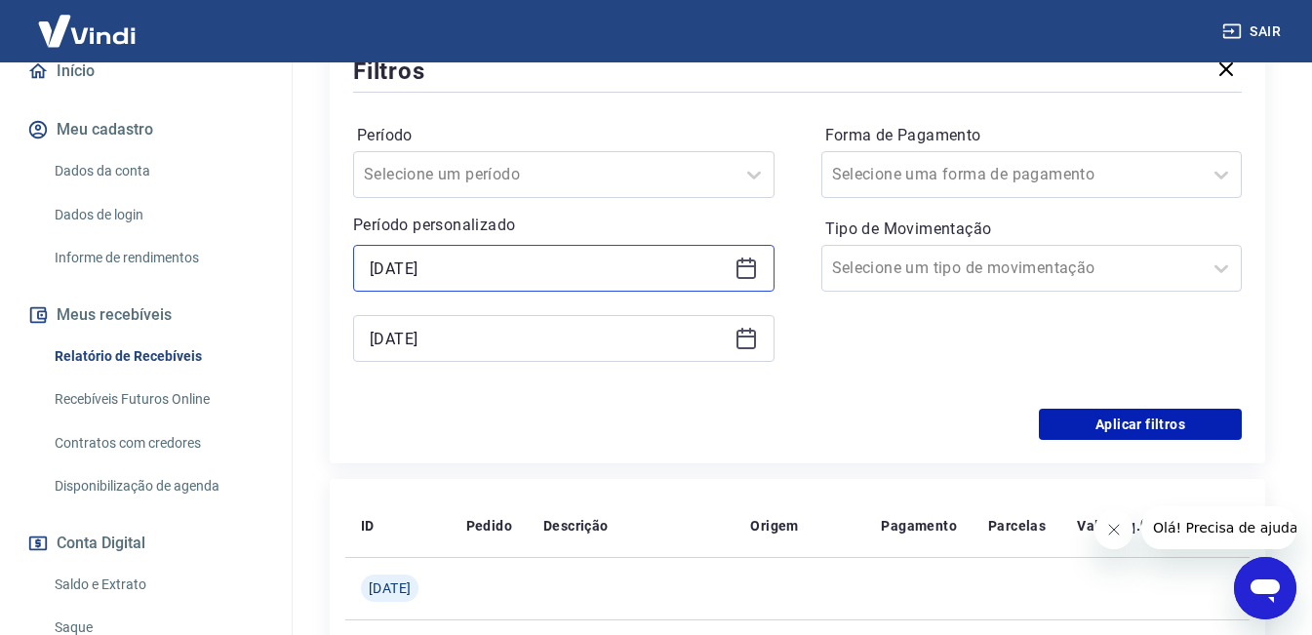
click at [579, 282] on input "[DATE]" at bounding box center [548, 268] width 357 height 29
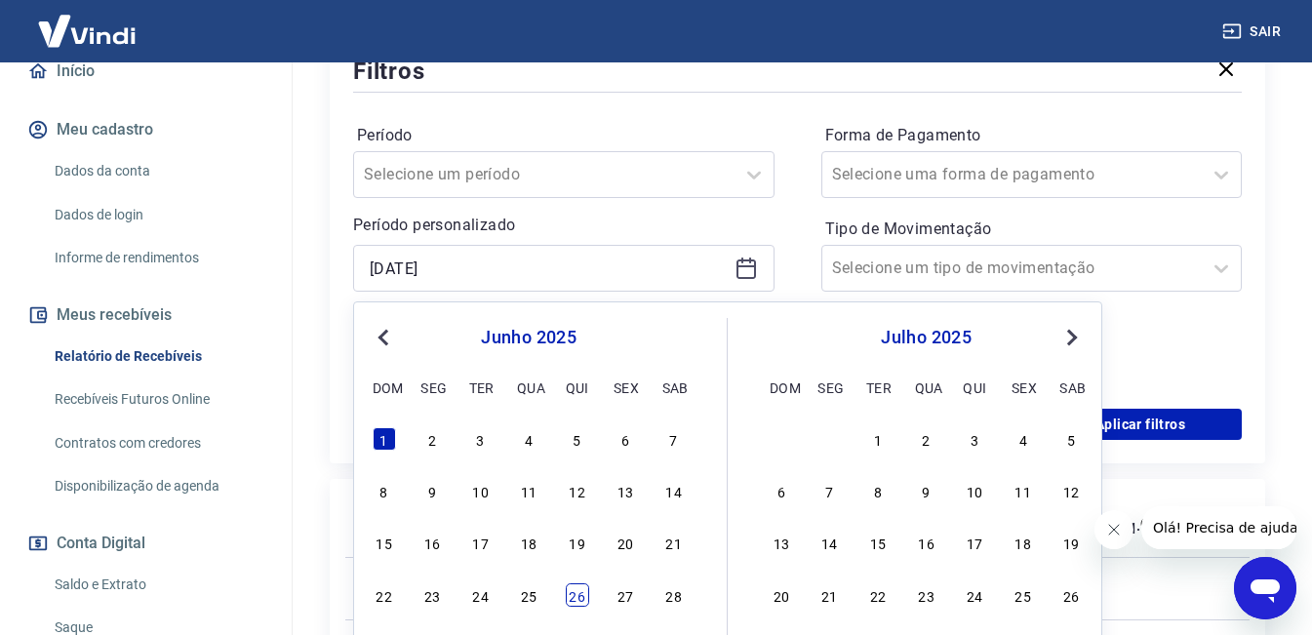
click at [580, 596] on div "26" at bounding box center [577, 594] width 23 height 23
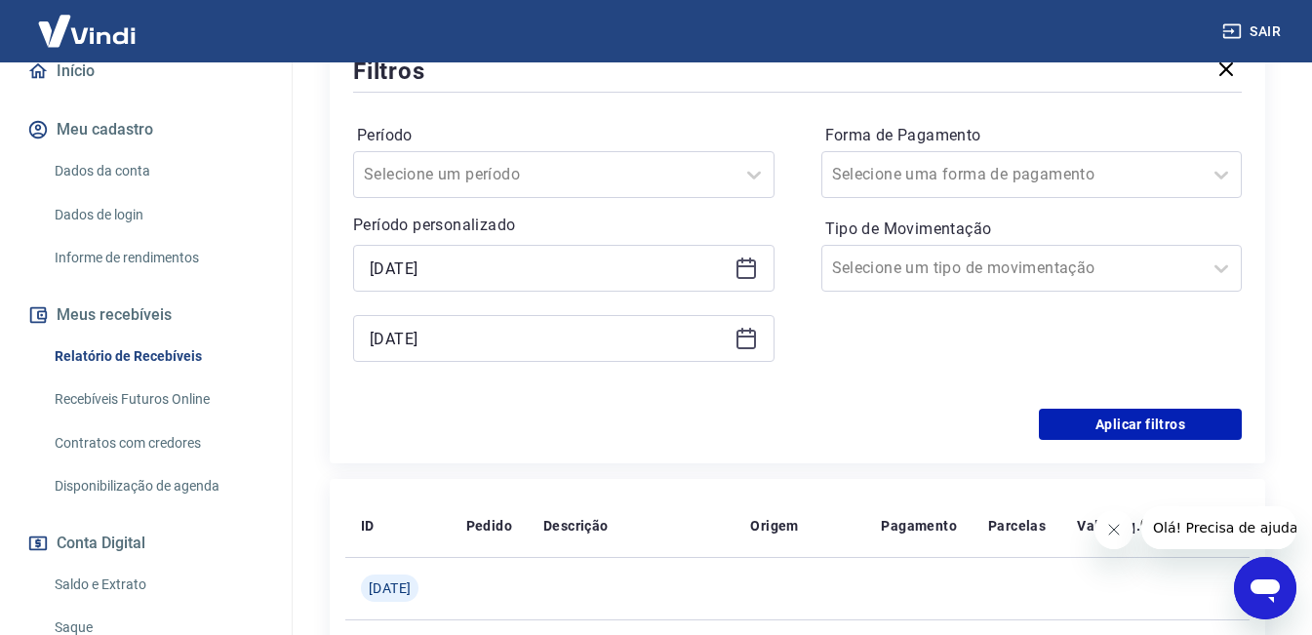
click at [751, 266] on icon at bounding box center [746, 266] width 20 height 2
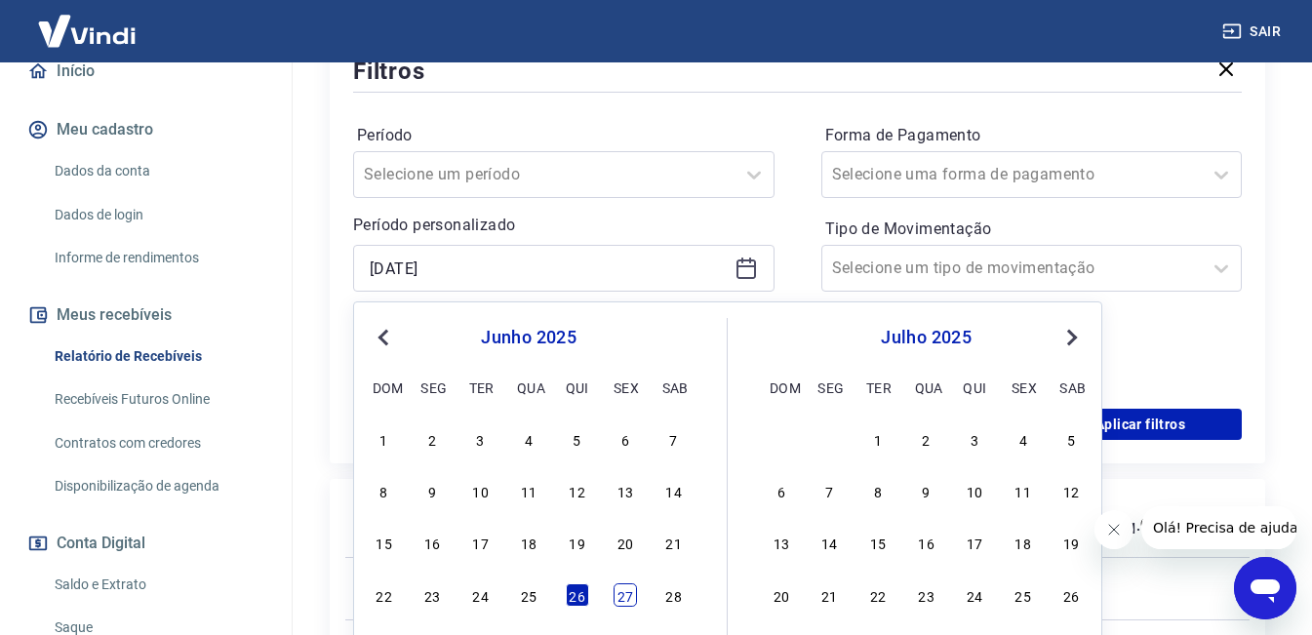
click at [622, 592] on div "27" at bounding box center [624, 594] width 23 height 23
type input "[DATE]"
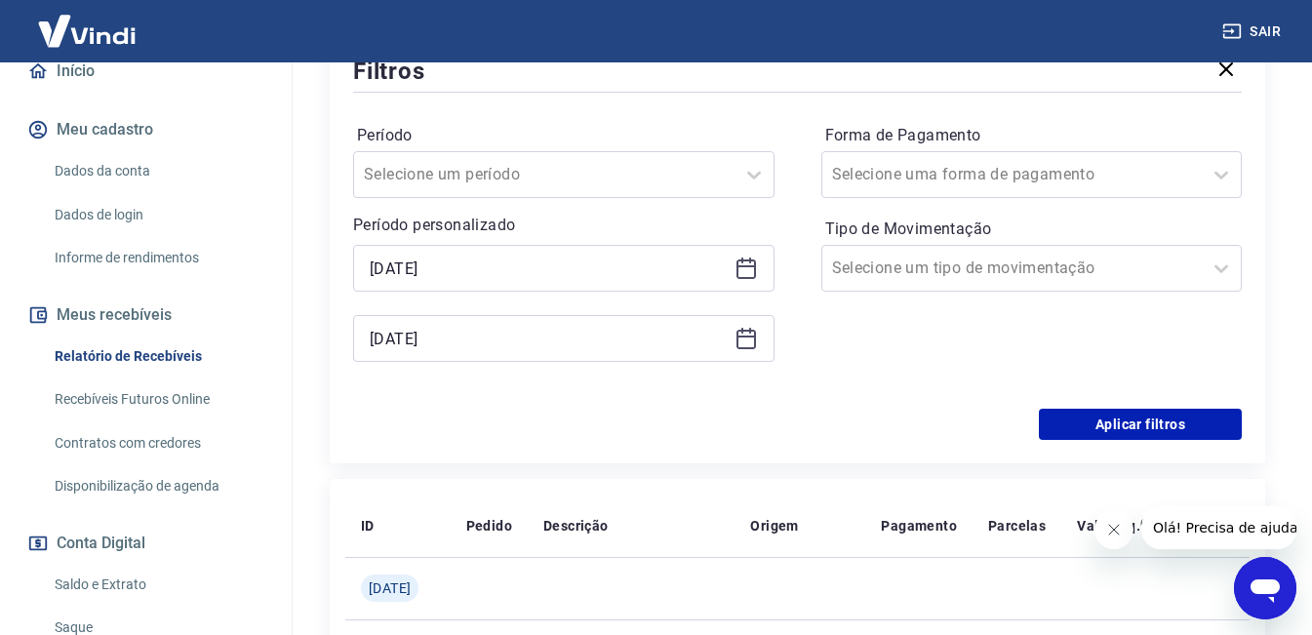
click at [757, 331] on icon at bounding box center [745, 338] width 23 height 23
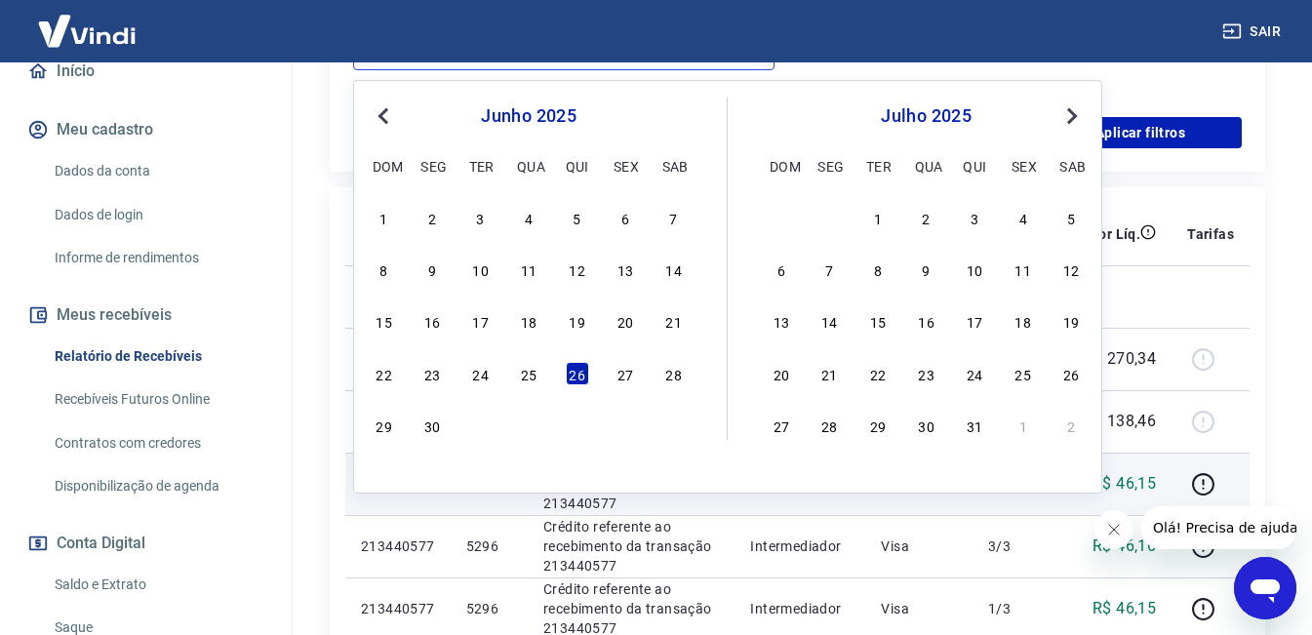
scroll to position [683, 0]
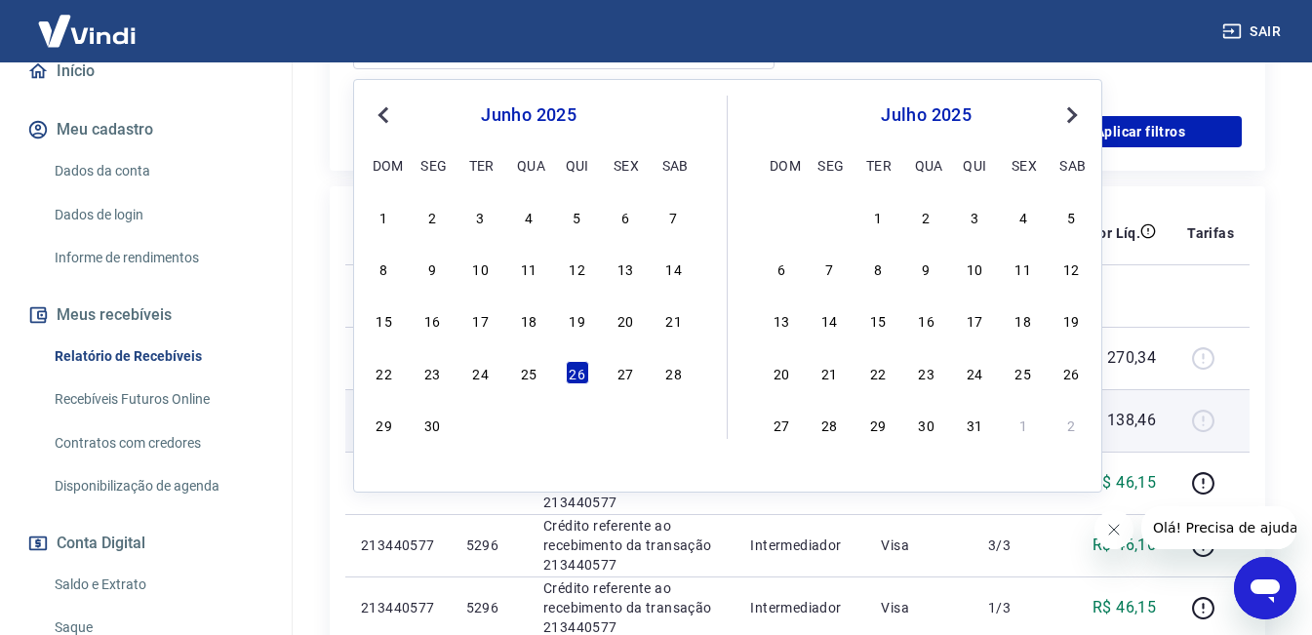
click at [442, 430] on div "30" at bounding box center [431, 424] width 23 height 23
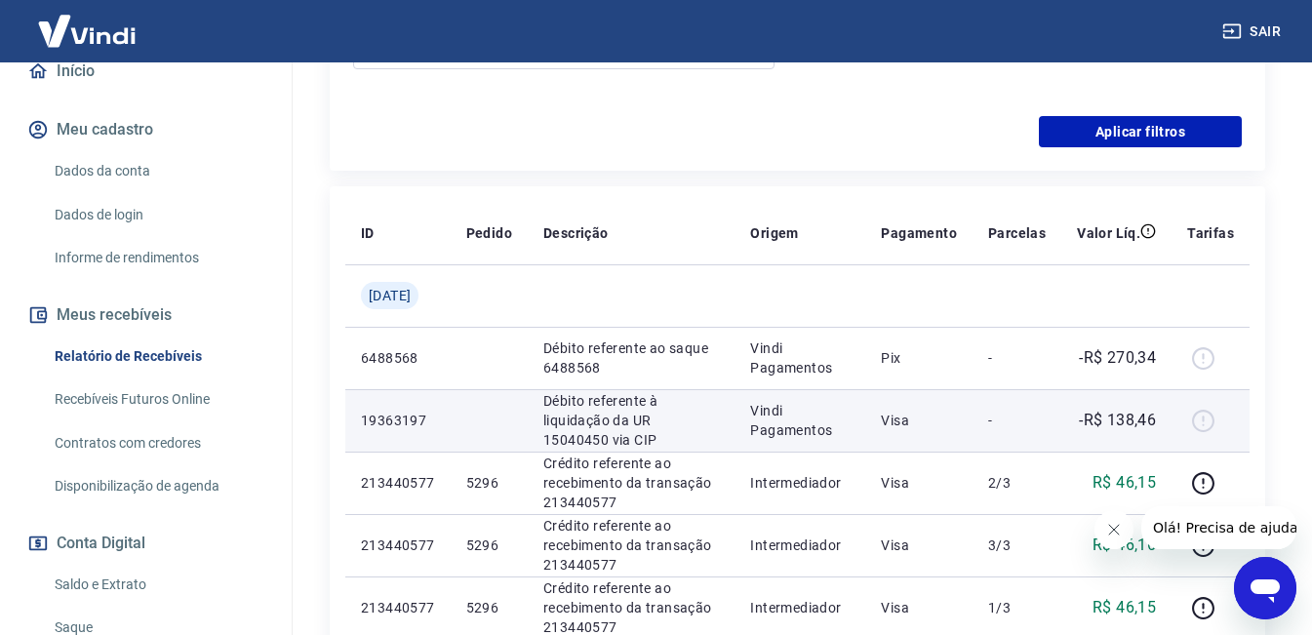
type input "[DATE]"
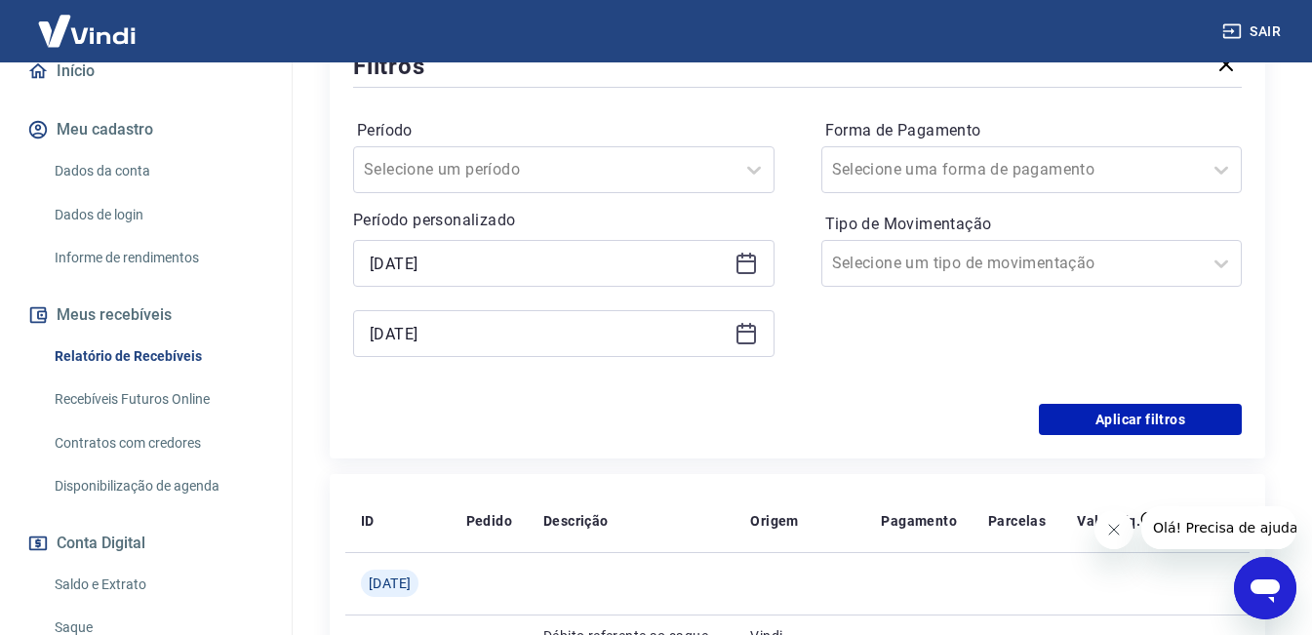
scroll to position [390, 0]
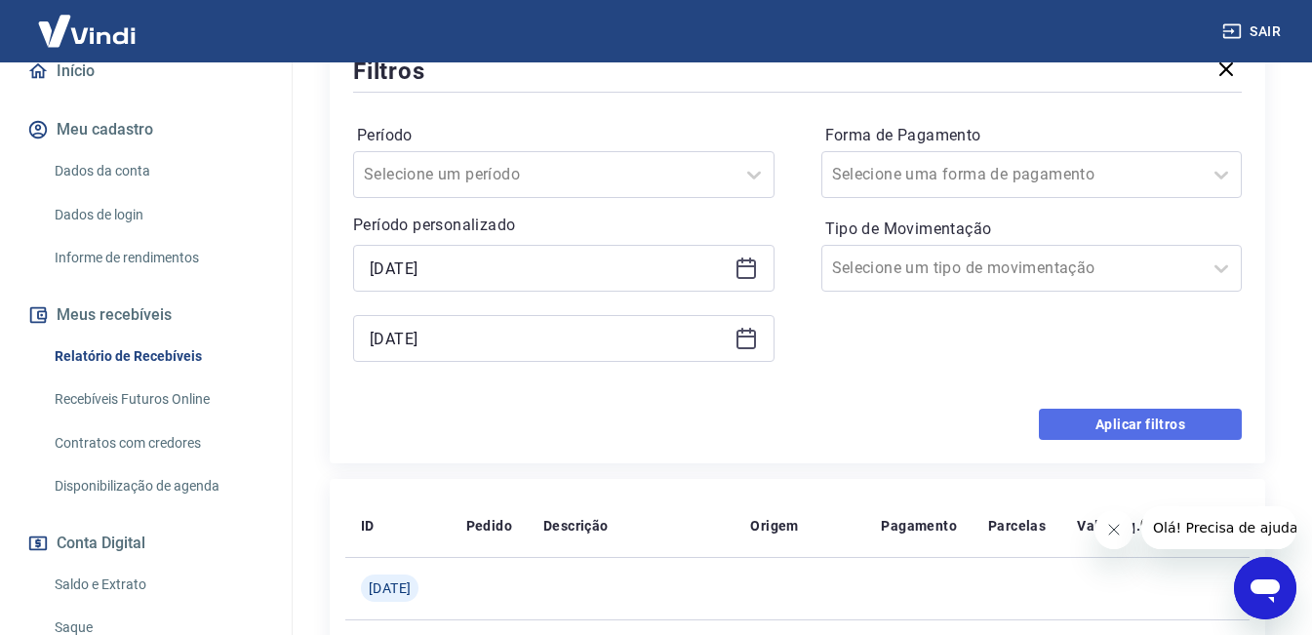
click at [1132, 413] on button "Aplicar filtros" at bounding box center [1140, 424] width 203 height 31
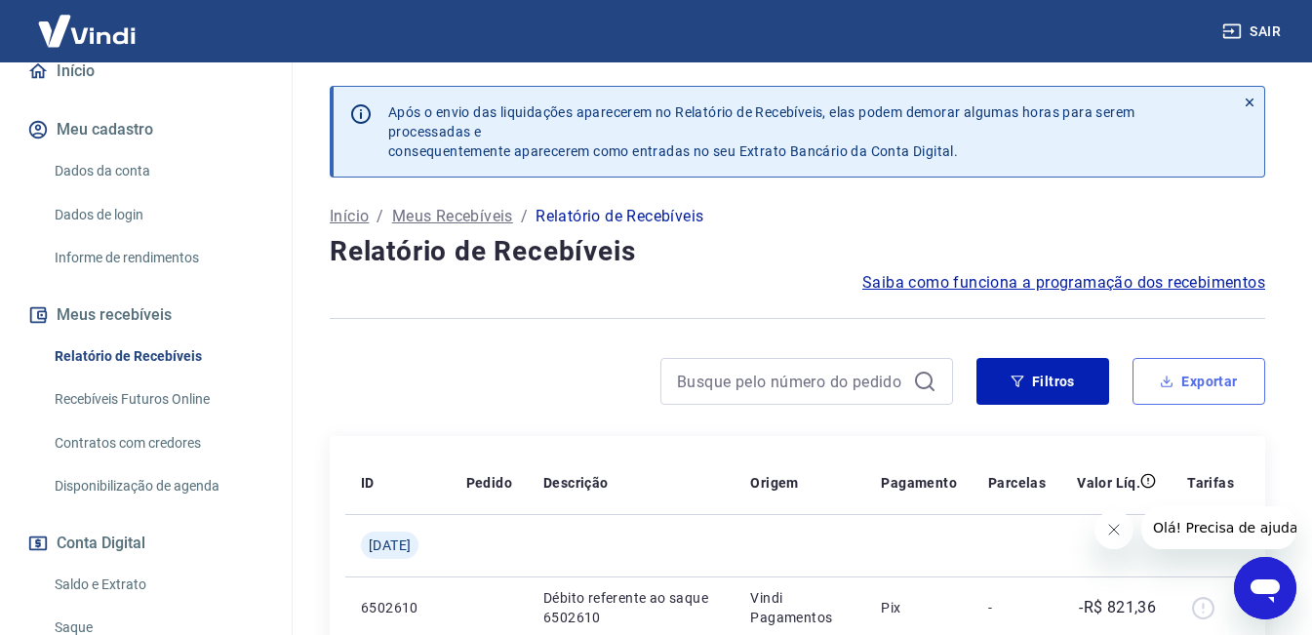
click at [1203, 374] on button "Exportar" at bounding box center [1198, 381] width 133 height 47
type input "[DATE]"
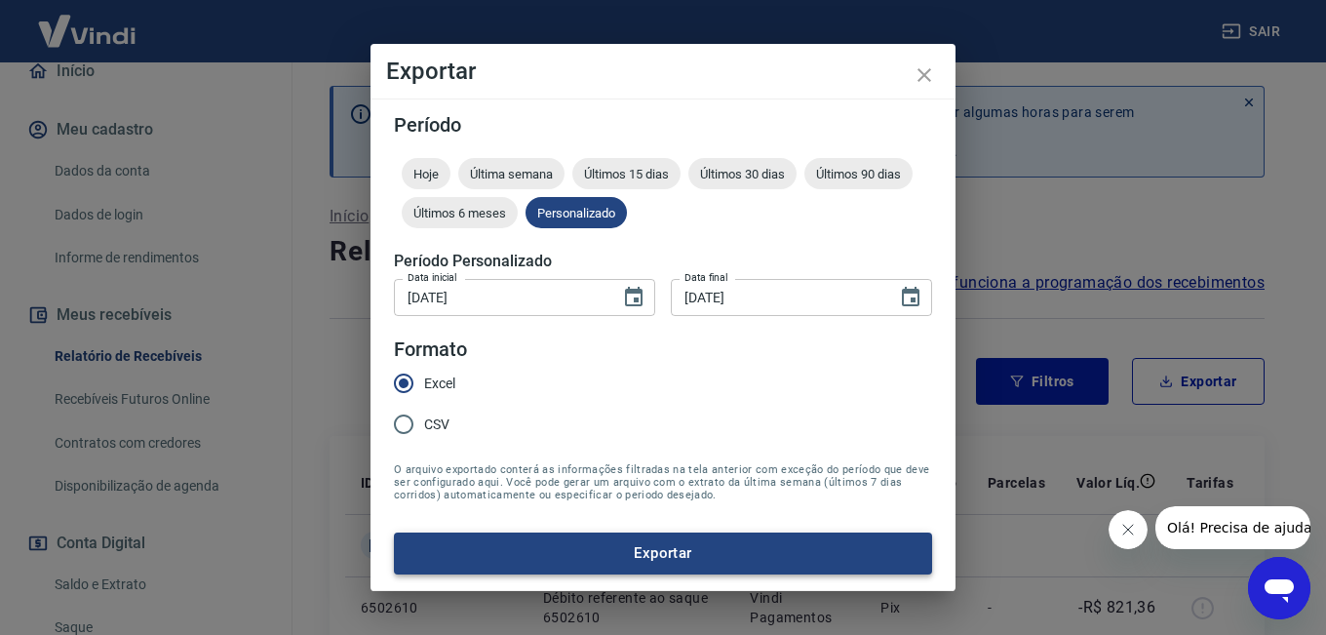
click at [669, 549] on button "Exportar" at bounding box center [663, 552] width 538 height 41
